Goal: Task Accomplishment & Management: Complete application form

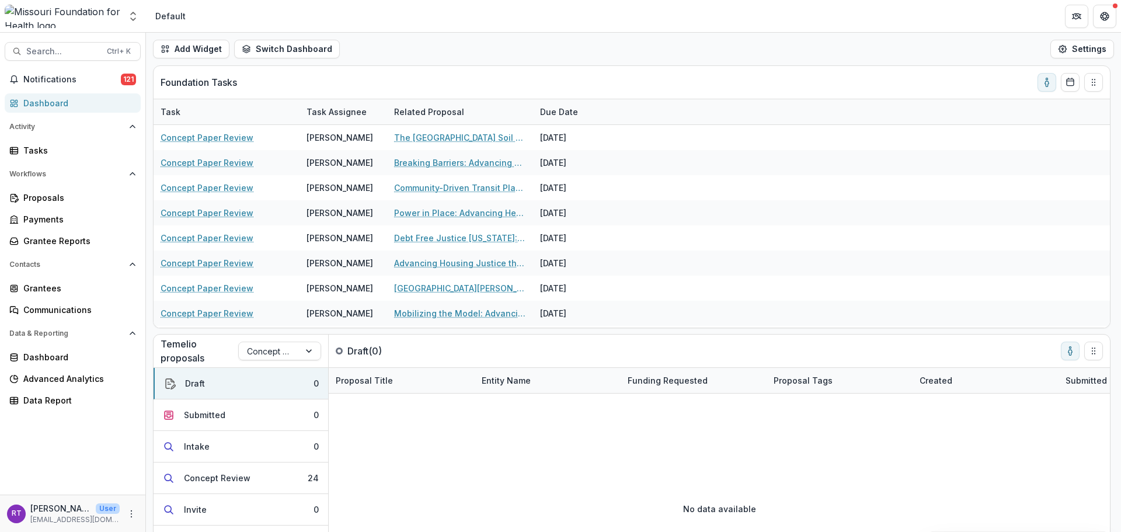
click at [81, 51] on span "Search..." at bounding box center [63, 52] width 74 height 10
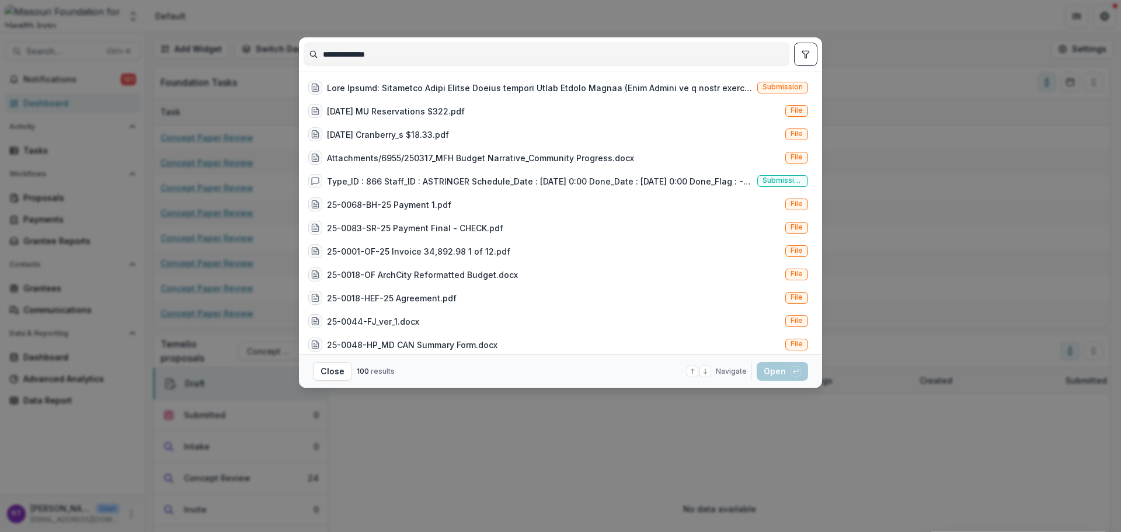
type input "**********"
click at [580, 93] on div at bounding box center [540, 88] width 426 height 12
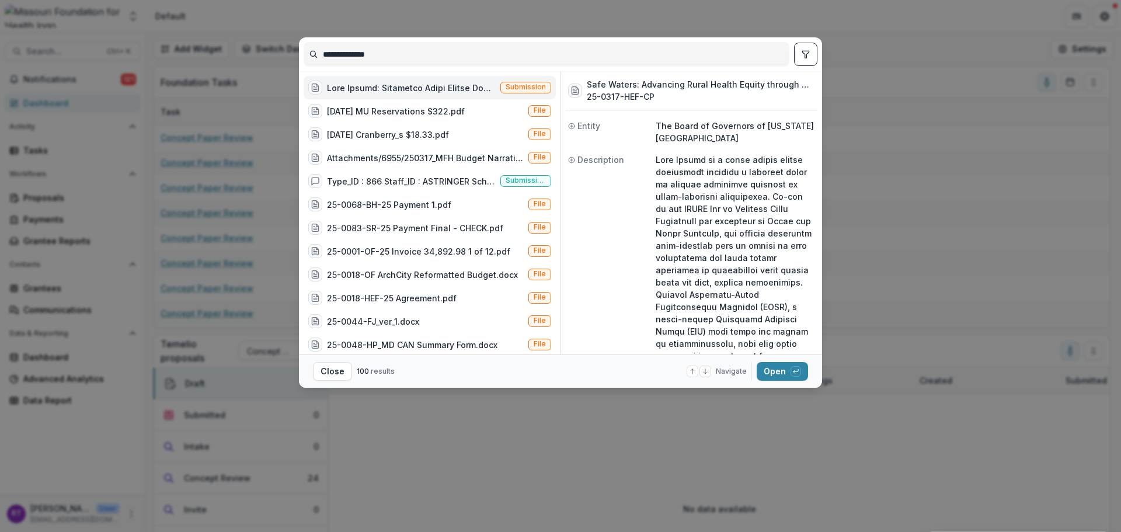
click at [784, 368] on button "Open with enter key" at bounding box center [782, 371] width 51 height 19
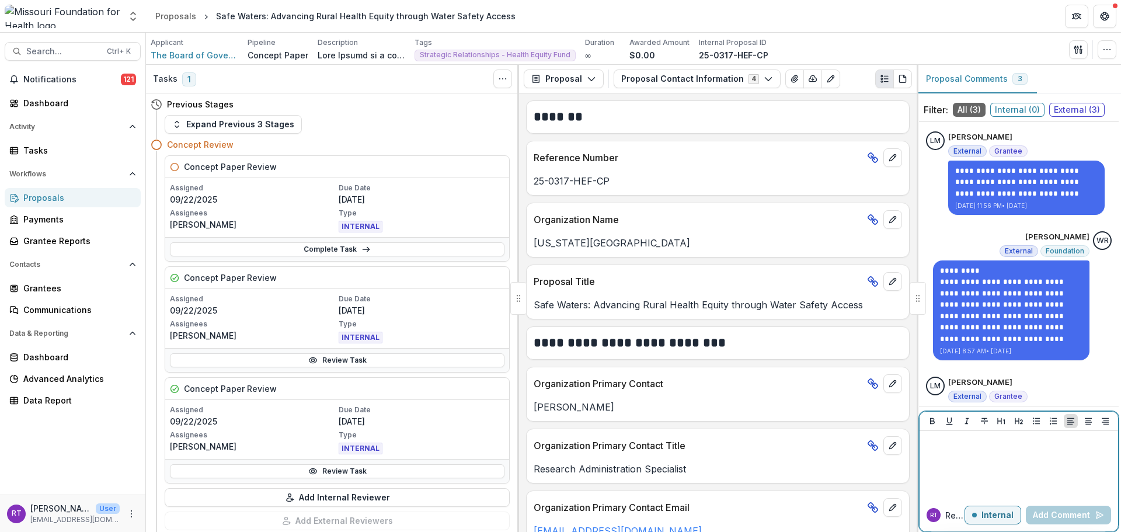
click at [988, 516] on p "Internal" at bounding box center [997, 515] width 32 height 10
click at [987, 459] on div at bounding box center [1018, 465] width 189 height 58
click at [983, 517] on p "External" at bounding box center [997, 515] width 34 height 10
click at [970, 473] on div at bounding box center [1018, 465] width 189 height 58
click at [1082, 447] on p "**********" at bounding box center [1017, 449] width 186 height 26
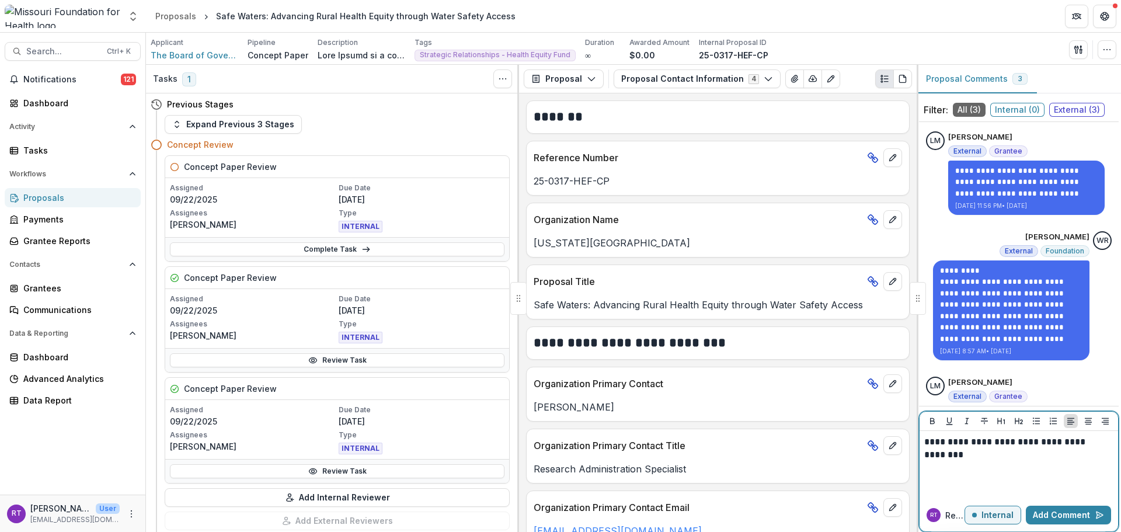
click at [1068, 452] on p "**********" at bounding box center [1017, 449] width 186 height 26
click at [1075, 514] on button "Add Comment" at bounding box center [1068, 515] width 85 height 19
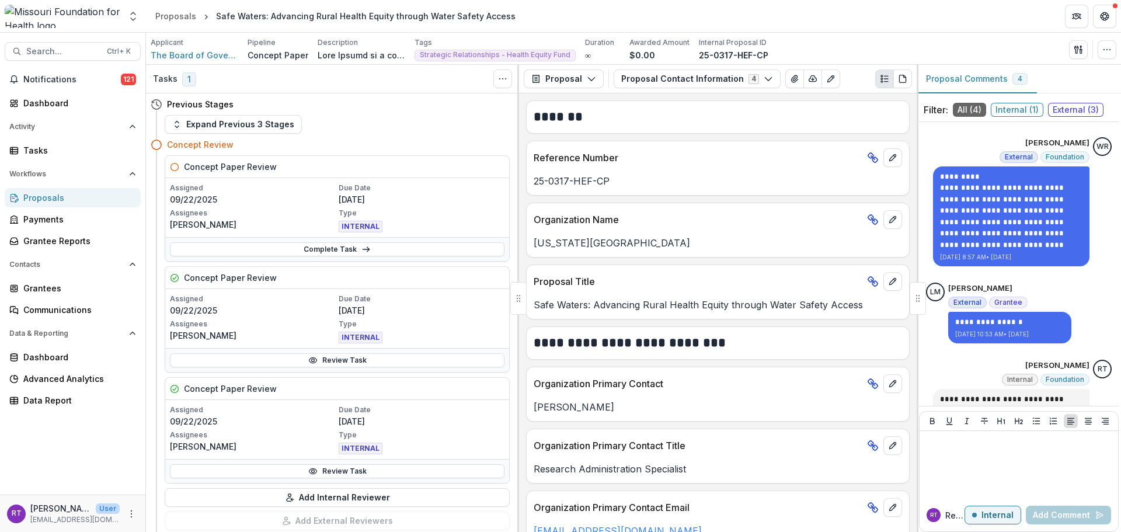
scroll to position [138, 0]
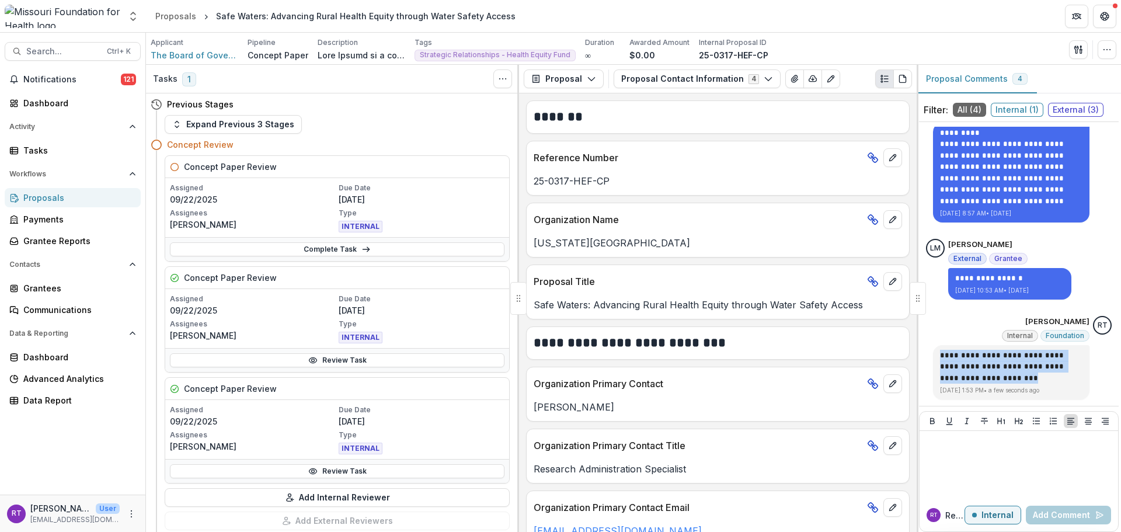
drag, startPoint x: 1019, startPoint y: 378, endPoint x: 935, endPoint y: 356, distance: 86.8
click at [940, 356] on p "**********" at bounding box center [1011, 367] width 142 height 34
copy p "**********"
click at [89, 55] on span "Search..." at bounding box center [63, 52] width 74 height 10
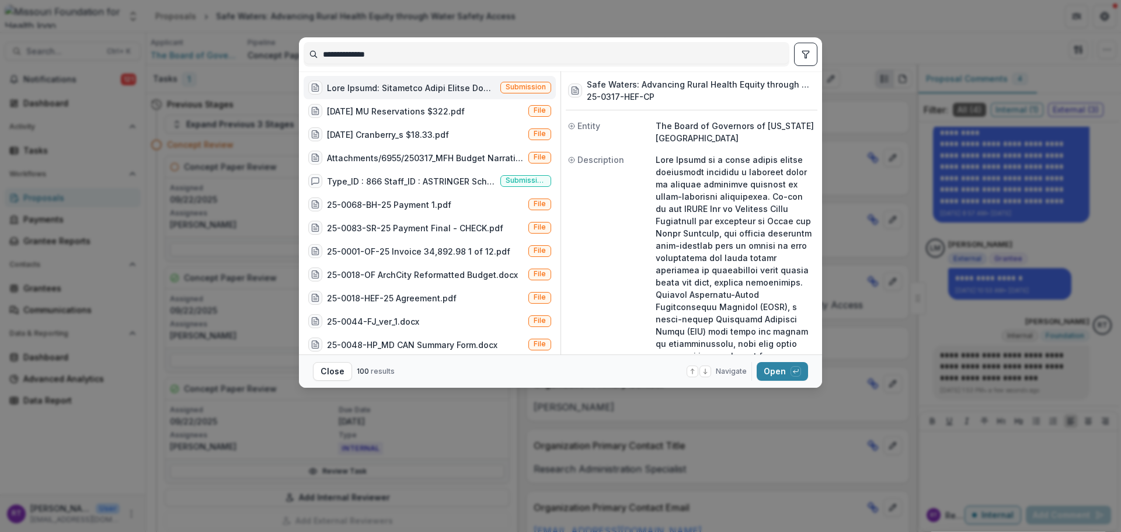
drag, startPoint x: 485, startPoint y: 59, endPoint x: 246, endPoint y: 50, distance: 239.0
click at [246, 50] on div "**********" at bounding box center [560, 266] width 1121 height 532
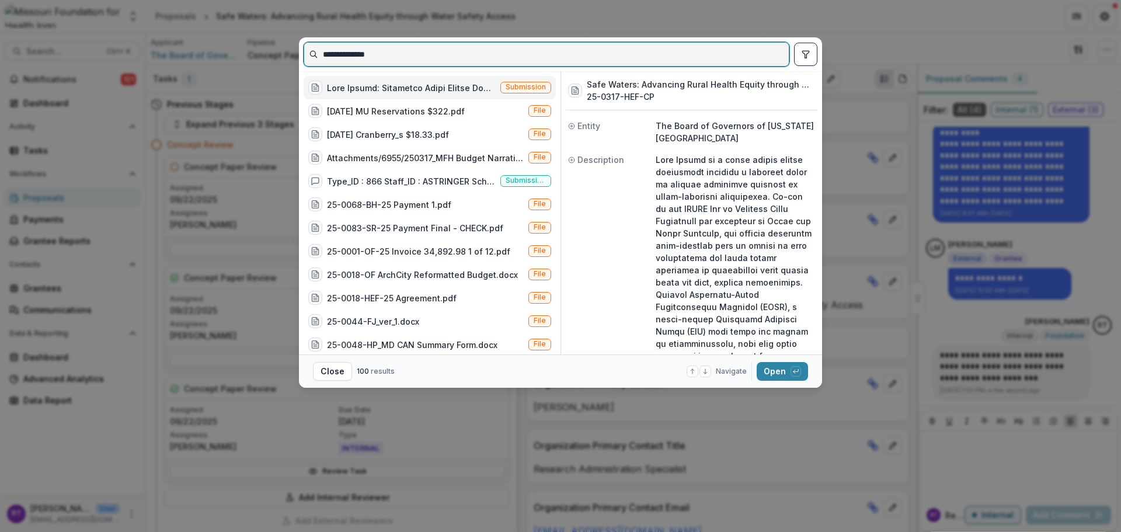
click at [350, 52] on input "**********" at bounding box center [546, 54] width 485 height 19
click at [351, 55] on input "**********" at bounding box center [546, 54] width 485 height 19
type input "**********"
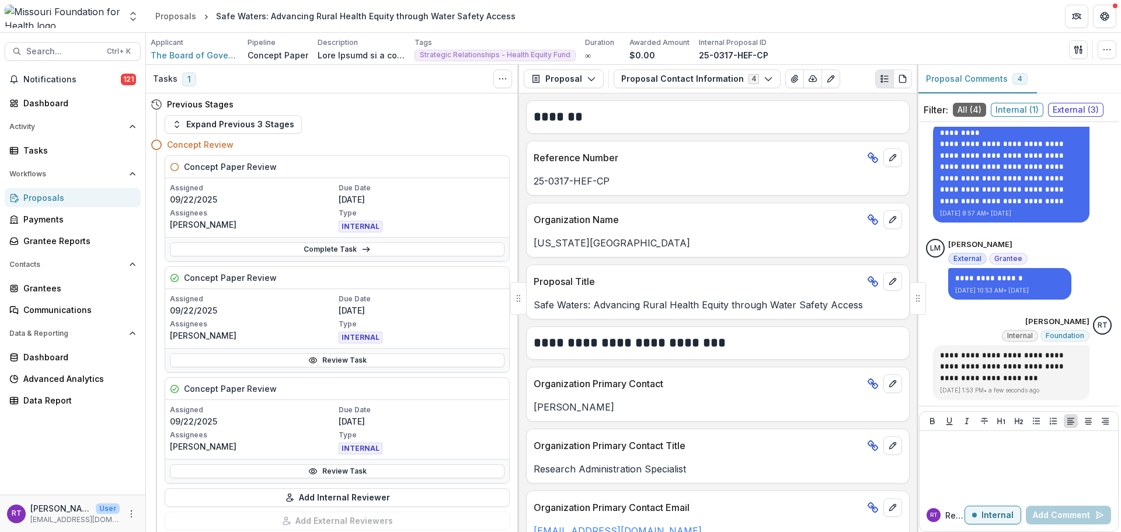
click at [96, 55] on span "Search..." at bounding box center [63, 52] width 74 height 10
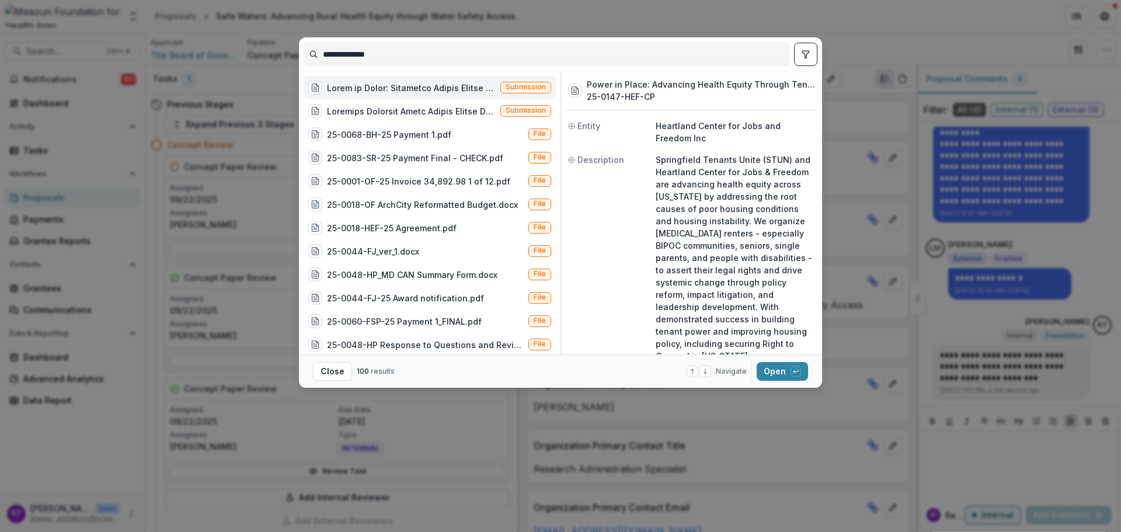
click at [446, 93] on div at bounding box center [411, 88] width 169 height 12
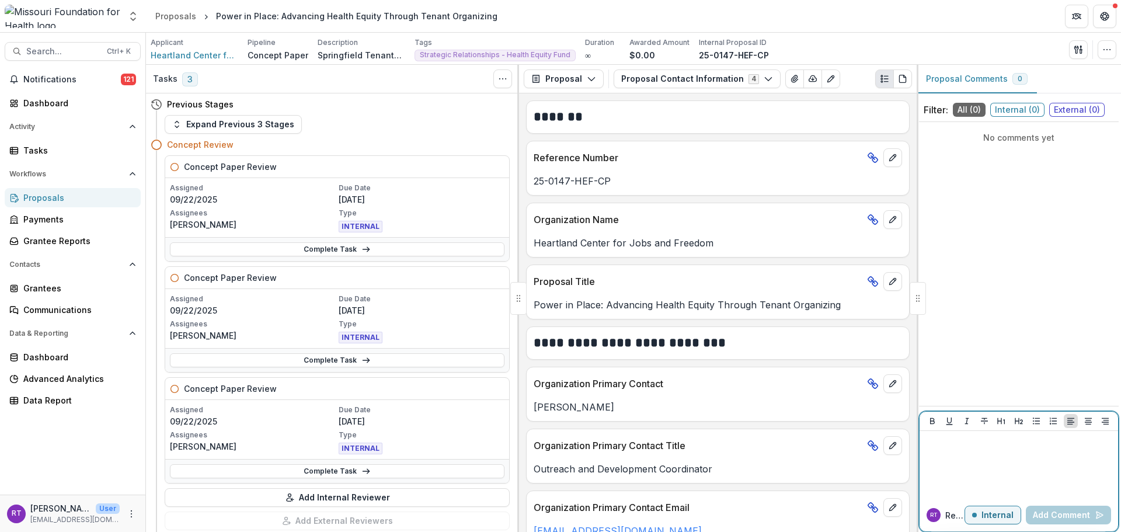
click at [939, 443] on p at bounding box center [1018, 442] width 189 height 13
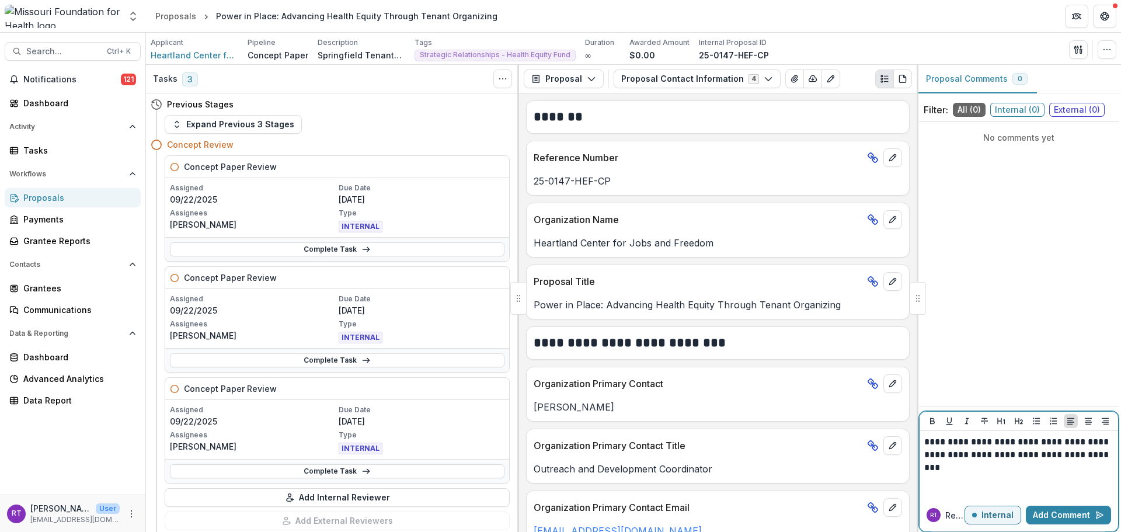
click at [1061, 515] on button "Add Comment" at bounding box center [1068, 515] width 85 height 19
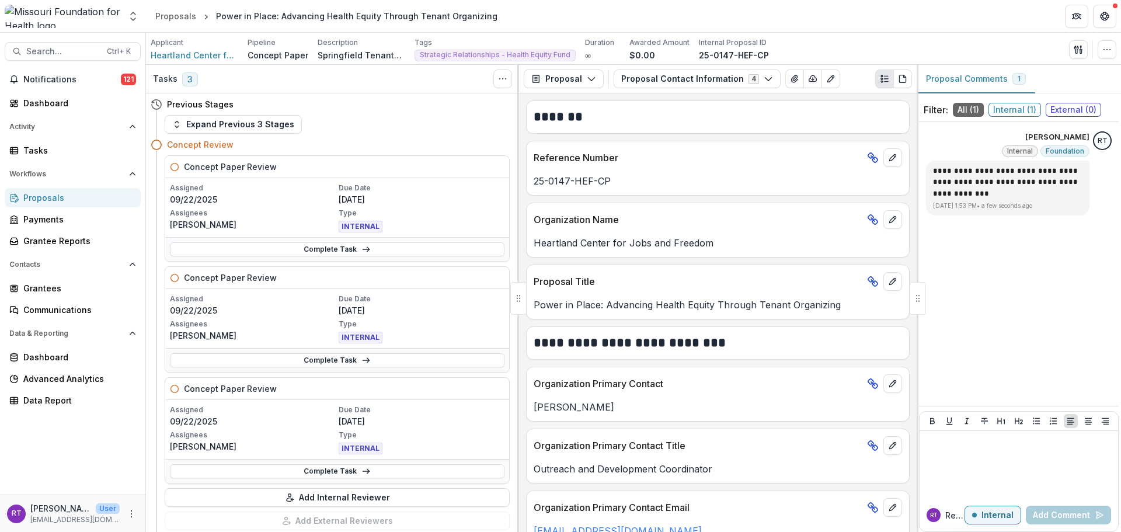
click at [83, 75] on span "Notifications" at bounding box center [72, 80] width 98 height 10
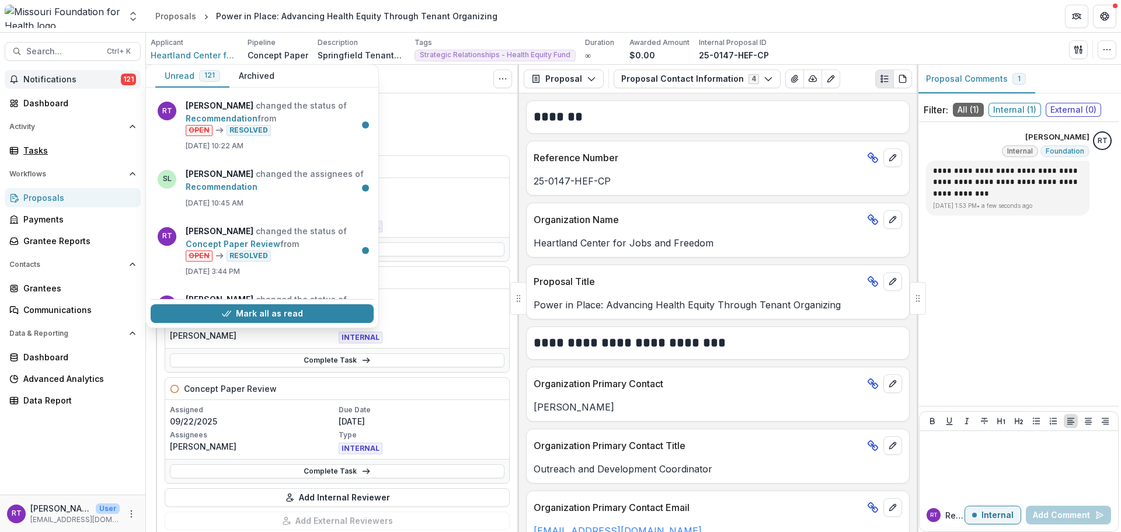
click at [39, 146] on div "Tasks" at bounding box center [77, 150] width 108 height 12
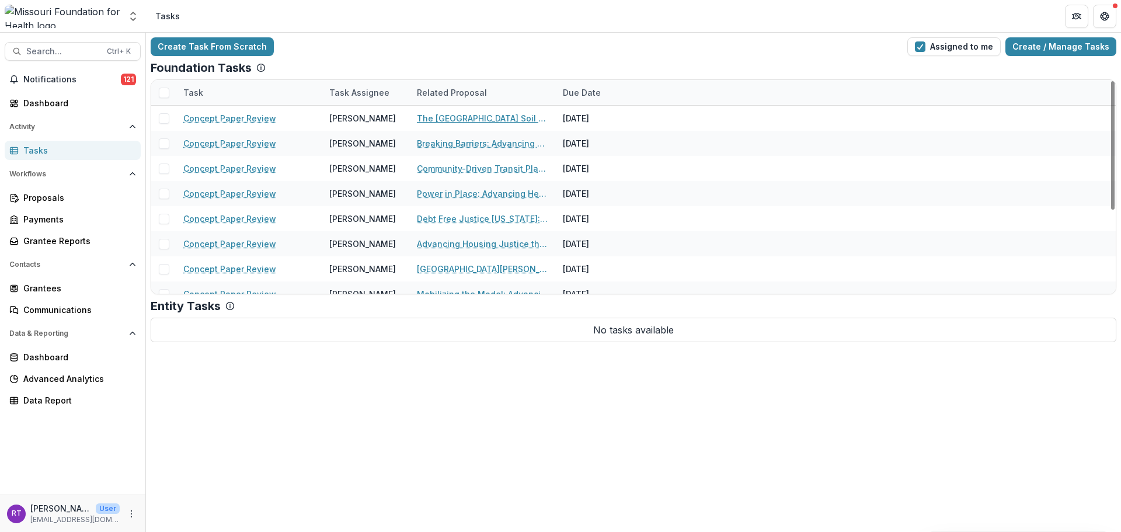
click at [520, 121] on link "The [GEOGRAPHIC_DATA] Soil and Water Conservation District Pilot Program" at bounding box center [483, 118] width 132 height 12
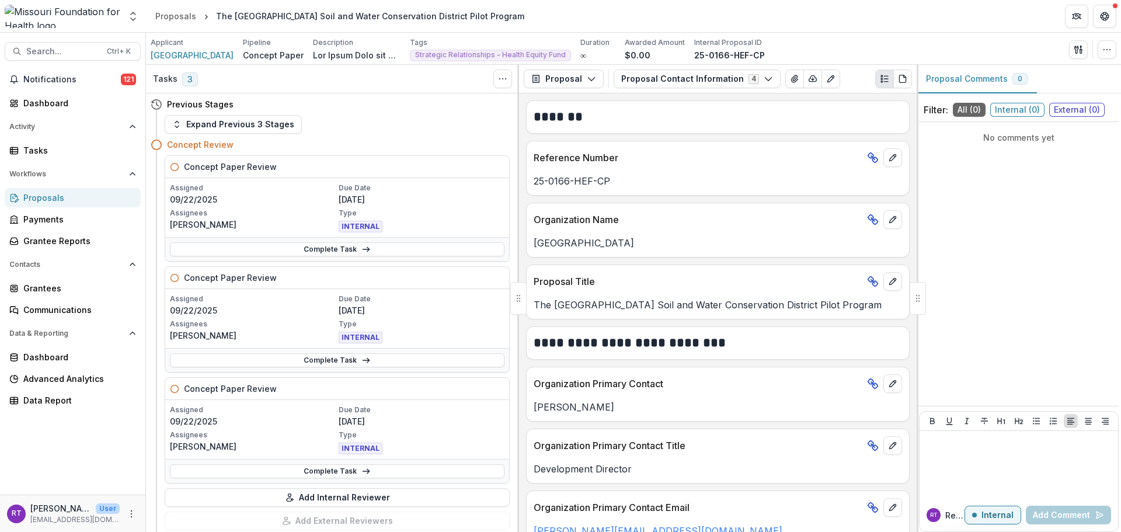
click at [688, 81] on button "Proposal Contact Information 4" at bounding box center [697, 78] width 167 height 19
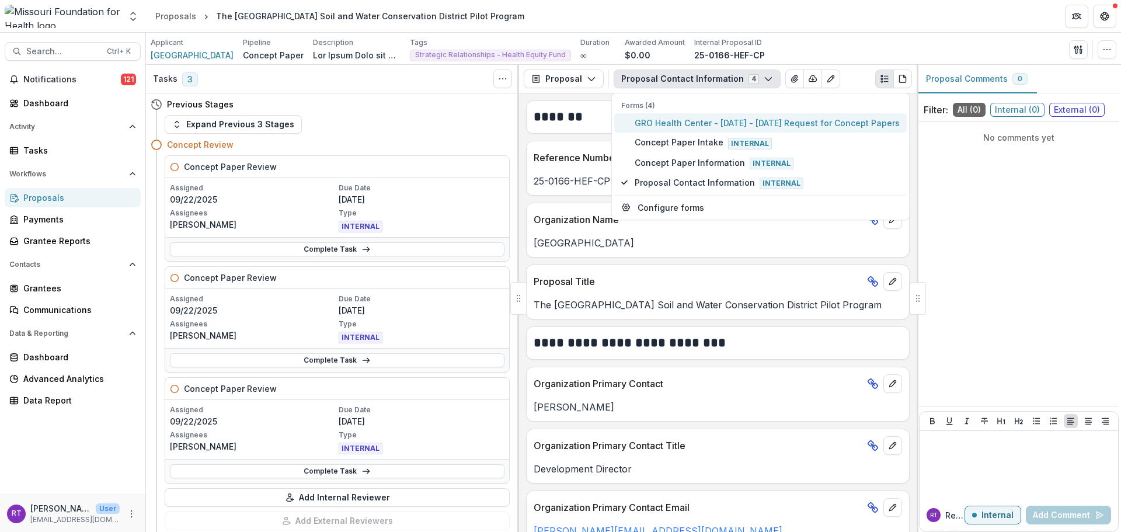
click at [686, 126] on span "GRO Health Center - [DATE] - [DATE] Request for Concept Papers" at bounding box center [767, 123] width 265 height 12
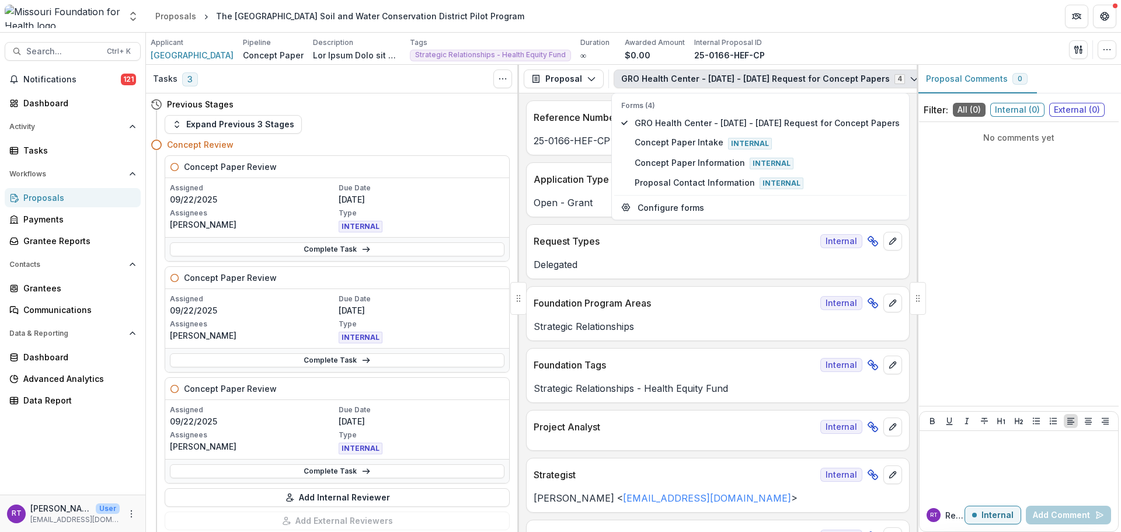
click at [861, 29] on header "Proposals The [GEOGRAPHIC_DATA] Soil and Water Conservation District Pilot Prog…" at bounding box center [633, 16] width 975 height 32
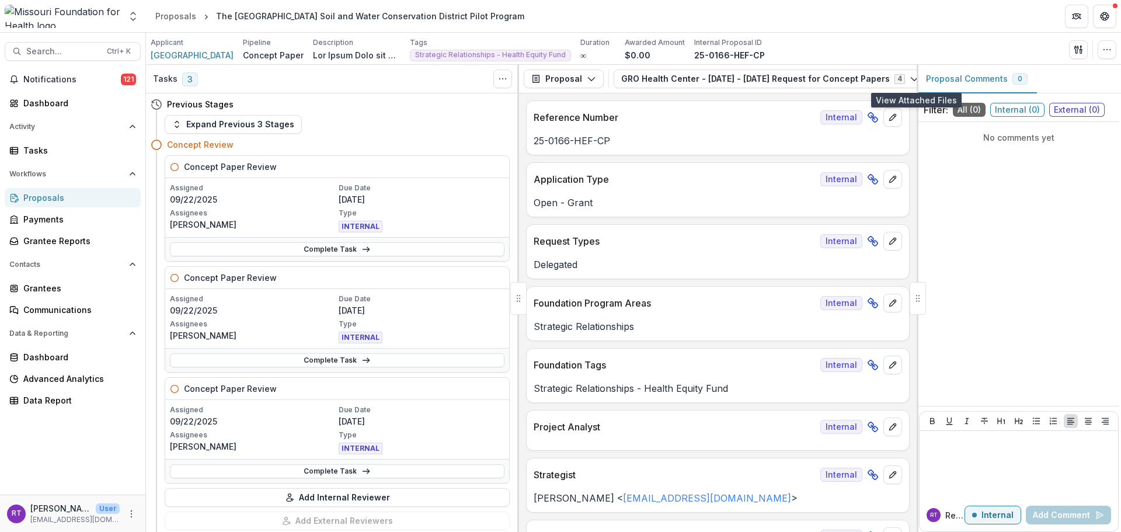
click at [936, 79] on icon "View Attached Files" at bounding box center [940, 78] width 9 height 9
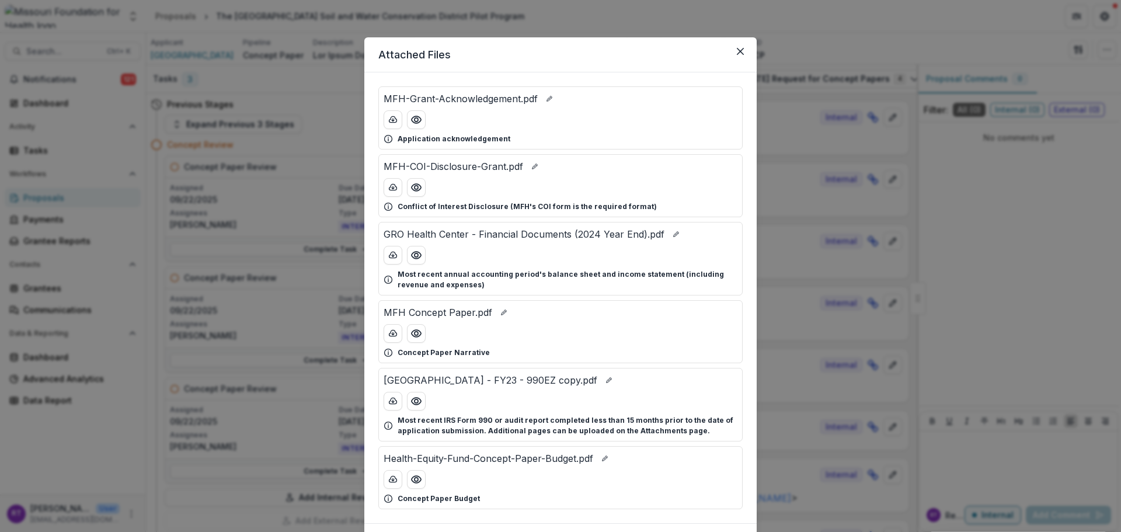
scroll to position [67, 0]
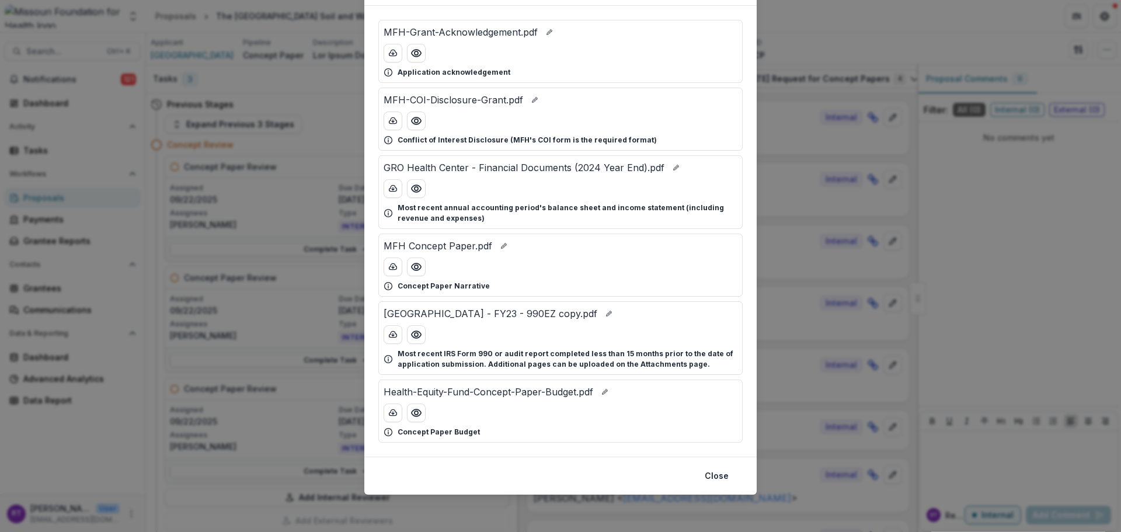
click at [416, 192] on icon "Preview GRO Health Center - Financial Documents (2024 Year End).pdf" at bounding box center [416, 188] width 9 height 7
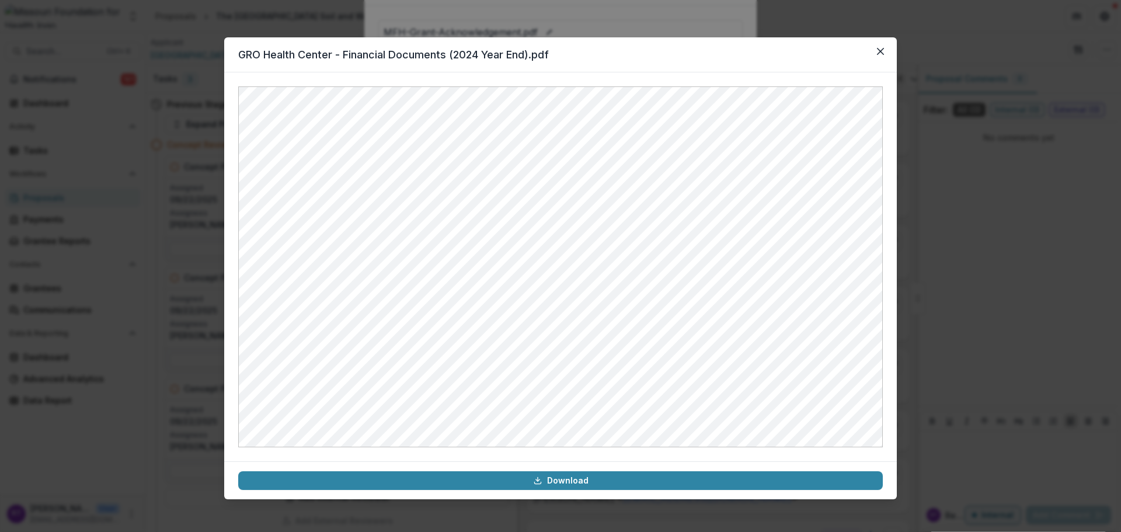
click at [881, 58] on button "Close" at bounding box center [880, 51] width 19 height 19
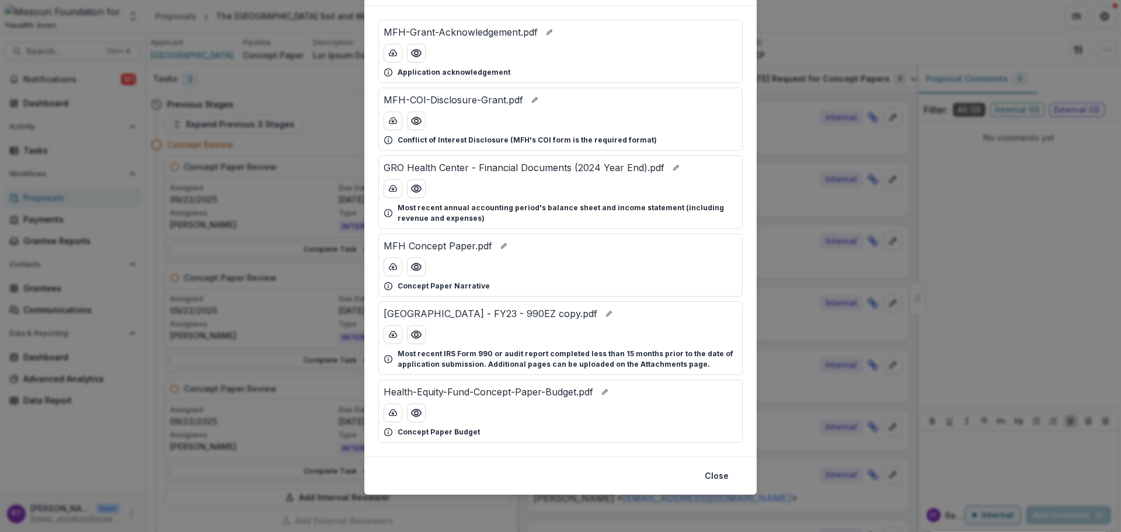
click at [412, 268] on icon "Preview MFH Concept Paper.pdf" at bounding box center [416, 267] width 12 height 12
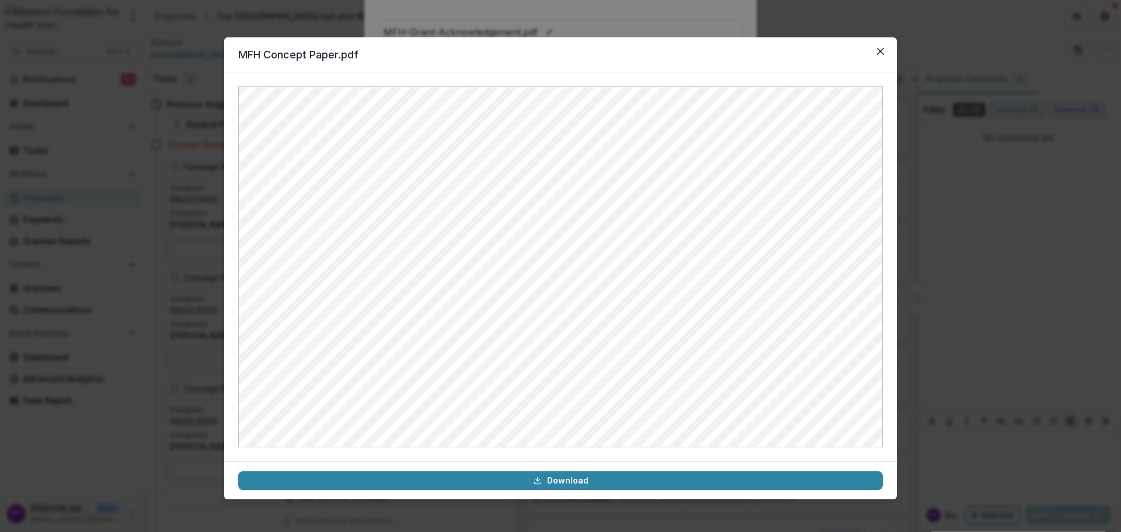
click at [879, 59] on button "Close" at bounding box center [880, 51] width 19 height 19
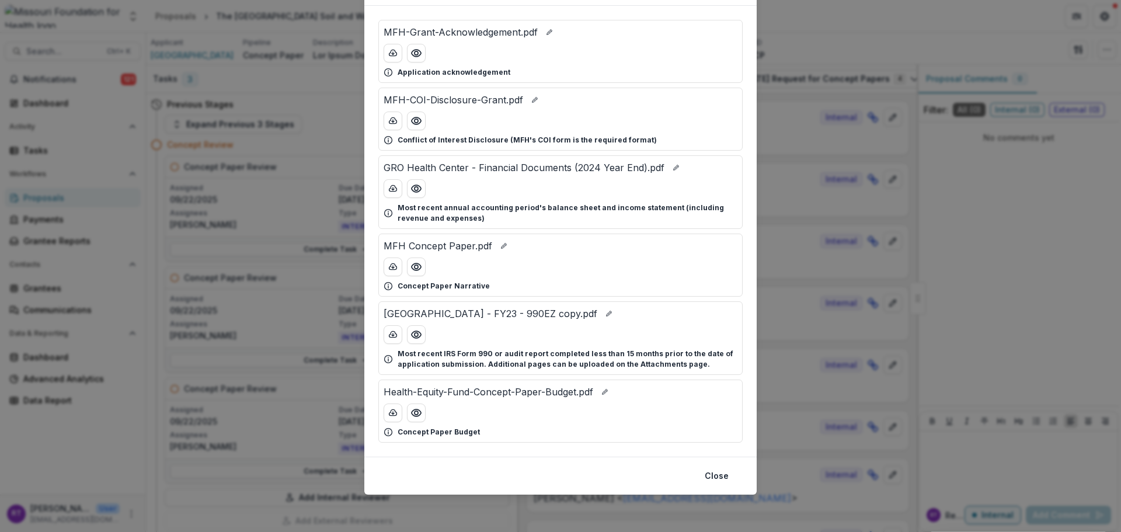
click at [416, 409] on icon "Preview Health-Equity-Fund-Concept-Paper-Budget.pdf" at bounding box center [416, 413] width 12 height 12
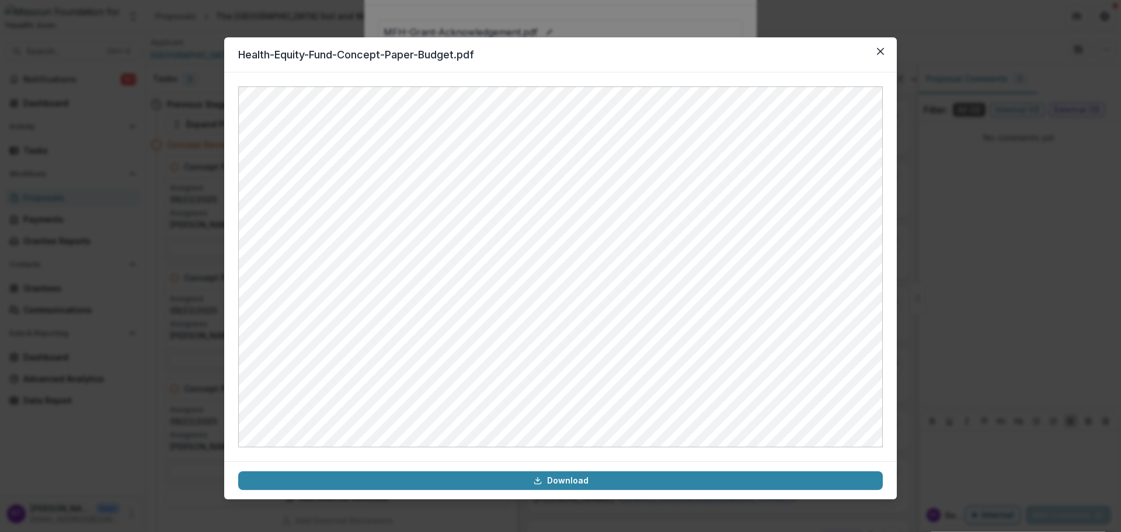
click at [879, 53] on icon "Close" at bounding box center [880, 51] width 7 height 7
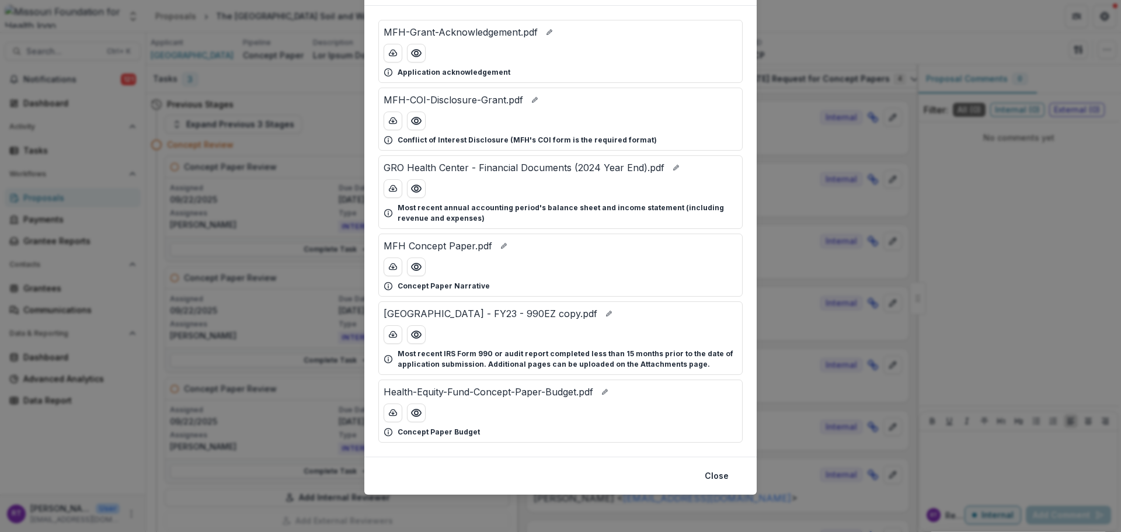
click at [419, 267] on icon "Preview MFH Concept Paper.pdf" at bounding box center [416, 267] width 12 height 12
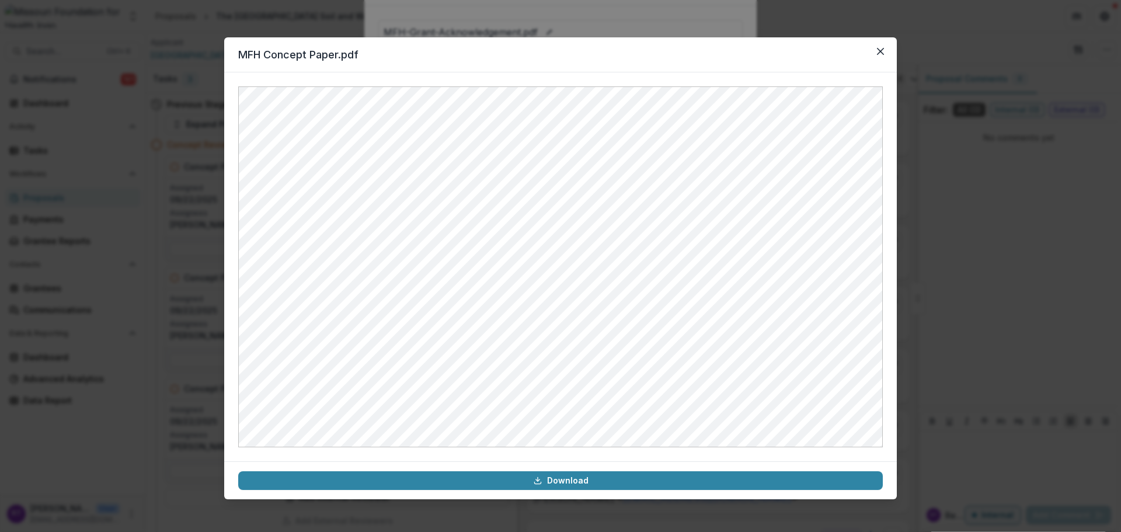
click at [883, 54] on button "Close" at bounding box center [880, 51] width 19 height 19
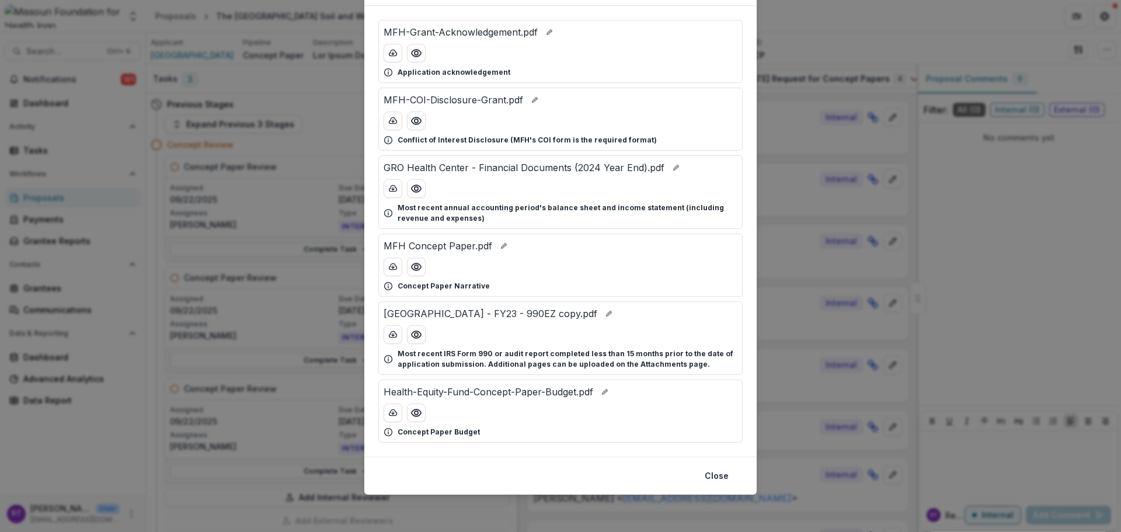
click at [868, 37] on div "Attached Files MFH-Grant-Acknowledgement.pdf Application acknowledgement MFH-CO…" at bounding box center [560, 266] width 1121 height 532
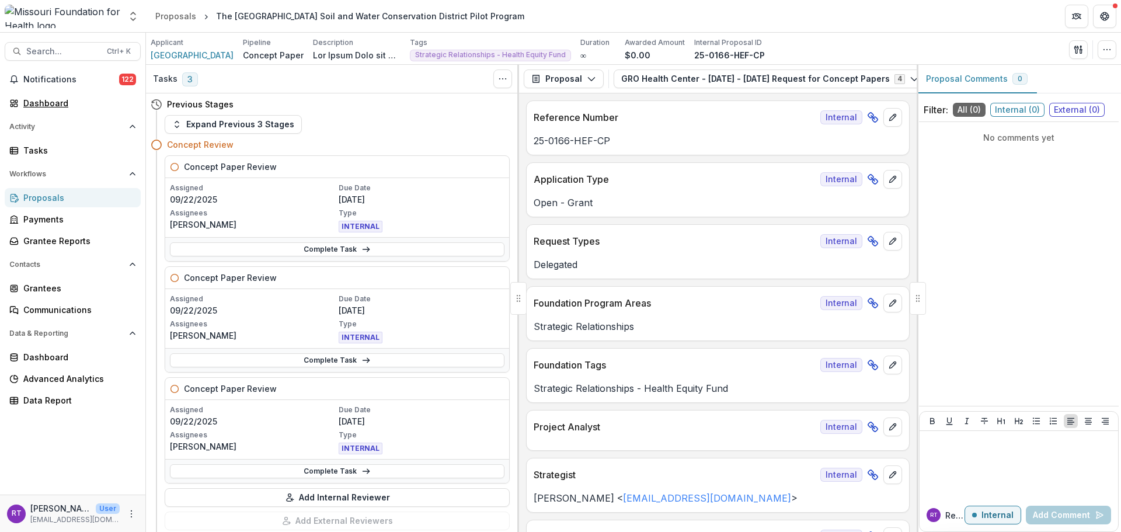
click at [51, 102] on div "Dashboard" at bounding box center [77, 103] width 108 height 12
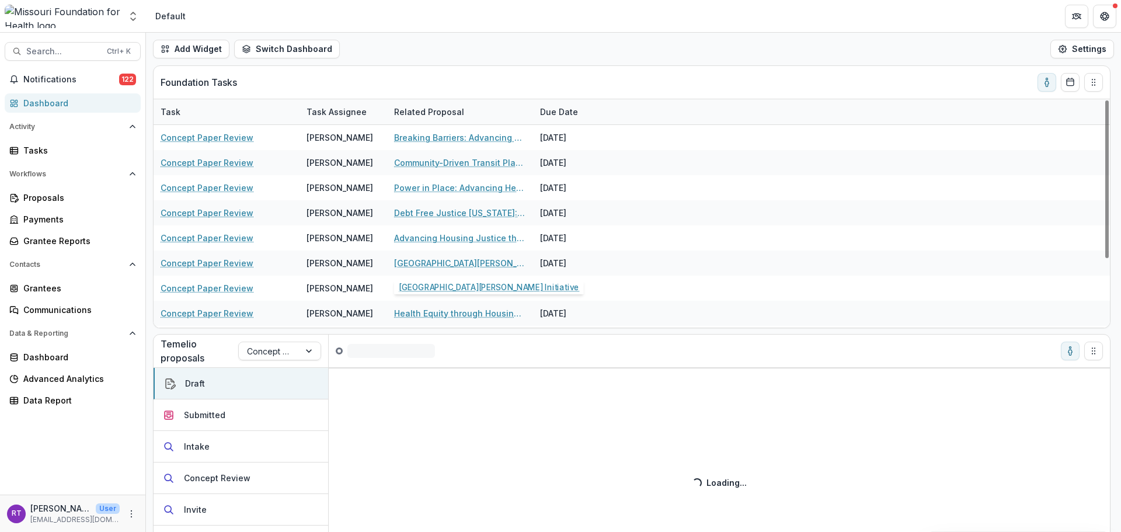
click at [108, 76] on span "Notifications" at bounding box center [71, 80] width 96 height 10
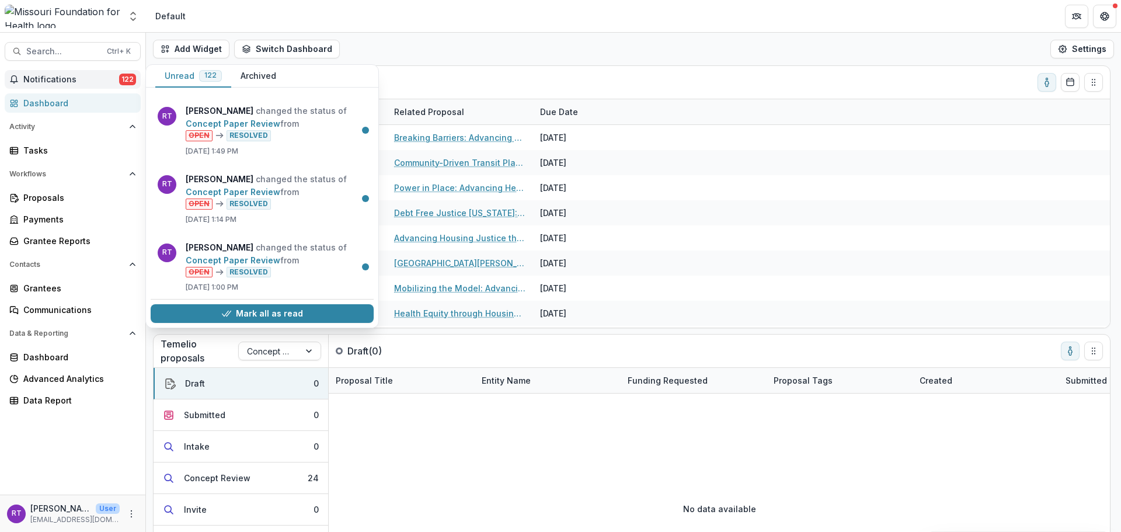
scroll to position [876, 0]
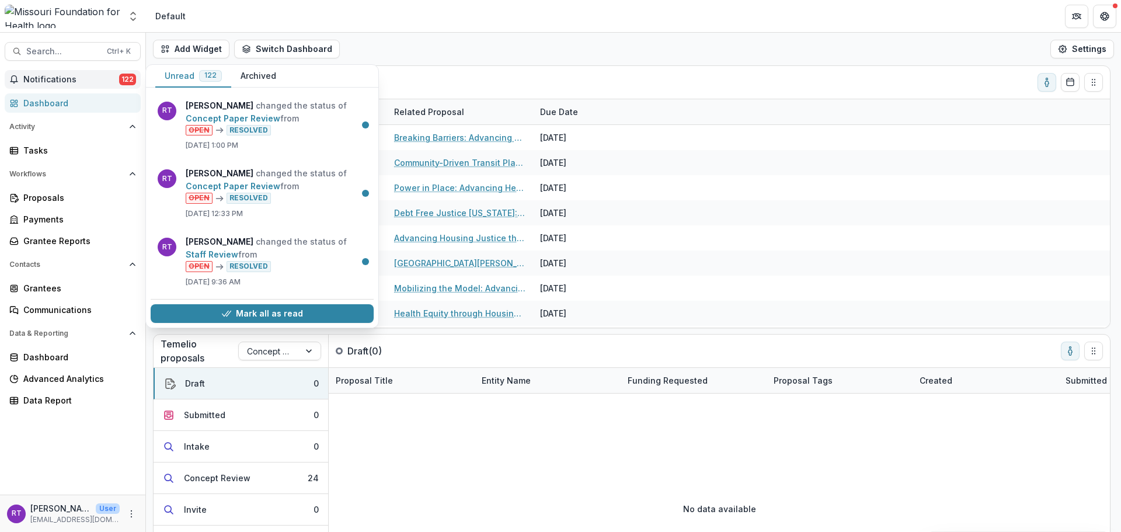
click at [304, 315] on button "Mark all as read" at bounding box center [262, 313] width 223 height 19
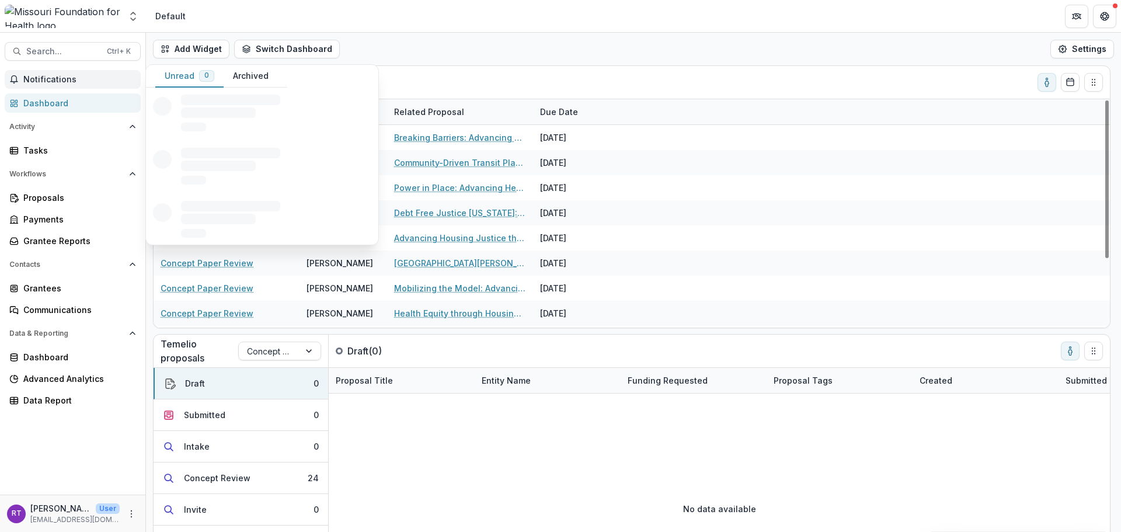
scroll to position [0, 0]
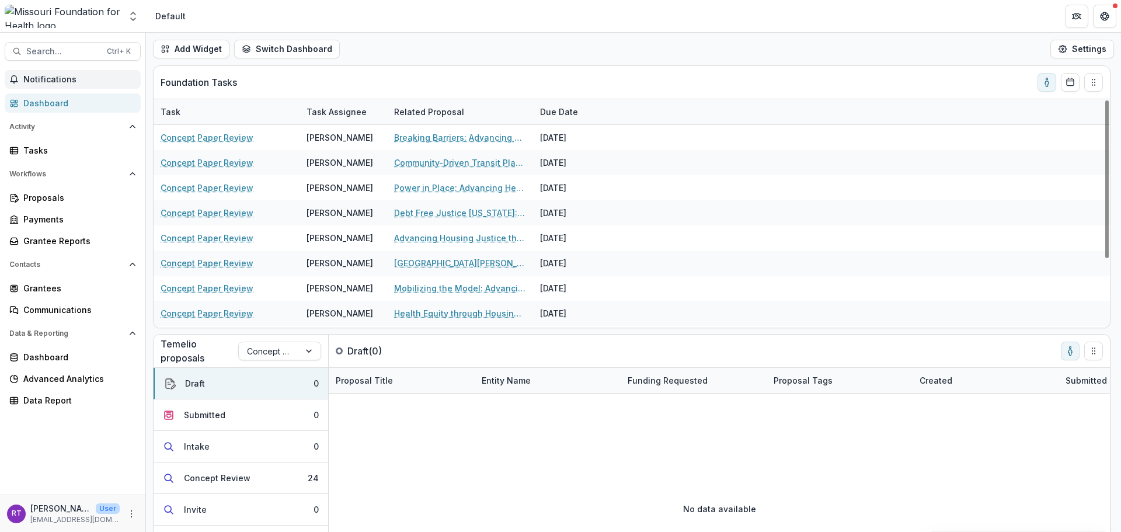
click at [386, 37] on div "Add Widget Switch Dashboard Default DLS Dashboard New Dashboard Settings" at bounding box center [633, 49] width 975 height 33
click at [455, 136] on link "Breaking Barriers: Advancing Health Equity for [DEMOGRAPHIC_DATA] Immigrants th…" at bounding box center [460, 137] width 132 height 12
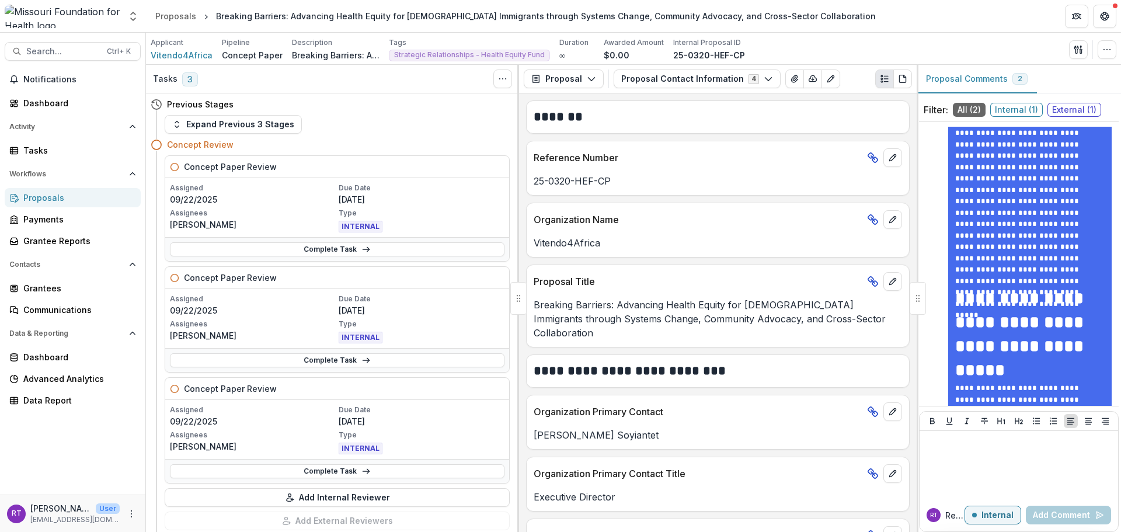
scroll to position [525, 0]
click at [349, 360] on link "Complete Task" at bounding box center [337, 360] width 335 height 14
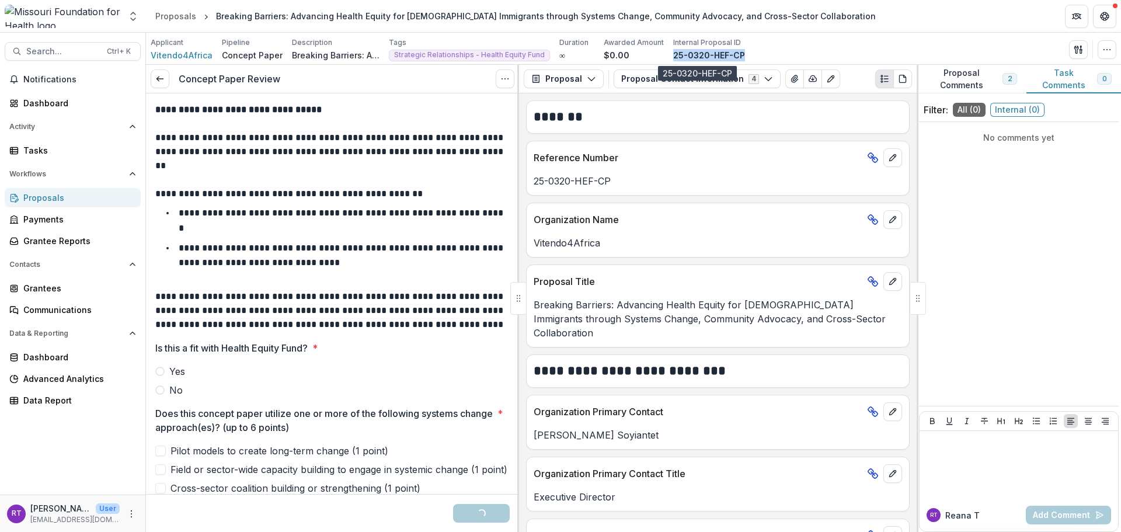
drag, startPoint x: 740, startPoint y: 61, endPoint x: 662, endPoint y: 57, distance: 78.4
click at [662, 57] on div "Applicant Vitendo4Africa Pipeline Concept Paper Description Breaking Barriers: …" at bounding box center [633, 49] width 975 height 32
copy p "25-0320-HEF-CP"
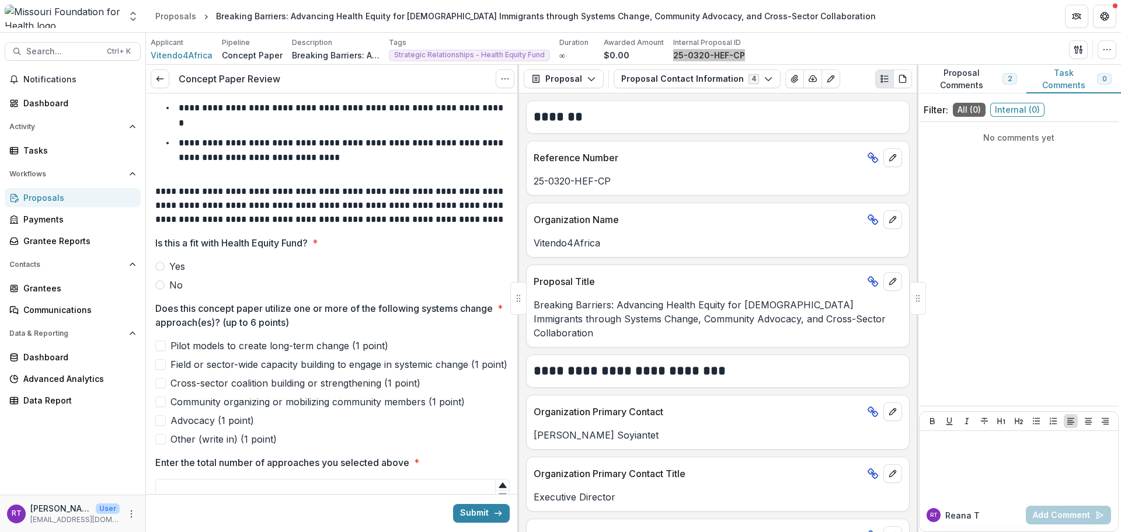
scroll to position [107, 0]
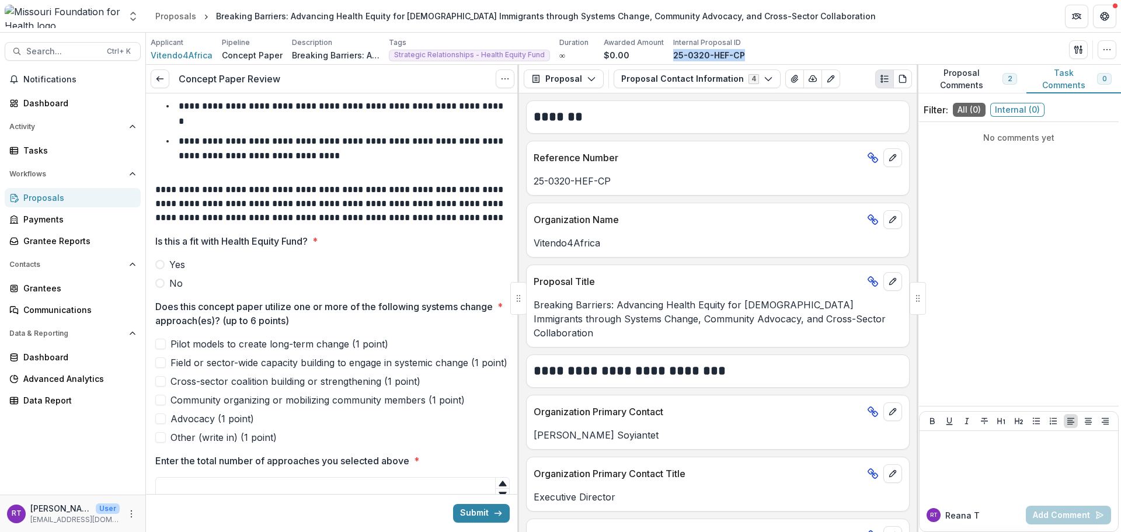
click at [174, 269] on span "Yes" at bounding box center [177, 264] width 16 height 14
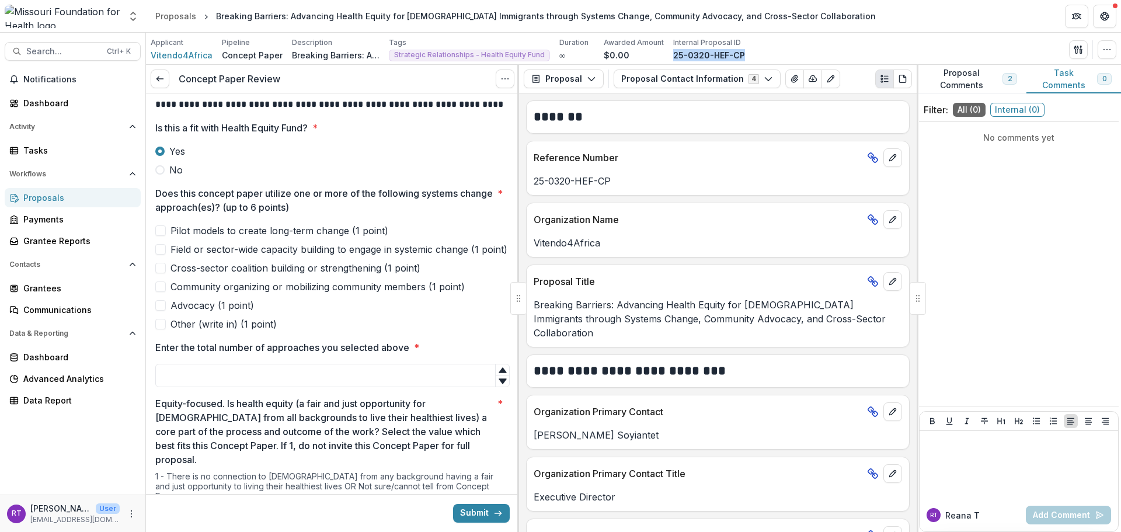
scroll to position [220, 0]
click at [198, 243] on span "Field or sector-wide capacity building to engage in systemic change (1 point)" at bounding box center [338, 250] width 337 height 14
click at [214, 276] on span "Cross-sector coalition building or strengthening (1 point)" at bounding box center [295, 269] width 250 height 14
click at [221, 294] on span "Community organizing or mobilizing community members (1 point)" at bounding box center [317, 287] width 294 height 14
click at [209, 313] on span "Advocacy (1 point)" at bounding box center [211, 306] width 83 height 14
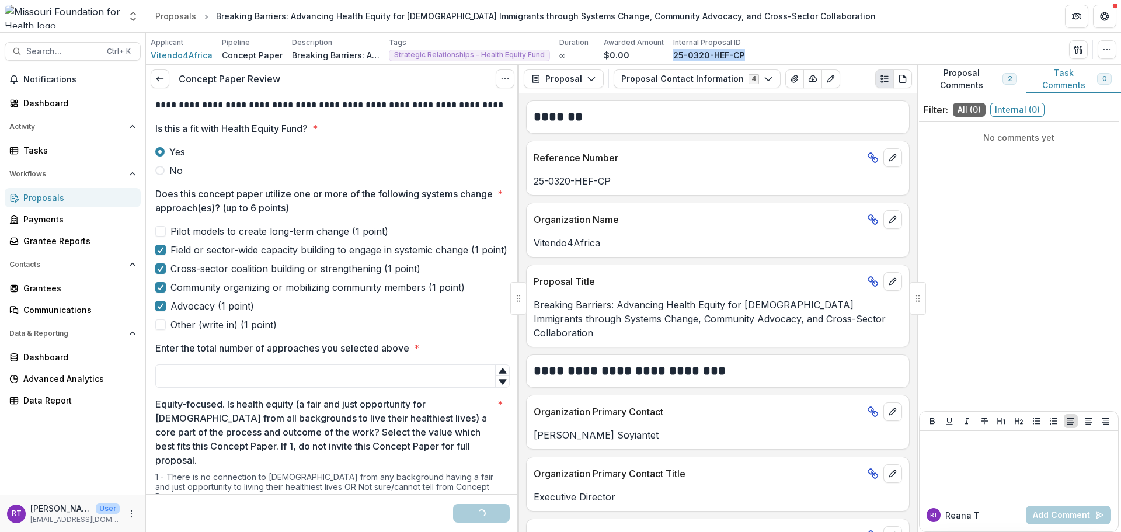
click at [242, 383] on input "Enter the total number of approaches you selected above *" at bounding box center [332, 375] width 354 height 23
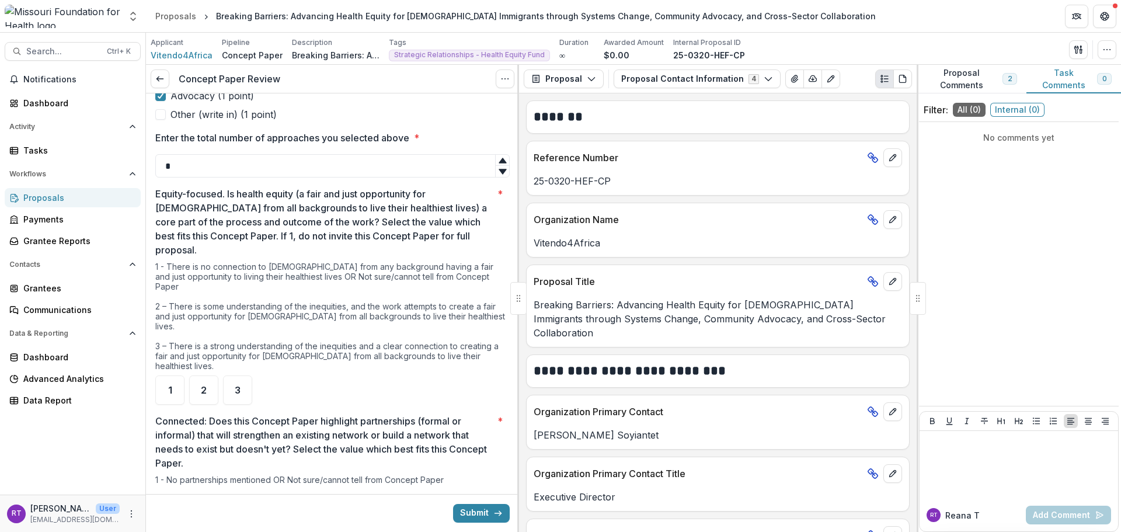
scroll to position [430, 0]
click at [235, 385] on span "3" at bounding box center [238, 389] width 6 height 9
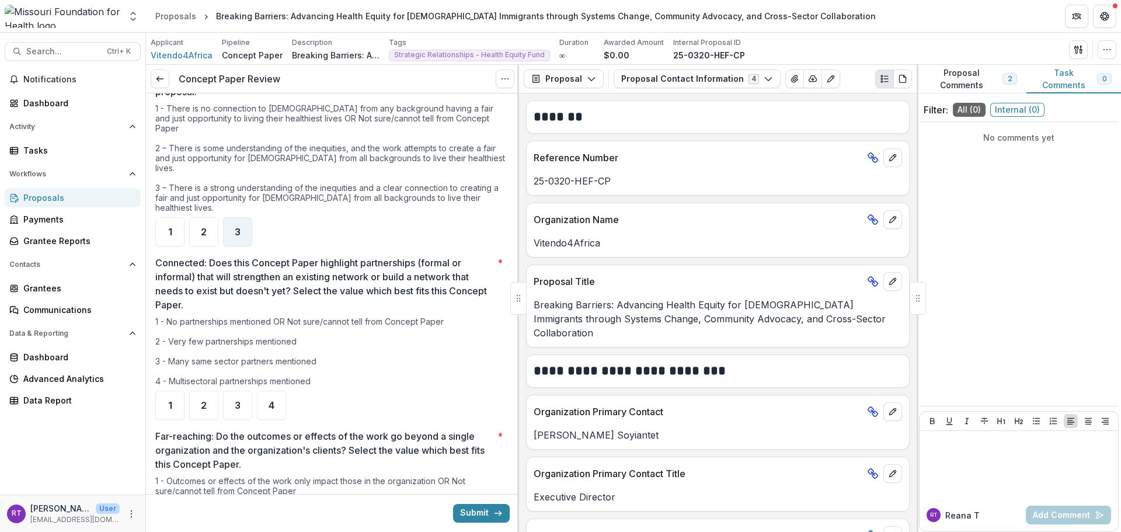
scroll to position [589, 0]
type input "*"
click at [234, 390] on div "3" at bounding box center [237, 404] width 29 height 29
click at [276, 390] on div "4" at bounding box center [271, 404] width 29 height 29
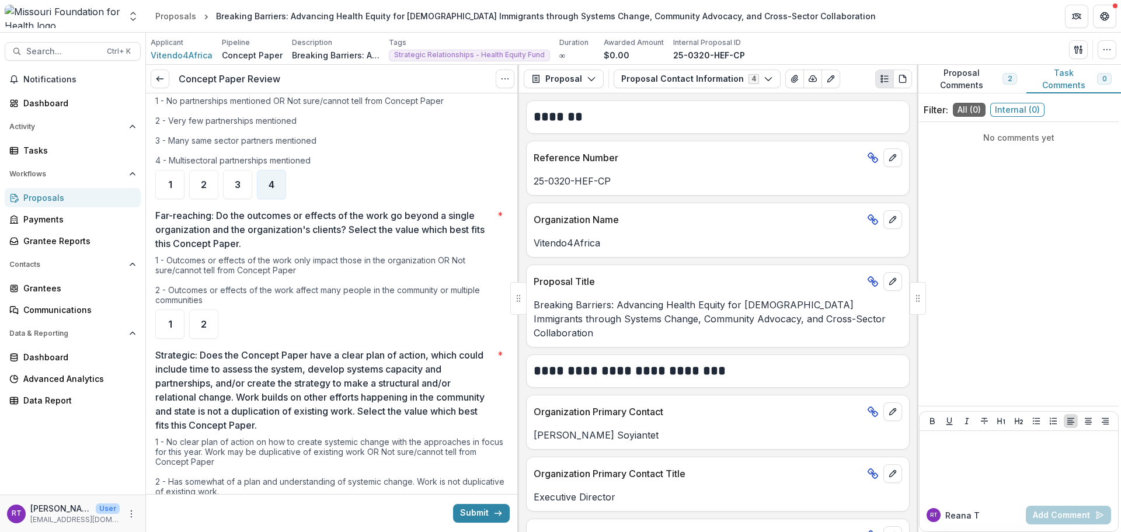
scroll to position [814, 0]
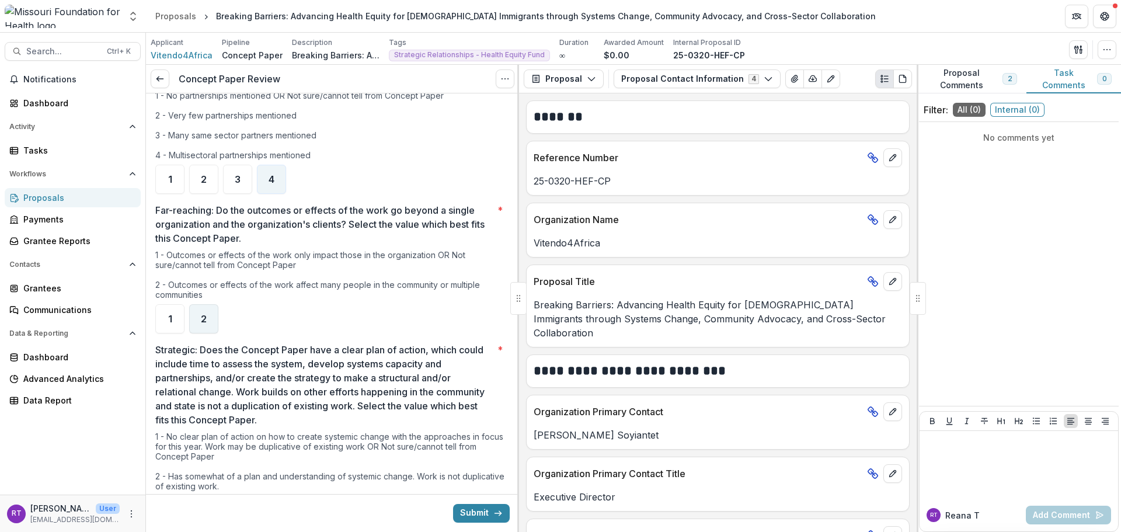
click at [217, 304] on div "2" at bounding box center [203, 318] width 29 height 29
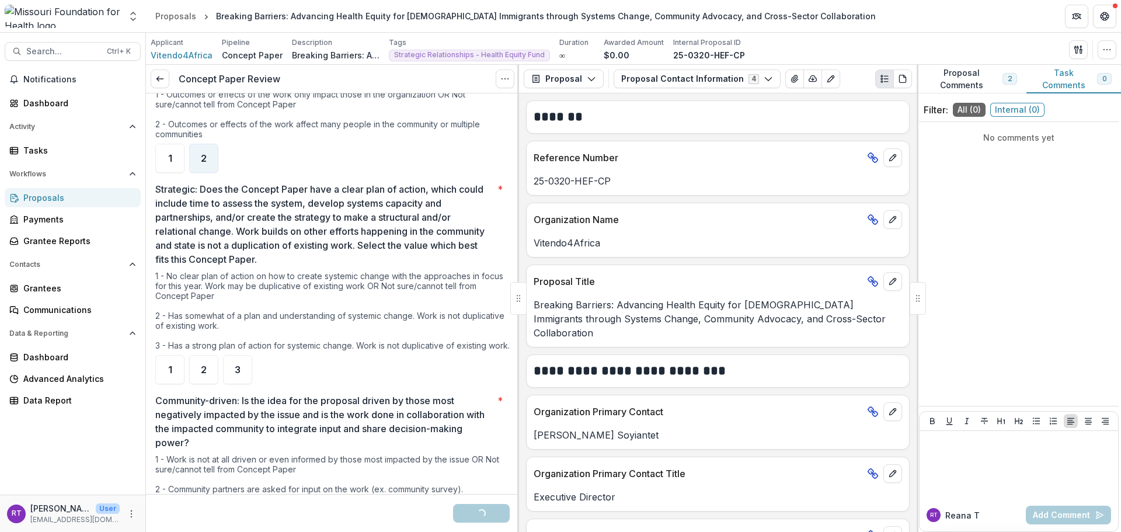
scroll to position [975, 0]
click at [218, 354] on ul "1 2 3" at bounding box center [332, 368] width 354 height 29
click at [217, 354] on div "2" at bounding box center [203, 368] width 29 height 29
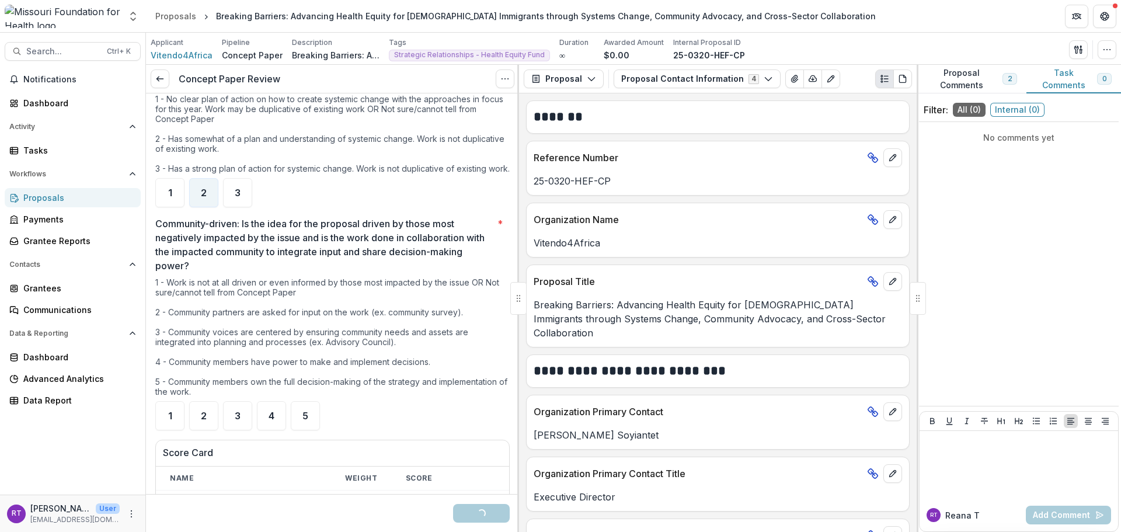
scroll to position [1153, 0]
click at [245, 399] on div "3" at bounding box center [237, 413] width 29 height 29
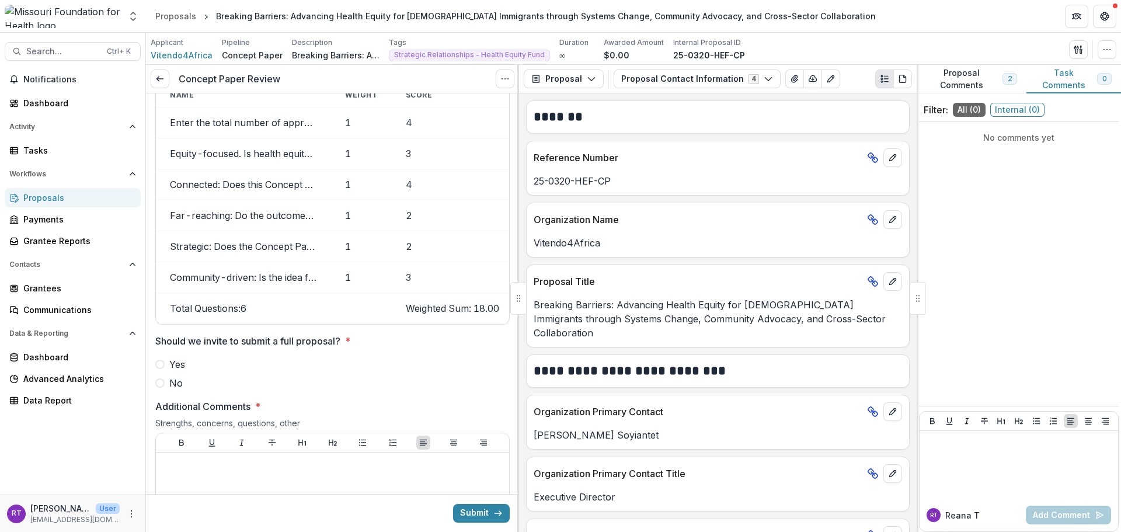
scroll to position [1526, 0]
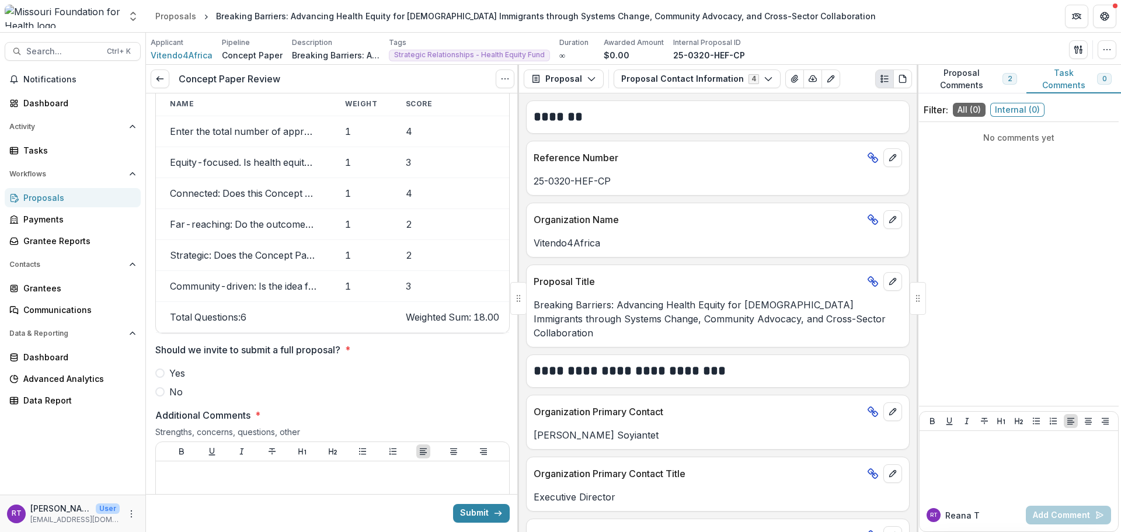
click at [184, 366] on span "Yes" at bounding box center [177, 373] width 16 height 14
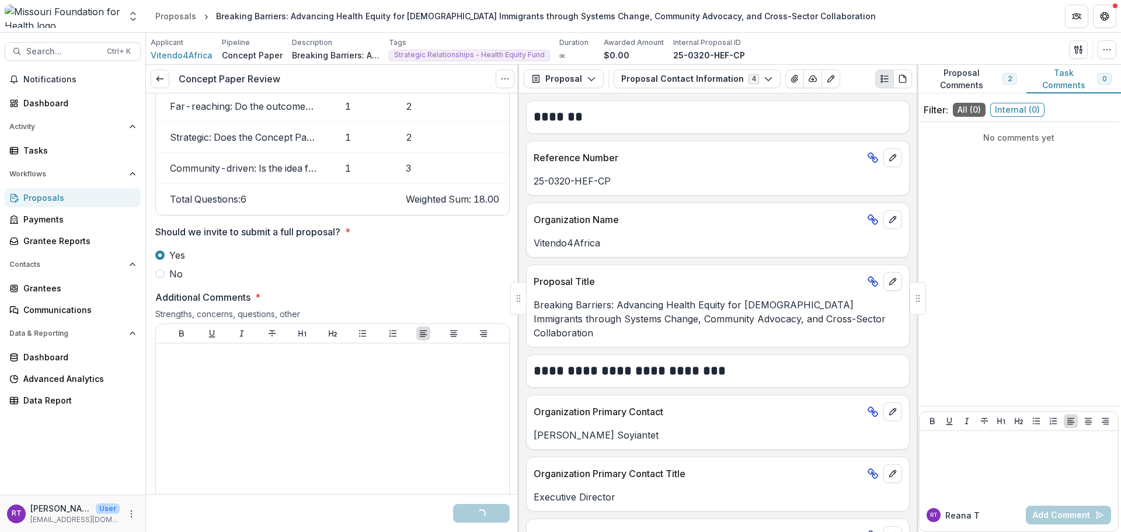
scroll to position [1655, 0]
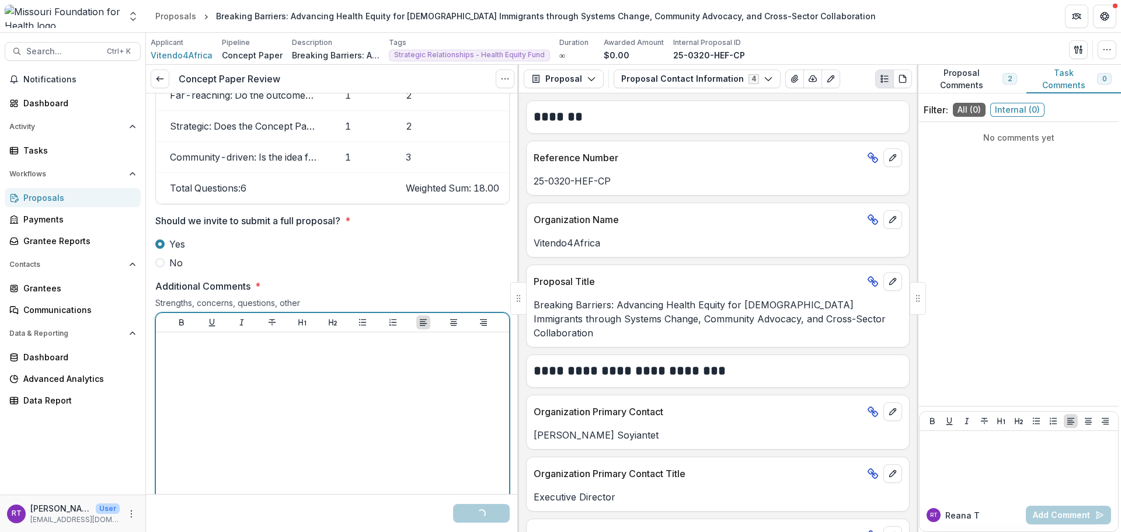
click at [272, 404] on div at bounding box center [333, 424] width 344 height 175
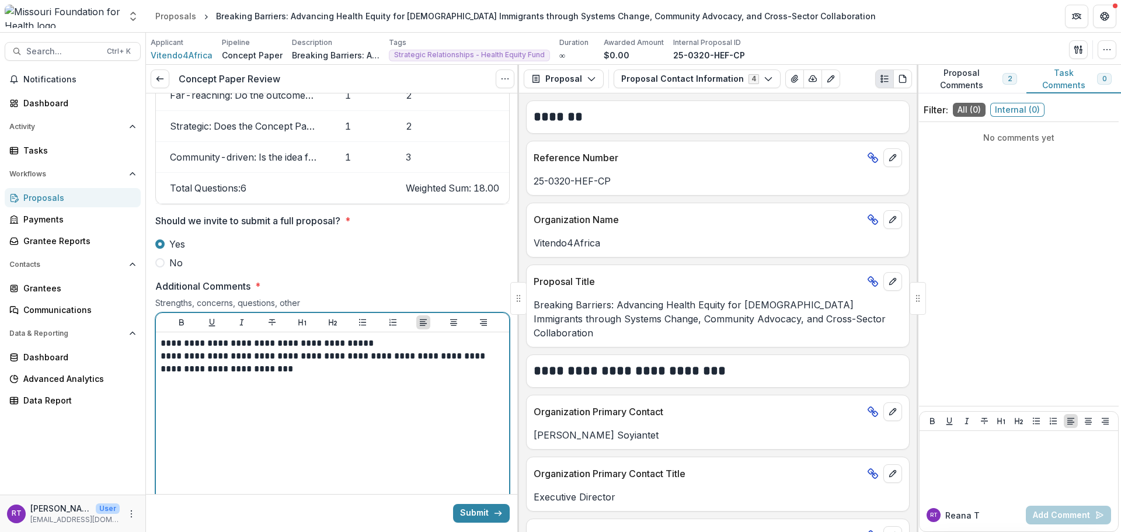
click at [332, 363] on p "**********" at bounding box center [331, 363] width 340 height 26
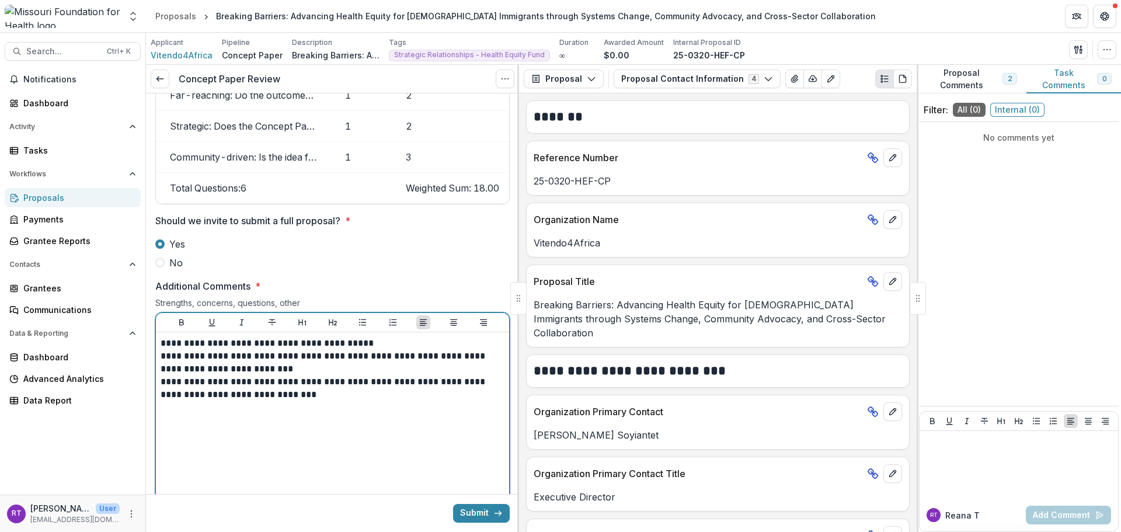
click at [356, 375] on p "**********" at bounding box center [331, 388] width 340 height 26
click at [329, 359] on p "**********" at bounding box center [331, 363] width 340 height 26
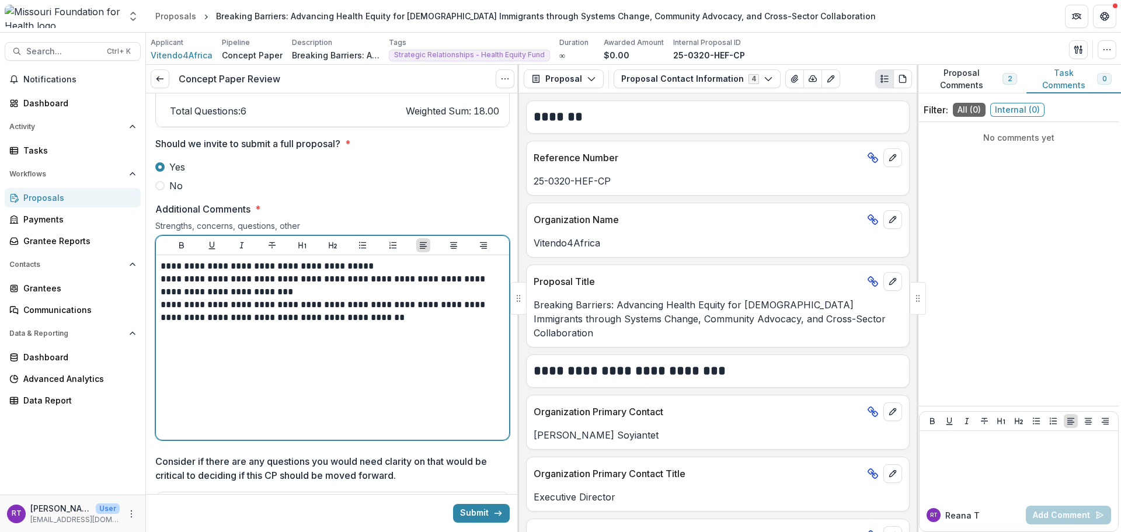
scroll to position [1713, 0]
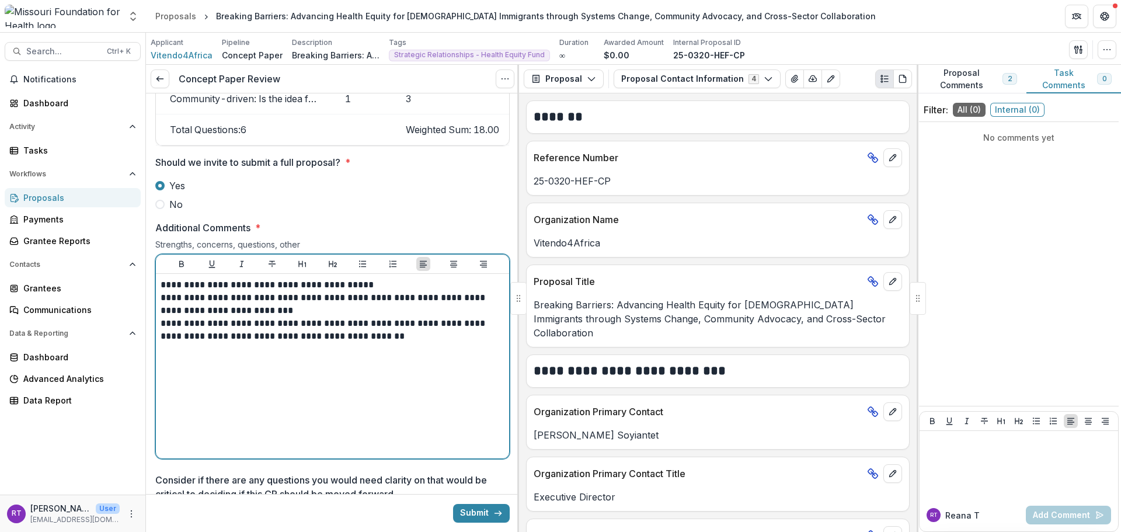
click at [386, 332] on div "**********" at bounding box center [333, 365] width 344 height 175
click at [323, 302] on p "**********" at bounding box center [331, 304] width 340 height 26
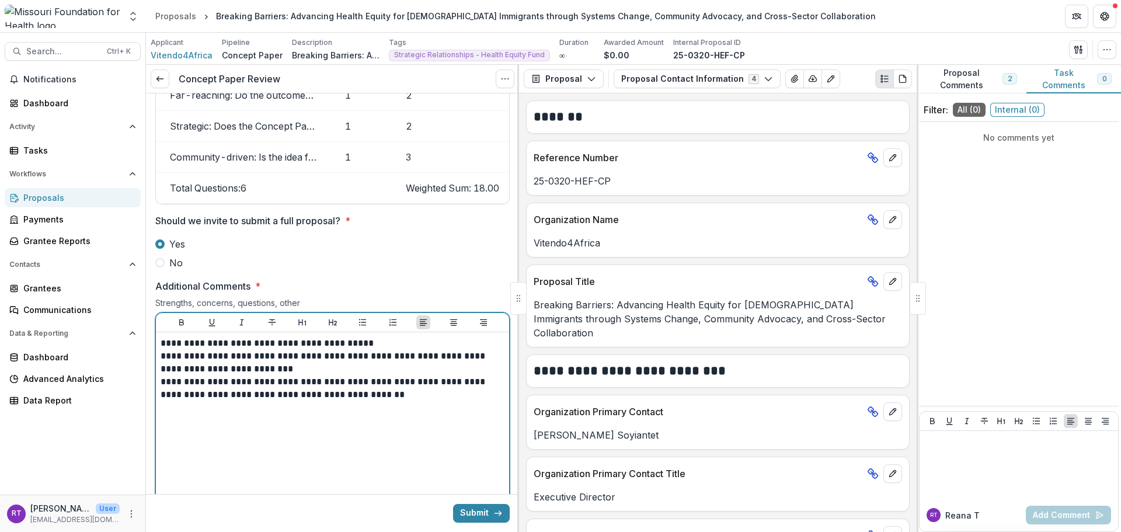
click at [387, 384] on p "**********" at bounding box center [331, 388] width 340 height 26
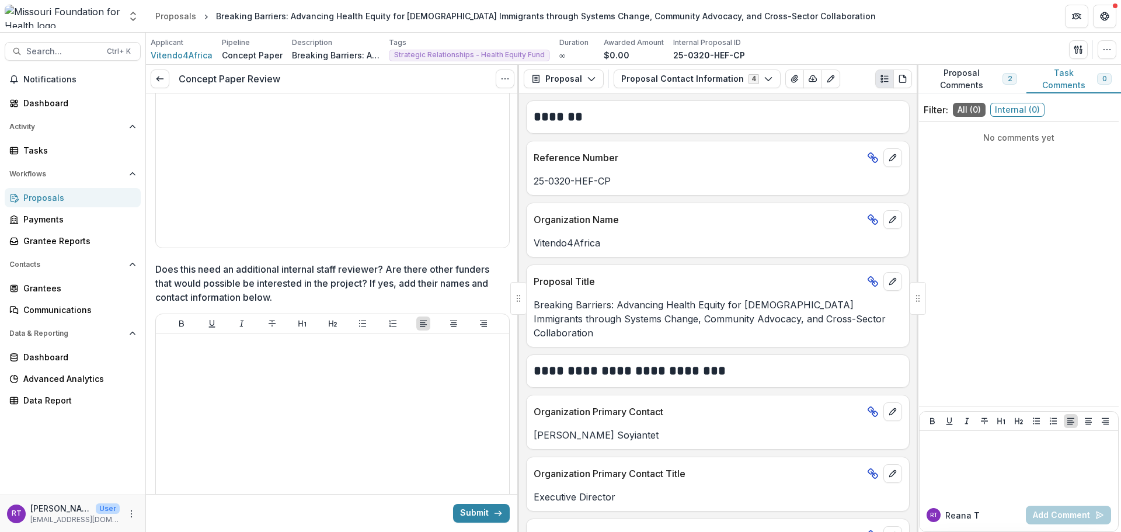
scroll to position [2235, 0]
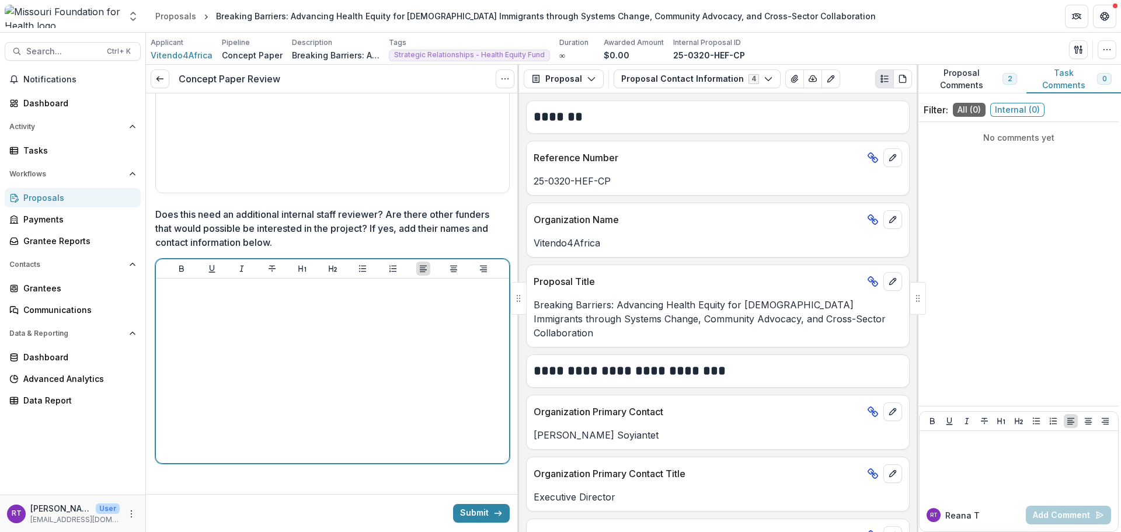
click at [393, 361] on div at bounding box center [333, 370] width 344 height 175
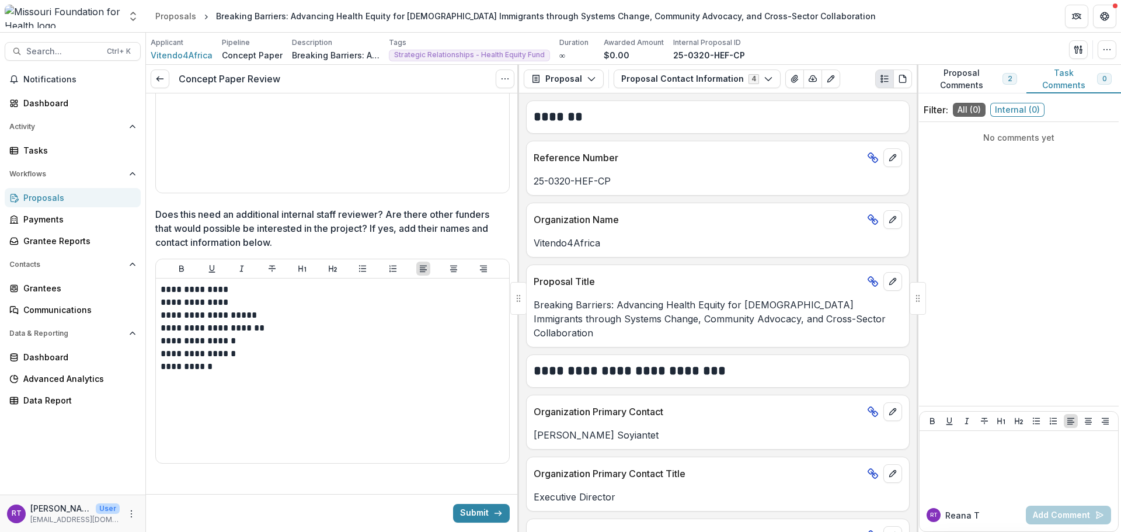
click at [479, 518] on button "Submit" at bounding box center [481, 513] width 57 height 19
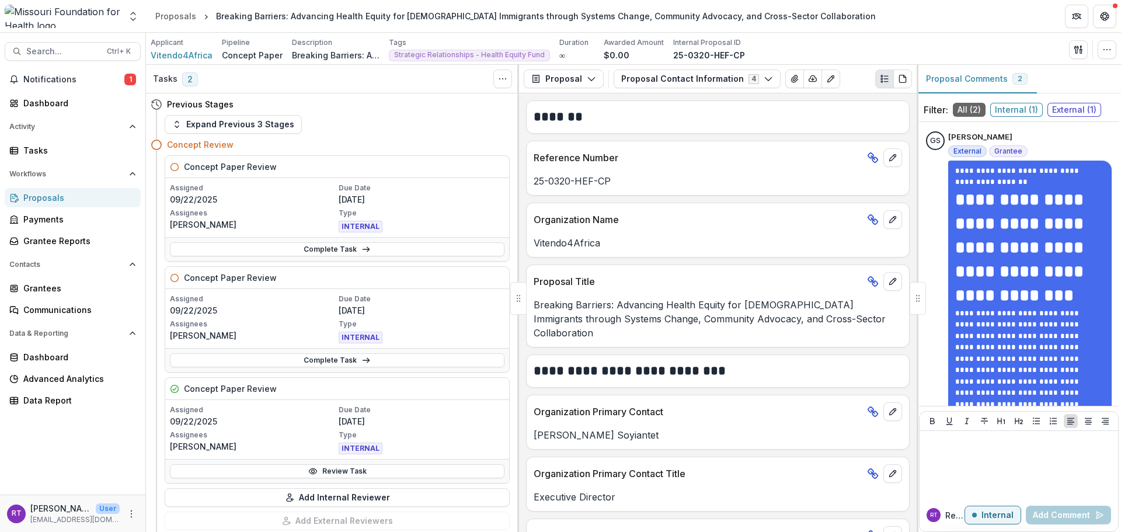
click at [47, 79] on span "Notifications" at bounding box center [73, 80] width 101 height 10
click at [424, 112] on div "Previous Stages" at bounding box center [330, 104] width 359 height 22
click at [58, 57] on button "Search... Ctrl + K" at bounding box center [73, 51] width 136 height 19
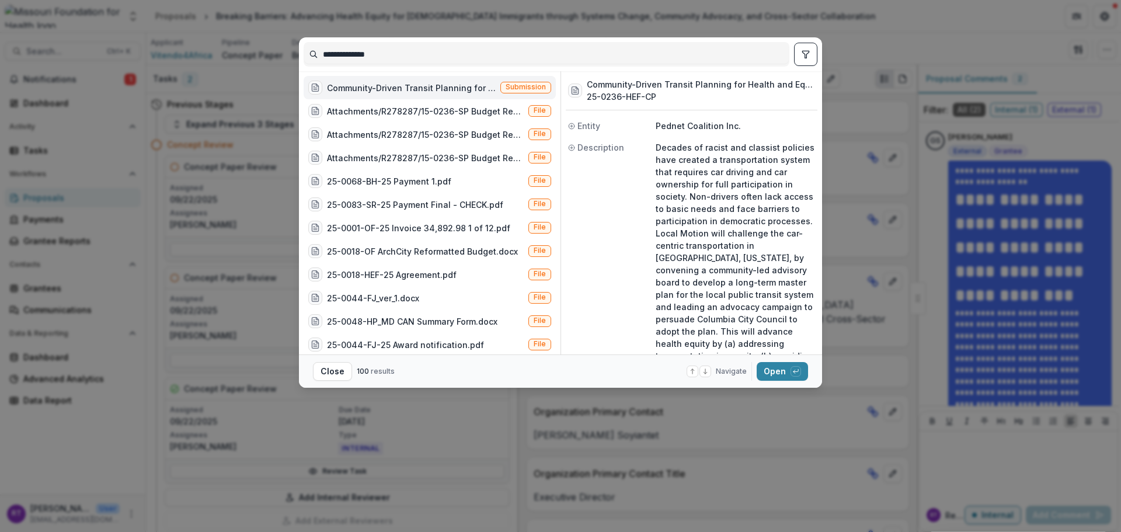
type input "**********"
click at [776, 367] on button "Open with enter key" at bounding box center [782, 371] width 51 height 19
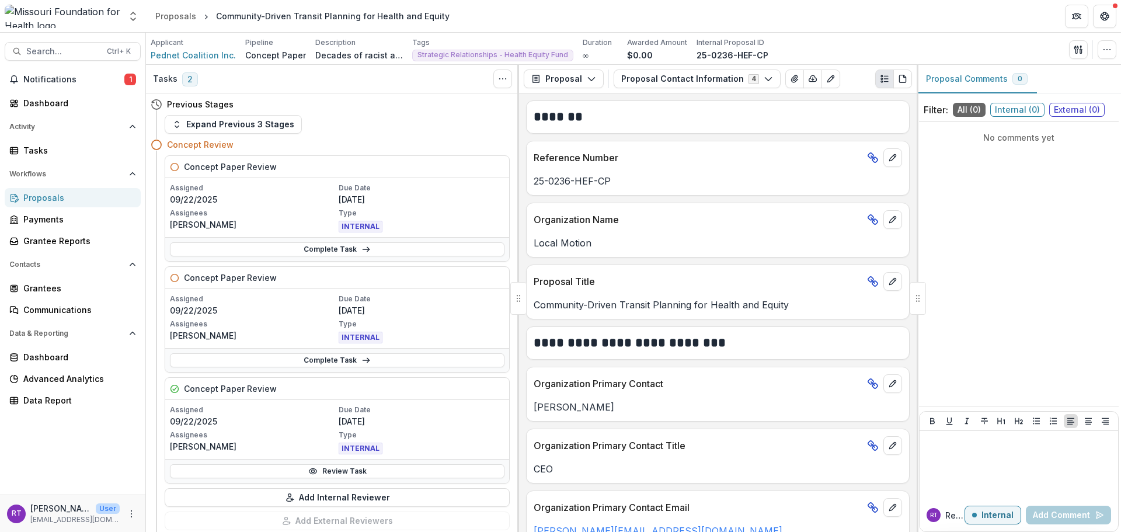
click at [372, 249] on link "Complete Task" at bounding box center [337, 249] width 335 height 14
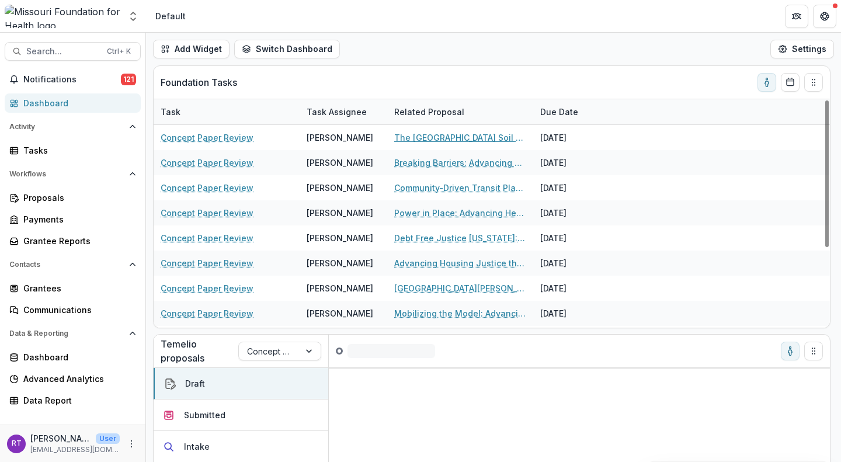
click at [491, 142] on link "The [GEOGRAPHIC_DATA] Soil and Water Conservation District Pilot Program" at bounding box center [460, 137] width 132 height 12
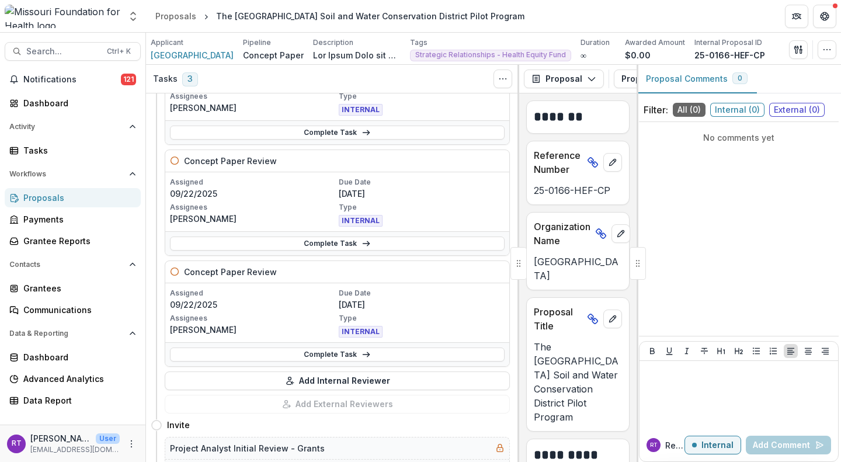
scroll to position [117, 0]
click at [330, 240] on link "Complete Task" at bounding box center [337, 243] width 335 height 14
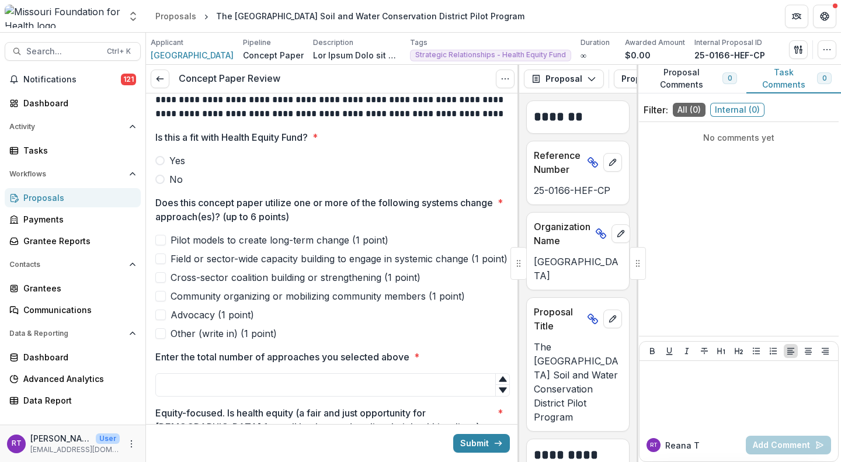
scroll to position [220, 0]
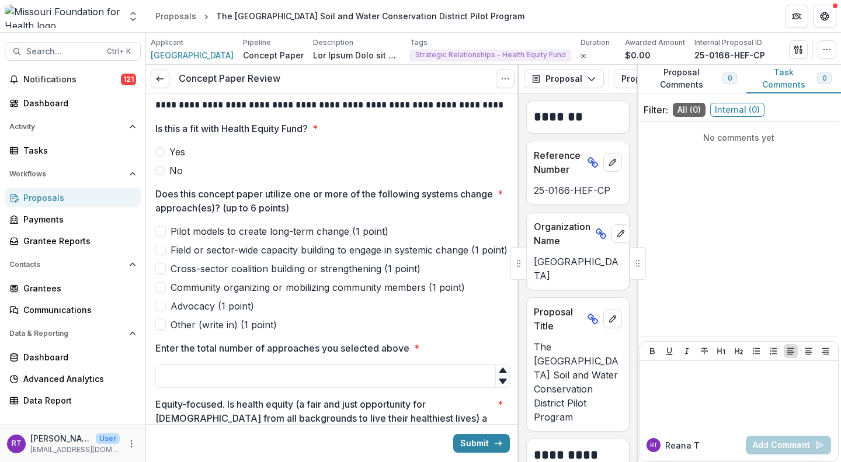
click at [162, 154] on span at bounding box center [159, 151] width 9 height 9
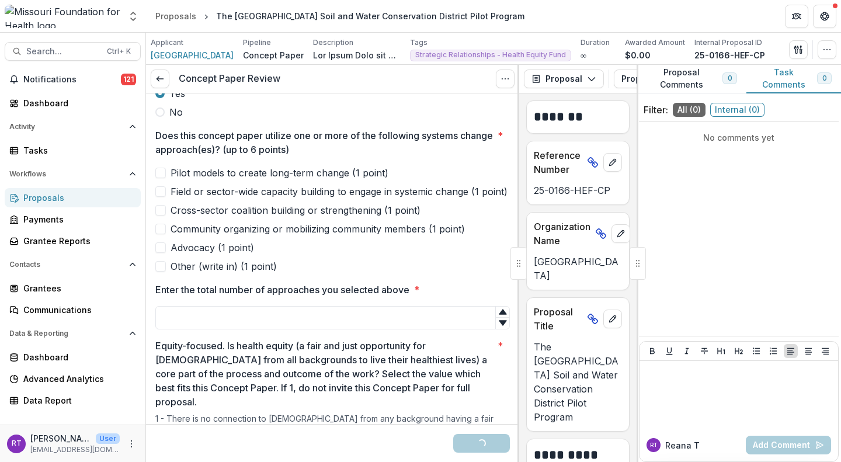
click at [227, 175] on span "Pilot models to create long-term change (1 point)" at bounding box center [279, 173] width 218 height 14
click at [301, 192] on span "Field or sector-wide capacity building to engage in systemic change (1 point)" at bounding box center [338, 191] width 337 height 14
click at [228, 236] on span "Community organizing or mobilizing community members (1 point)" at bounding box center [317, 229] width 294 height 14
click at [298, 217] on span "Cross-sector coalition building or strengthening (1 point)" at bounding box center [295, 210] width 250 height 14
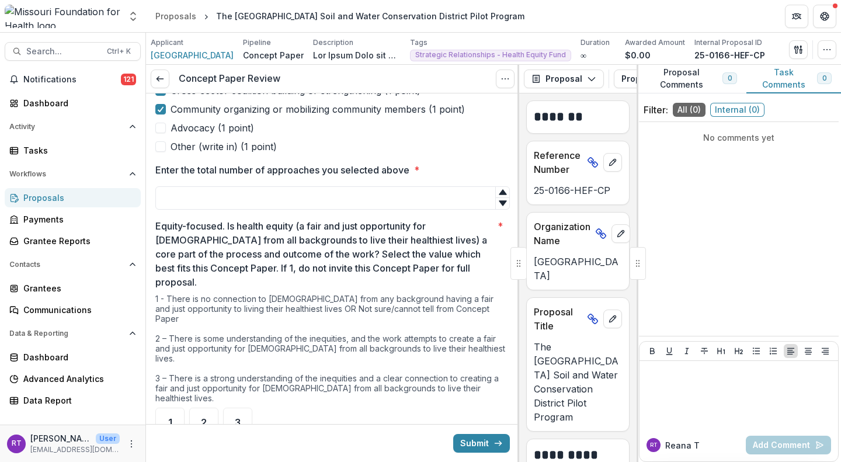
scroll to position [336, 0]
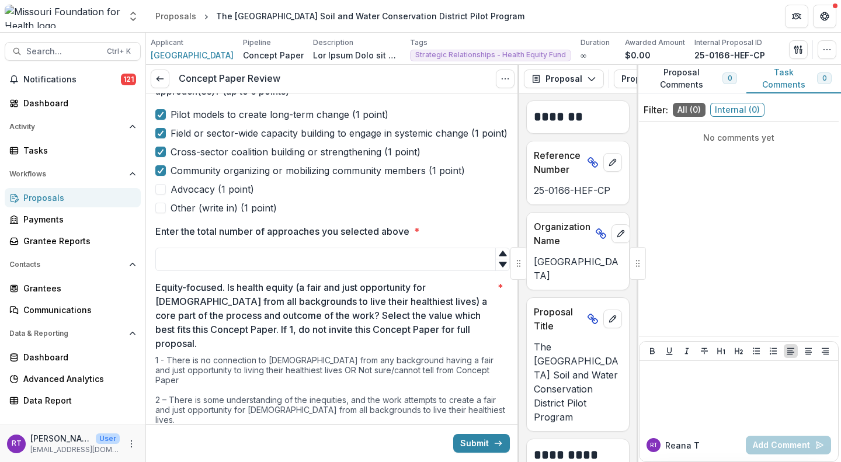
click at [340, 271] on input "Enter the total number of approaches you selected above *" at bounding box center [332, 259] width 354 height 23
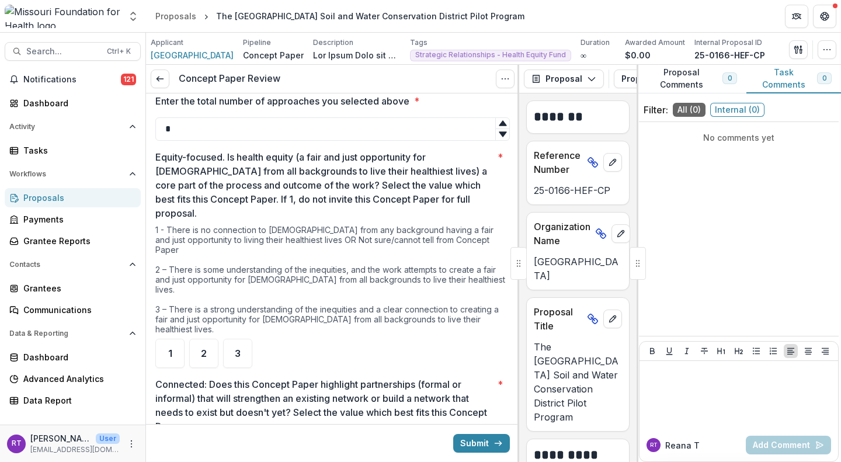
scroll to position [511, 0]
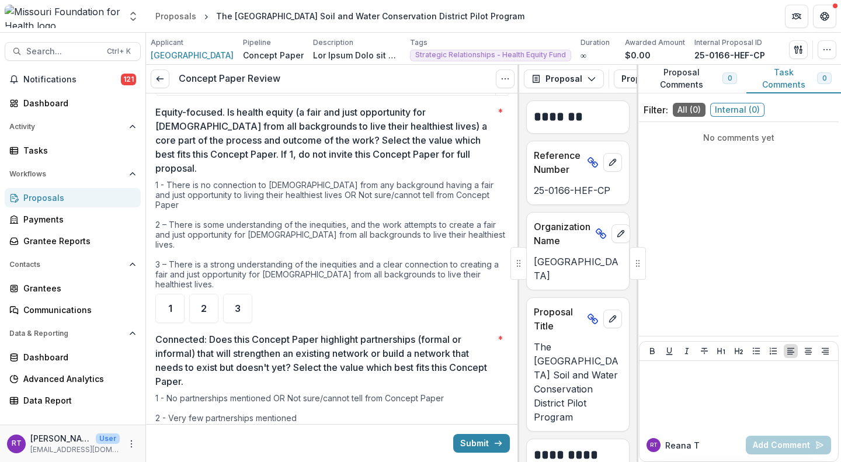
type input "*"
click at [236, 258] on div "1 - There is no connection to Missourians from any background having a fair and…" at bounding box center [332, 237] width 354 height 114
click at [248, 294] on div "3" at bounding box center [237, 308] width 29 height 29
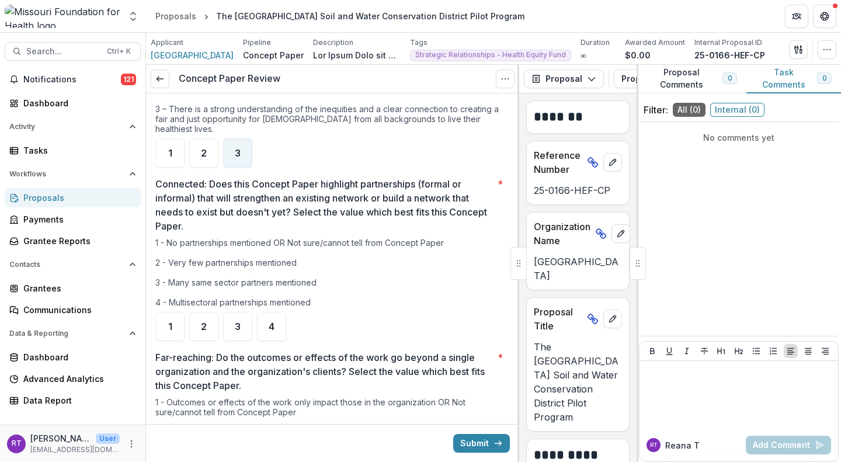
scroll to position [687, 0]
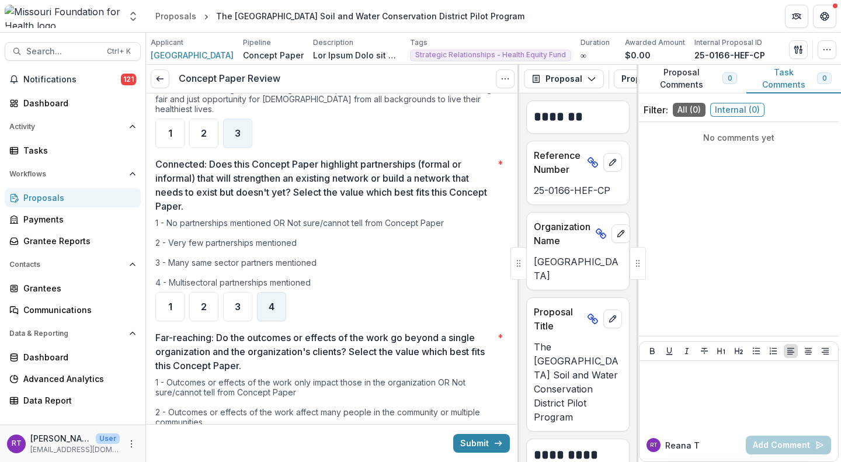
click at [267, 292] on div "4" at bounding box center [271, 306] width 29 height 29
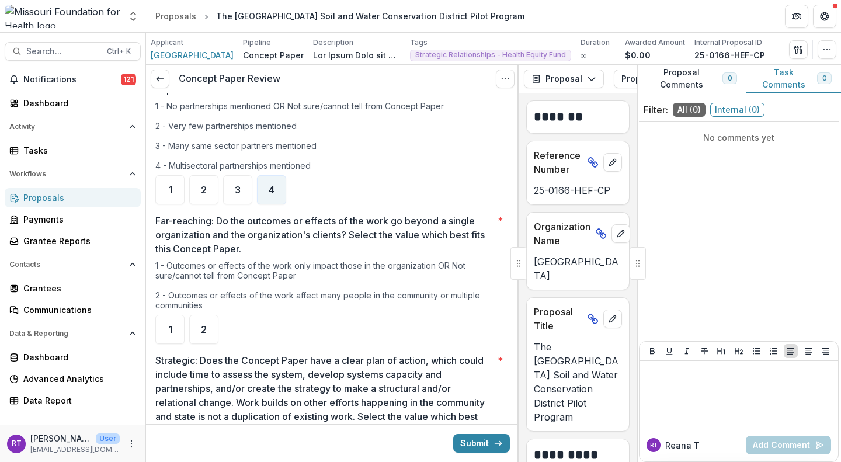
scroll to position [862, 0]
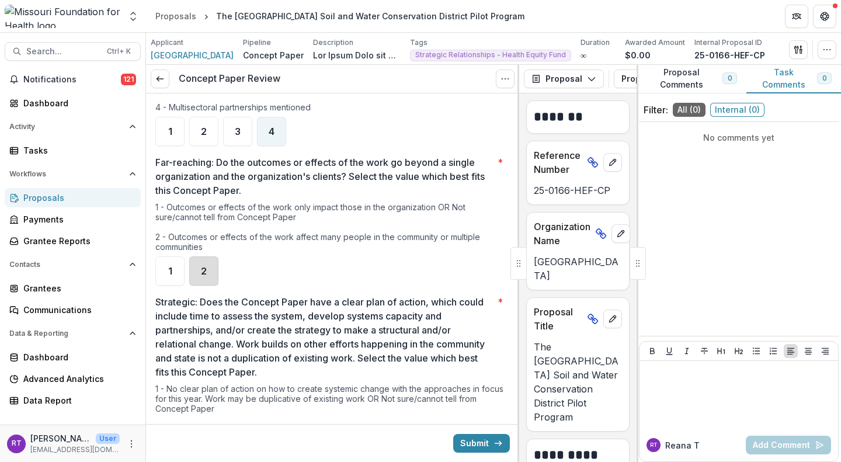
click at [202, 256] on div "2" at bounding box center [203, 270] width 29 height 29
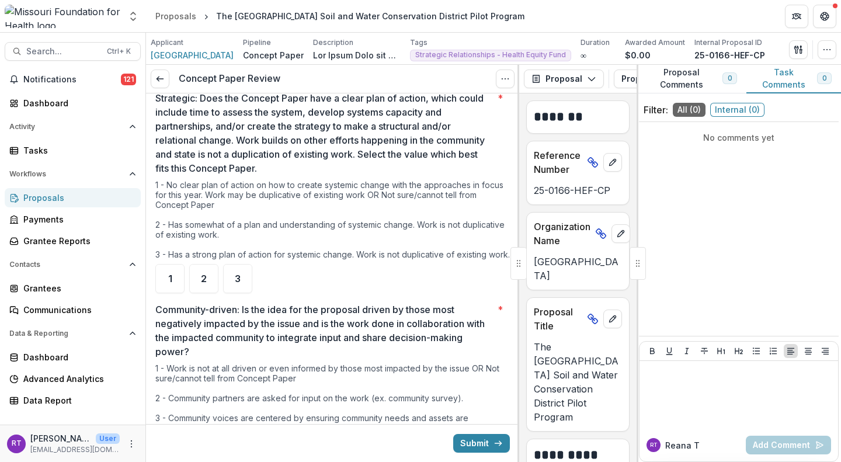
scroll to position [1095, 0]
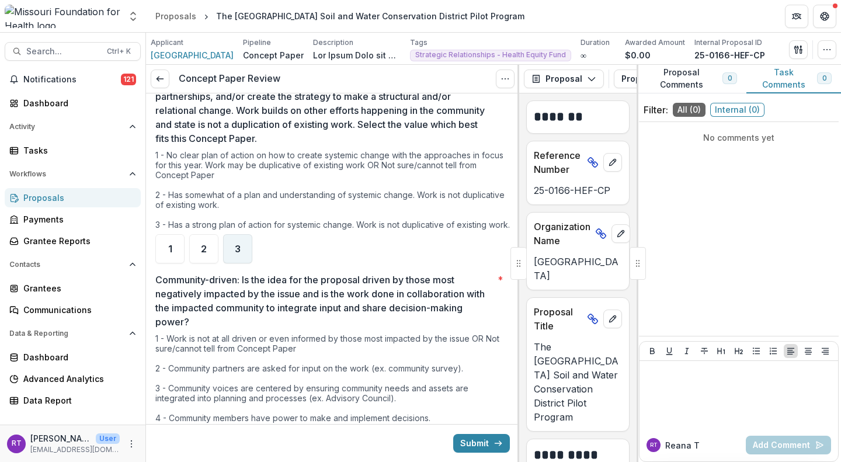
click at [241, 239] on div "3" at bounding box center [237, 248] width 29 height 29
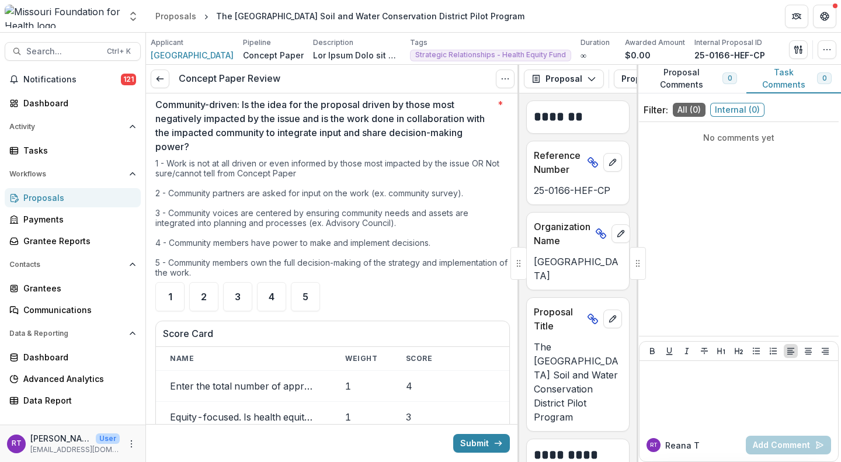
scroll to position [1212, 0]
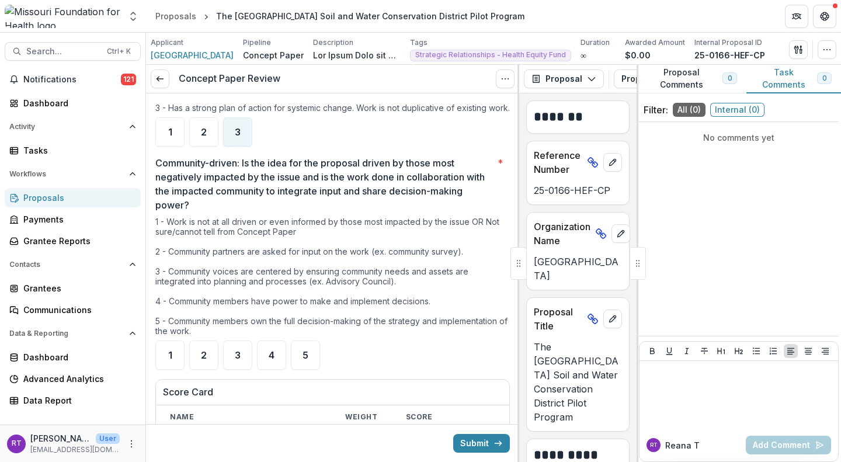
click at [275, 340] on div "4" at bounding box center [271, 354] width 29 height 29
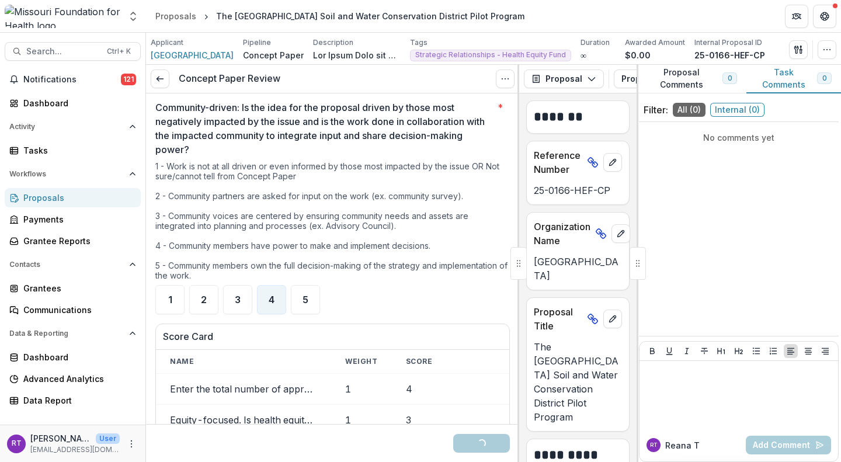
scroll to position [1270, 0]
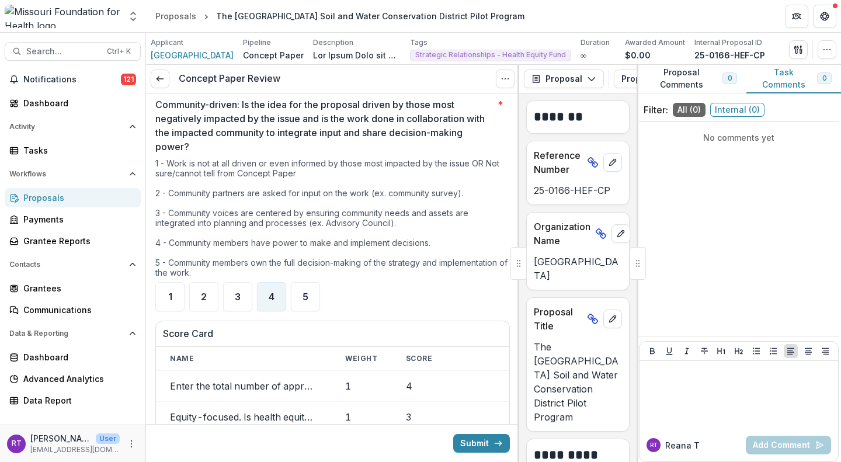
click at [251, 282] on div "3" at bounding box center [237, 296] width 29 height 29
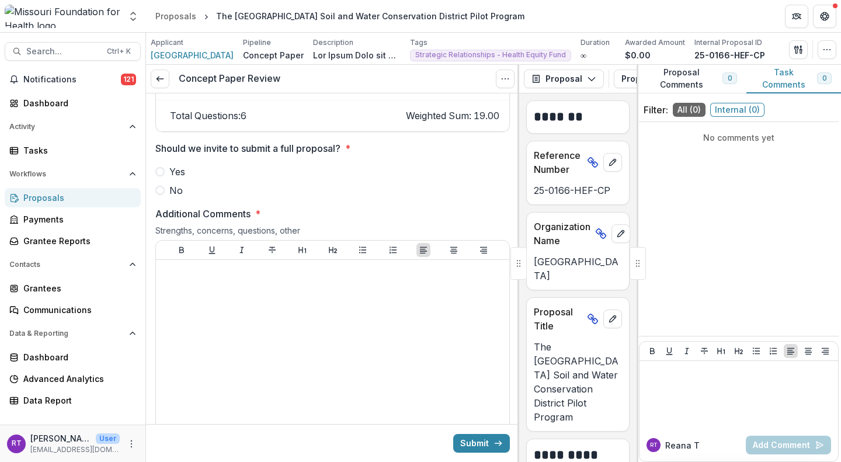
scroll to position [1738, 0]
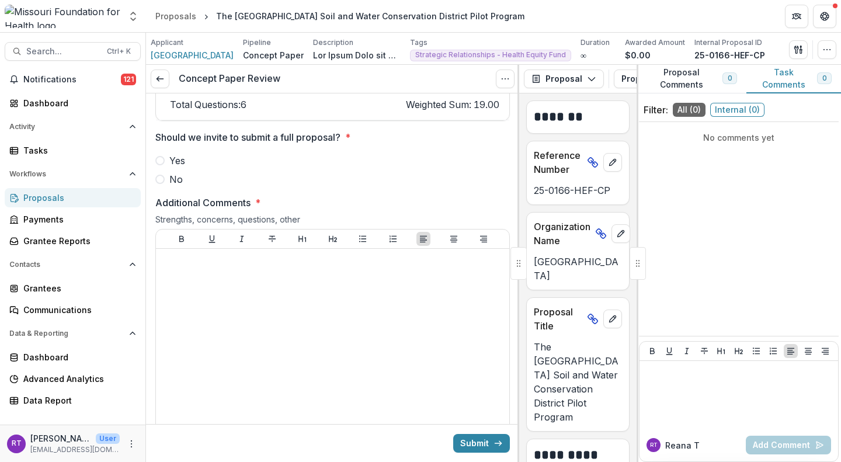
click at [177, 154] on span "Yes" at bounding box center [177, 161] width 16 height 14
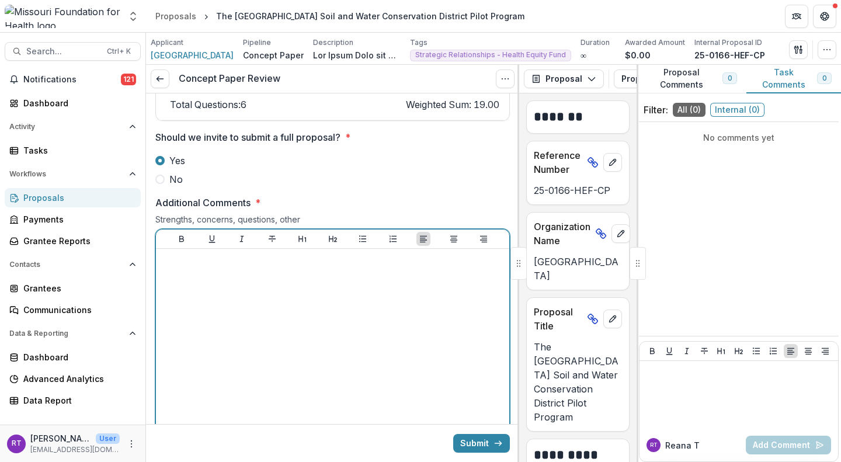
click at [245, 309] on div at bounding box center [333, 340] width 344 height 175
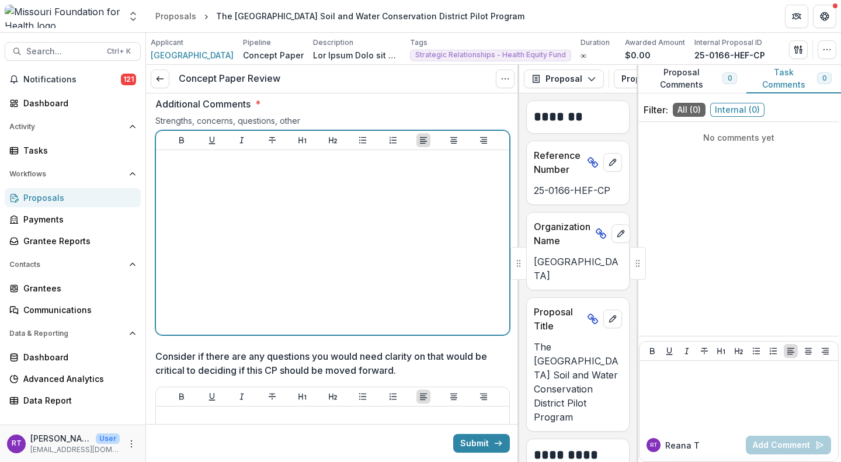
scroll to position [1796, 0]
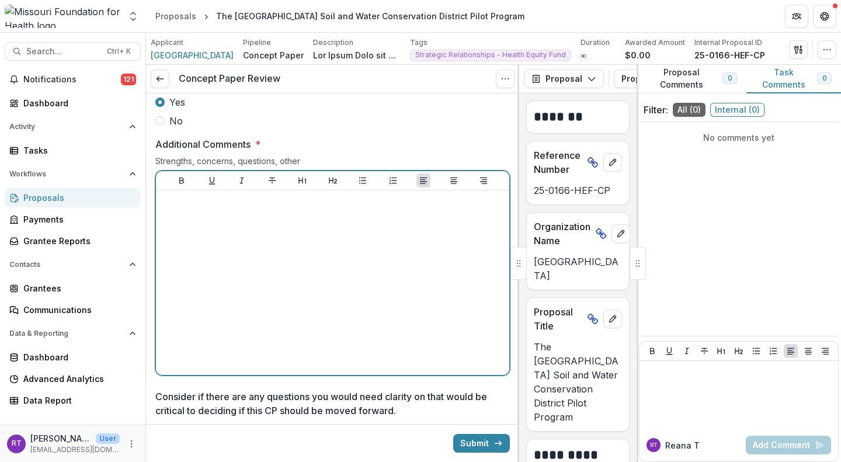
click at [280, 248] on div at bounding box center [333, 282] width 344 height 175
click at [464, 195] on p "**********" at bounding box center [331, 201] width 340 height 13
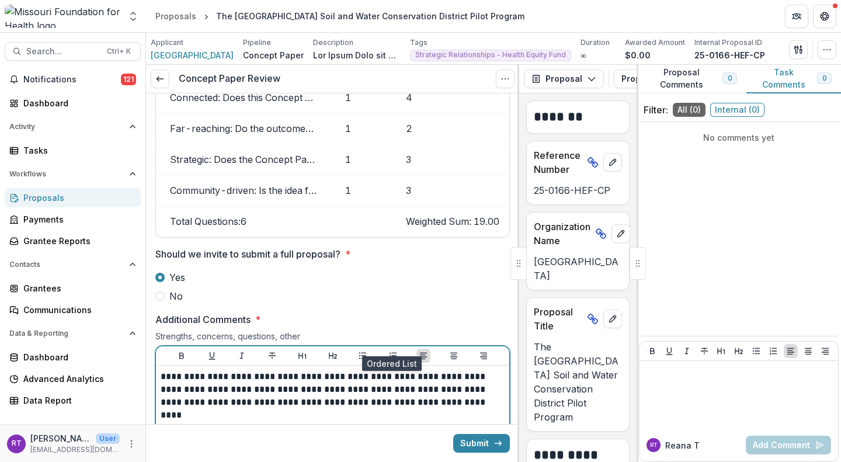
scroll to position [1738, 0]
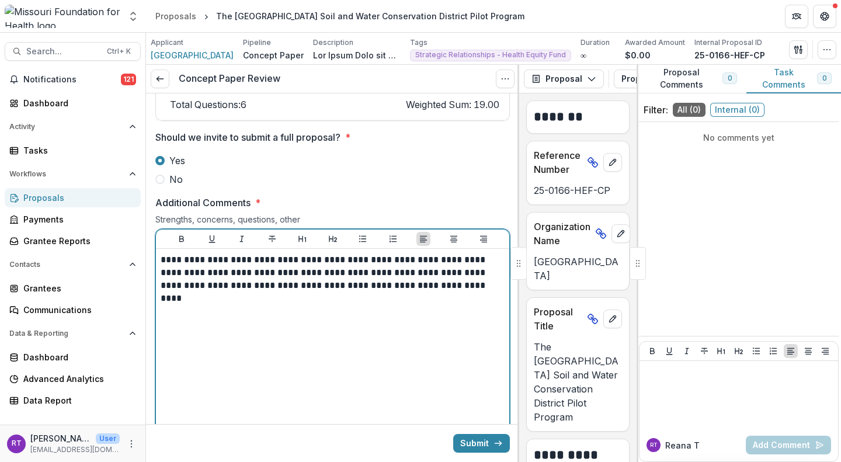
click at [445, 278] on p "**********" at bounding box center [331, 272] width 340 height 39
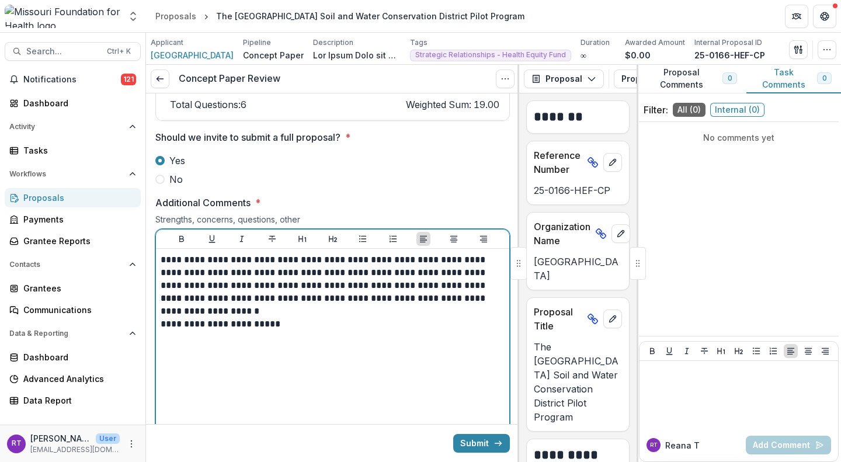
click at [335, 318] on p "**********" at bounding box center [331, 324] width 340 height 13
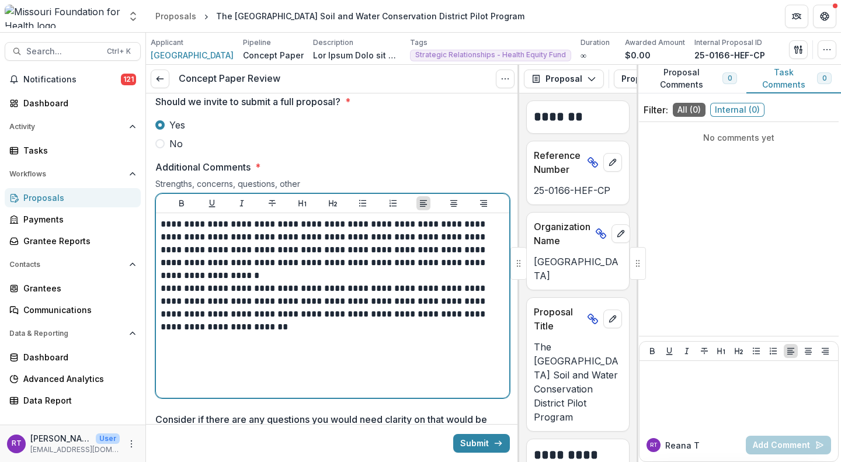
scroll to position [1721, 0]
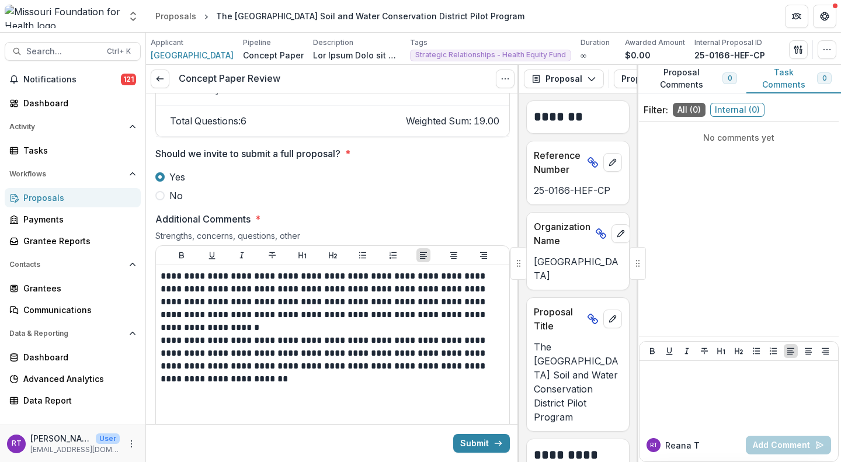
click at [479, 443] on button "Submit" at bounding box center [481, 443] width 57 height 19
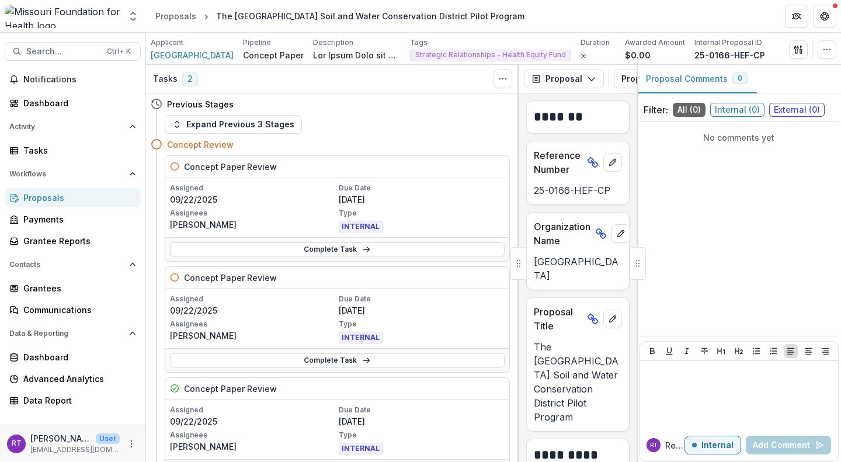
click at [79, 53] on span "Search..." at bounding box center [63, 52] width 74 height 10
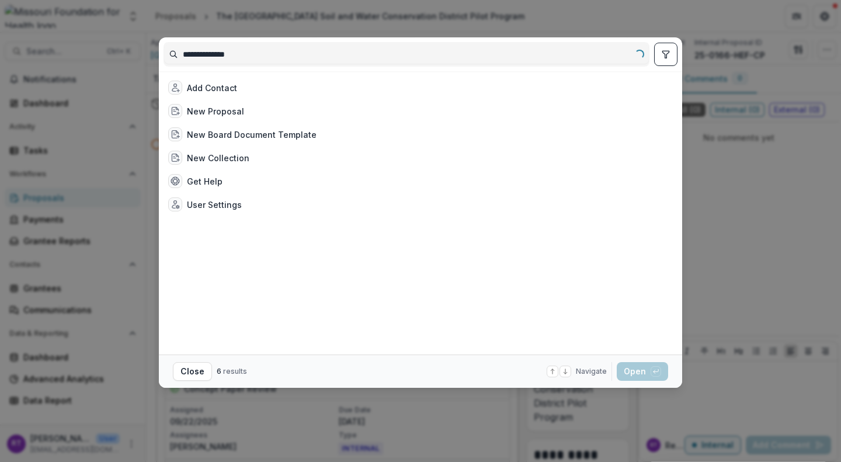
type input "**********"
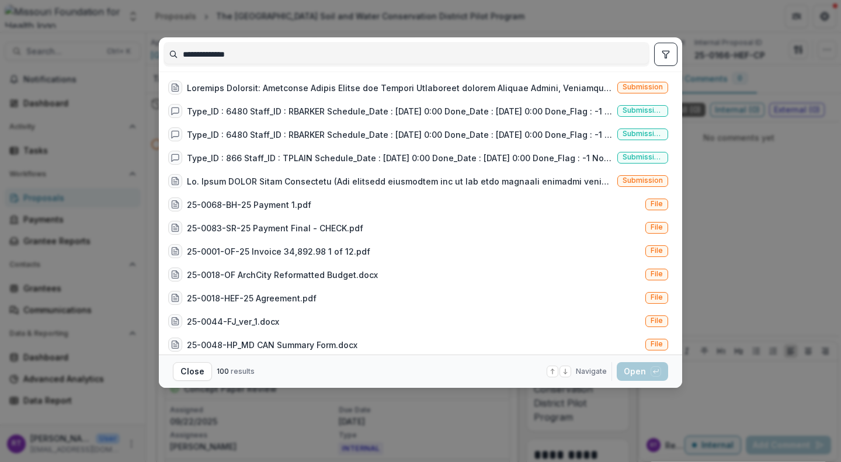
click at [222, 88] on div at bounding box center [400, 88] width 426 height 12
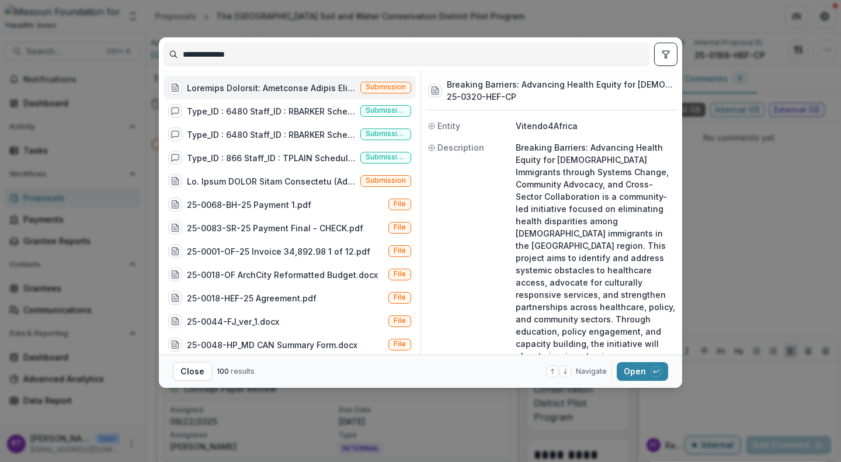
click at [644, 374] on button "Open with enter key" at bounding box center [642, 371] width 51 height 19
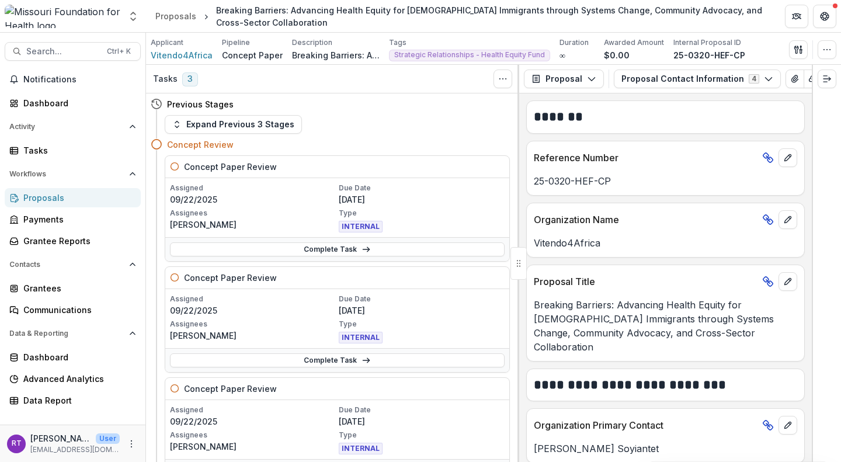
click at [785, 85] on button "View Attached Files" at bounding box center [794, 78] width 19 height 19
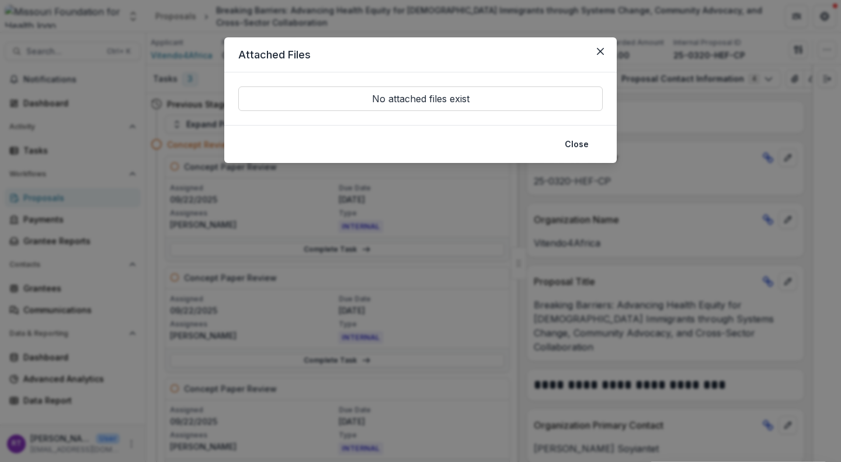
click at [601, 55] on button "Close" at bounding box center [600, 51] width 19 height 19
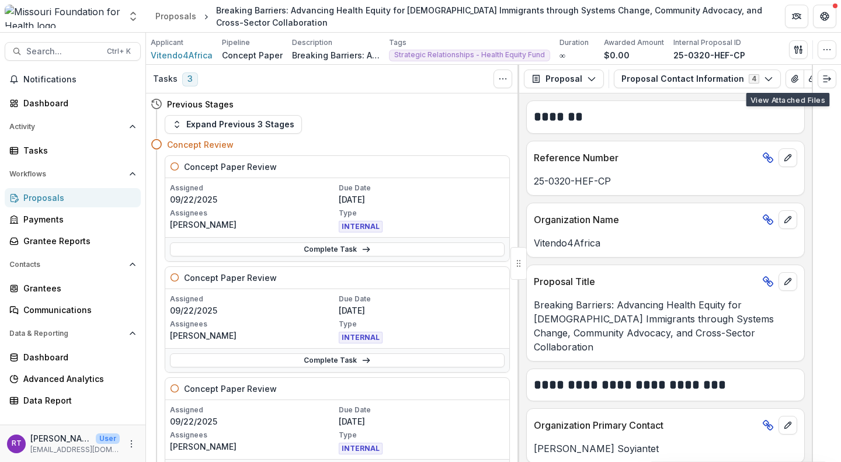
click at [750, 78] on button "Proposal Contact Information 4" at bounding box center [697, 78] width 167 height 19
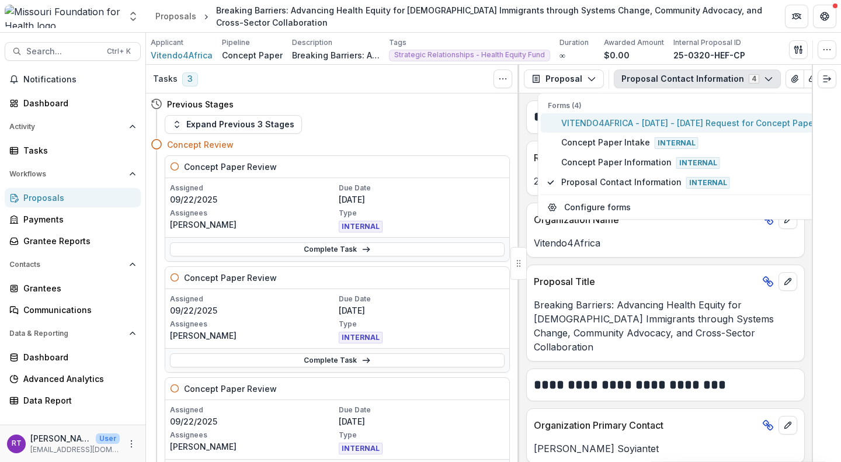
click at [732, 123] on span "VITENDO4AFRICA - [DATE] - [DATE] Request for Concept Papers" at bounding box center [691, 123] width 260 height 12
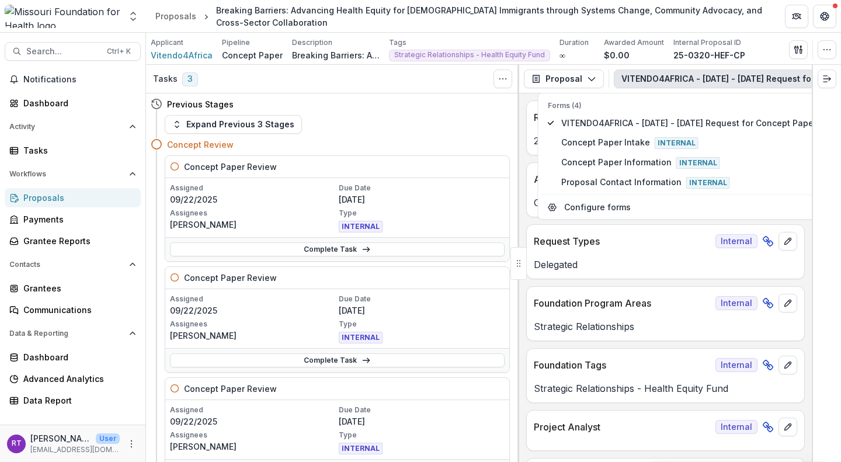
click at [668, 32] on header "Proposals Breaking Barriers: Advancing Health Equity for African Immigrants thr…" at bounding box center [493, 16] width 695 height 32
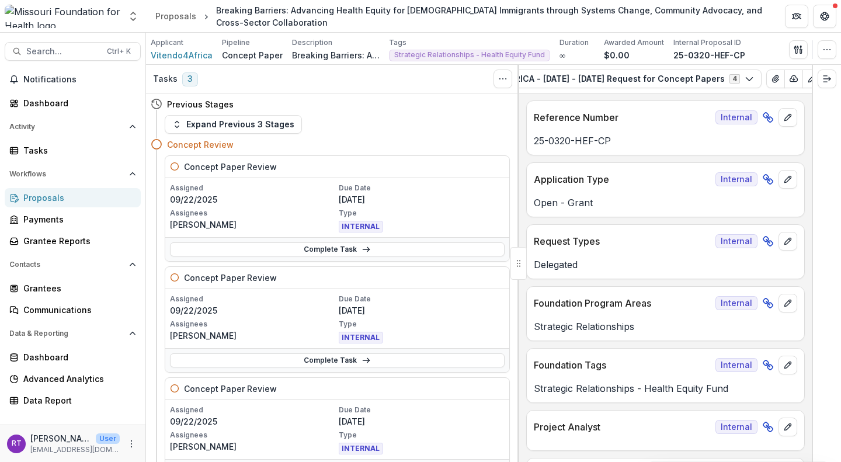
scroll to position [0, 178]
click at [752, 82] on icon "View Attached Files" at bounding box center [756, 78] width 9 height 9
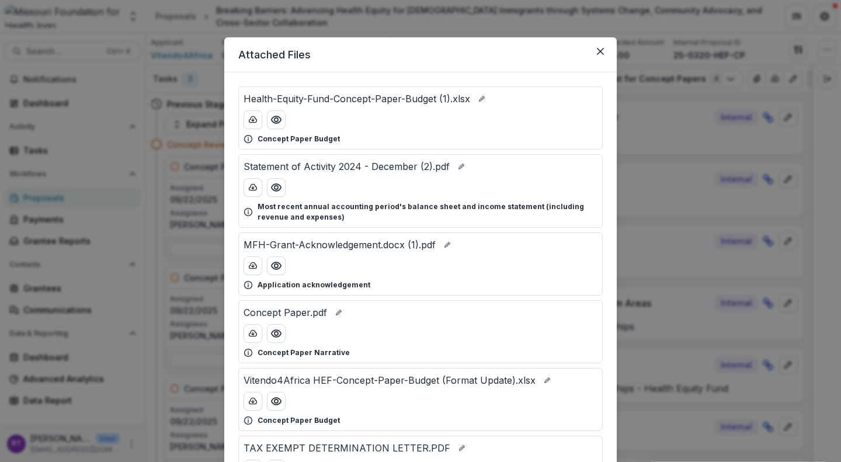
click at [277, 121] on icon "Preview Health-Equity-Fund-Concept-Paper-Budget (1).xlsx" at bounding box center [276, 120] width 12 height 12
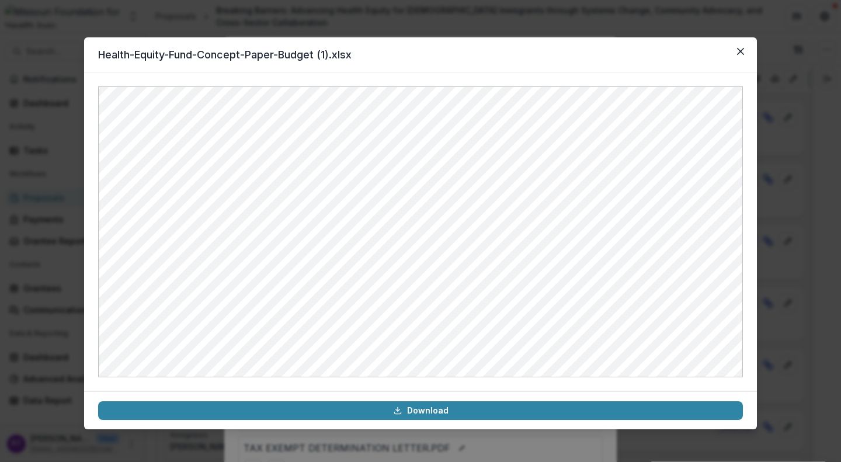
click at [734, 50] on button "Close" at bounding box center [740, 51] width 19 height 19
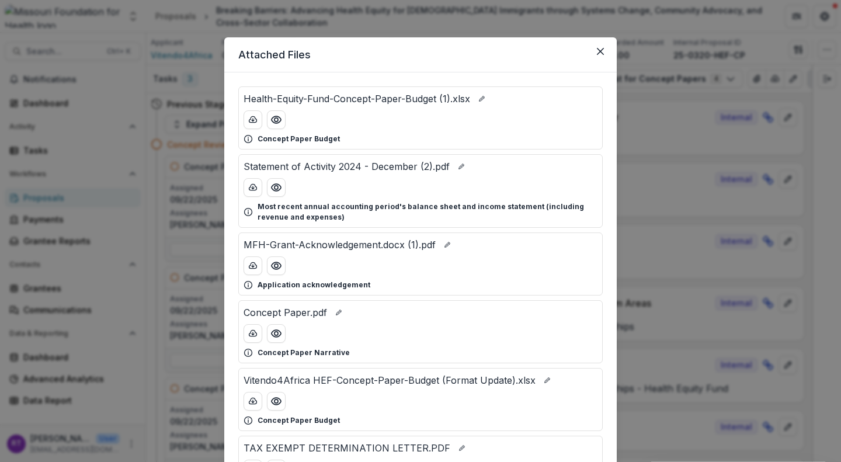
click at [249, 124] on button "download-button" at bounding box center [252, 119] width 19 height 19
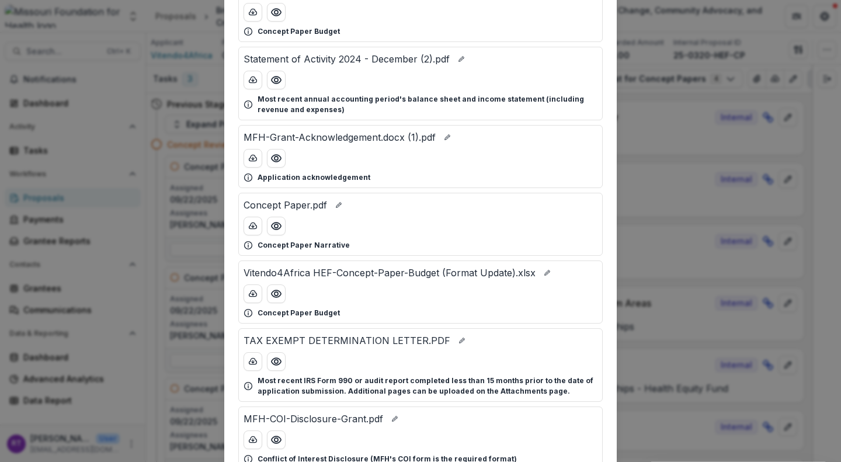
scroll to position [117, 0]
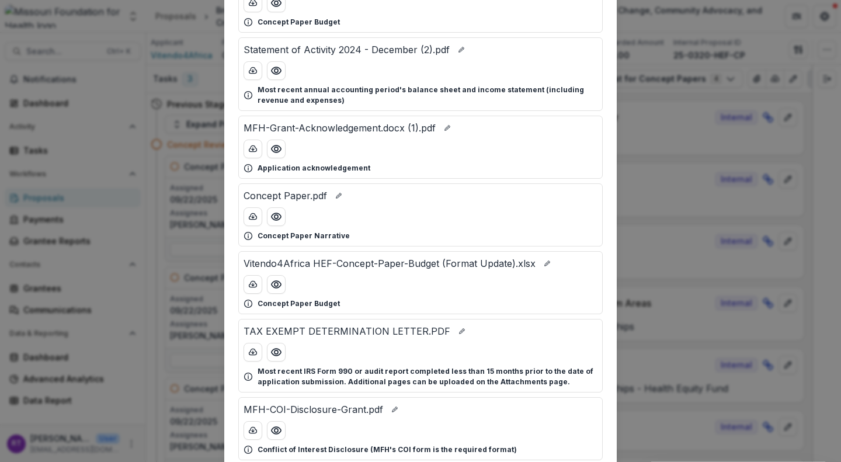
click at [271, 72] on icon "Preview Statement of Activity 2024 - December (2).pdf" at bounding box center [276, 71] width 12 height 12
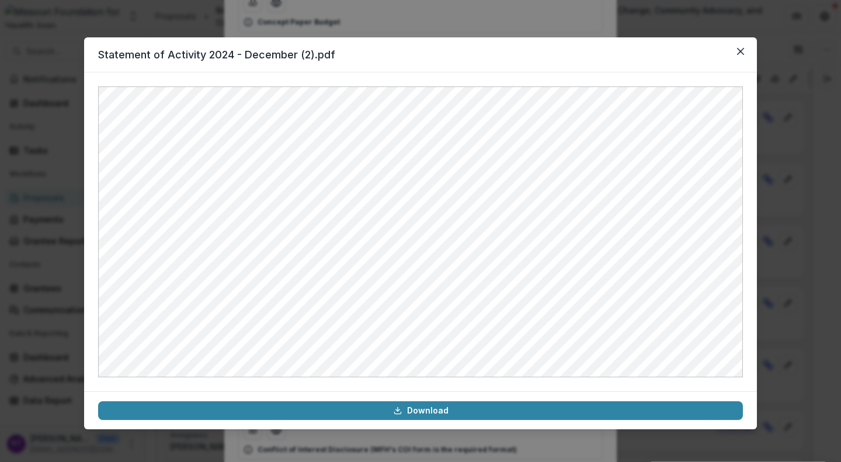
click at [741, 52] on icon "Close" at bounding box center [740, 51] width 7 height 7
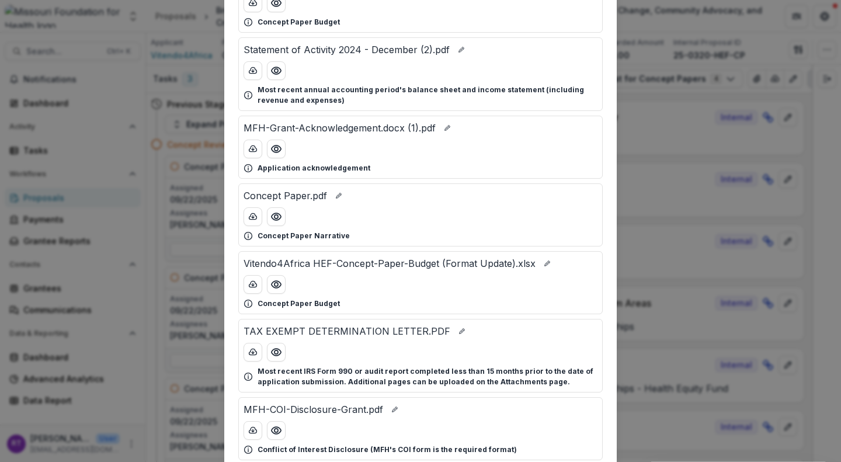
scroll to position [175, 0]
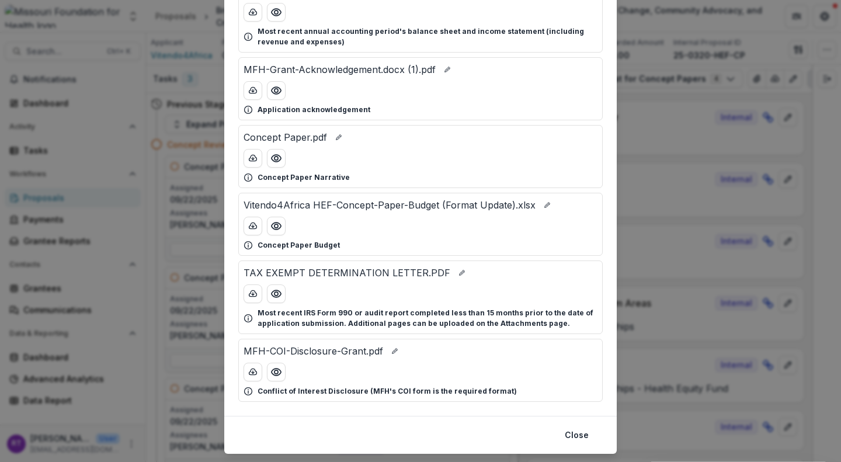
click at [277, 234] on button "Preview Vitendo4Africa HEF-Concept-Paper-Budget (Format Update).xlsx" at bounding box center [276, 226] width 19 height 19
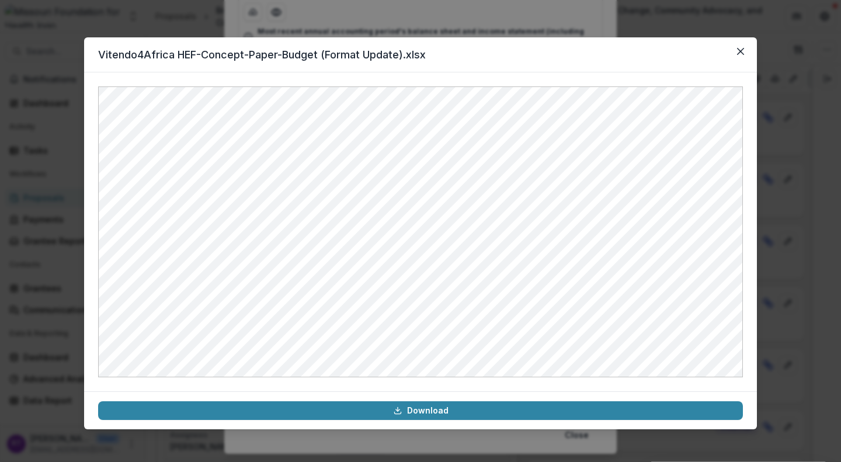
click at [746, 55] on button "Close" at bounding box center [740, 51] width 19 height 19
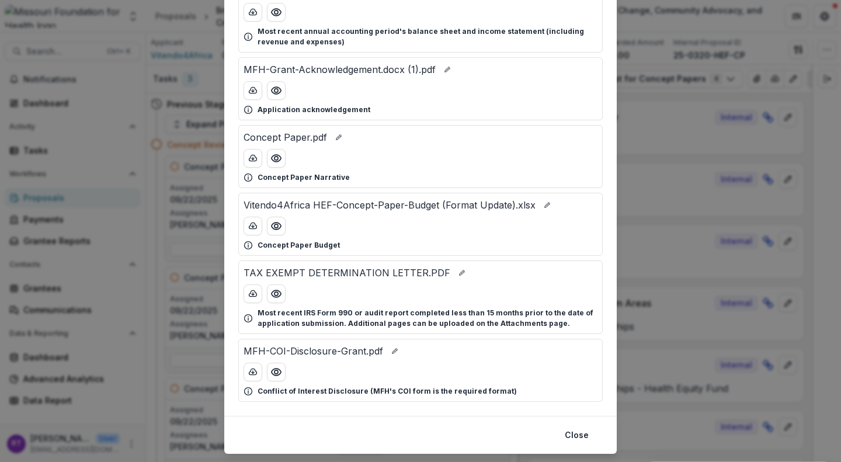
scroll to position [204, 0]
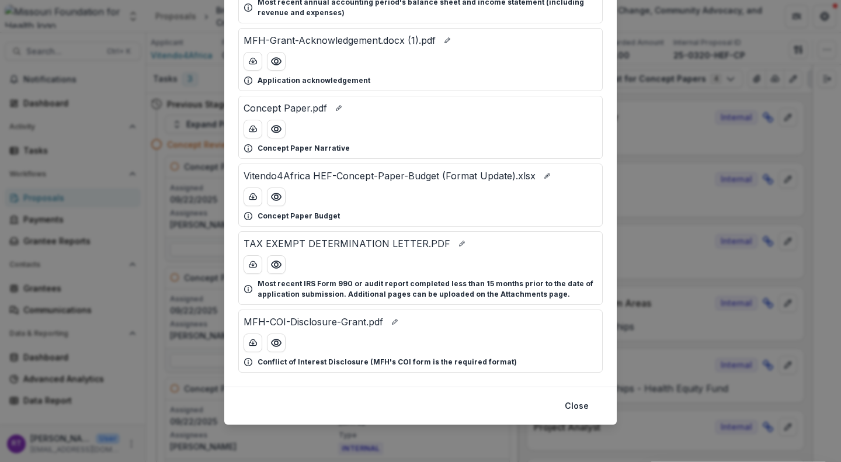
click at [283, 268] on button "Preview TAX EXEMPT DETERMINATION LETTER.PDF" at bounding box center [276, 264] width 19 height 19
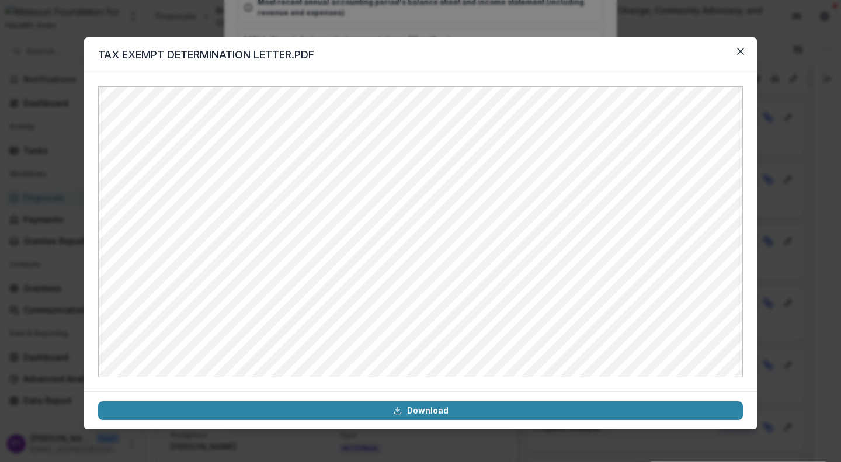
click at [744, 51] on button "Close" at bounding box center [740, 51] width 19 height 19
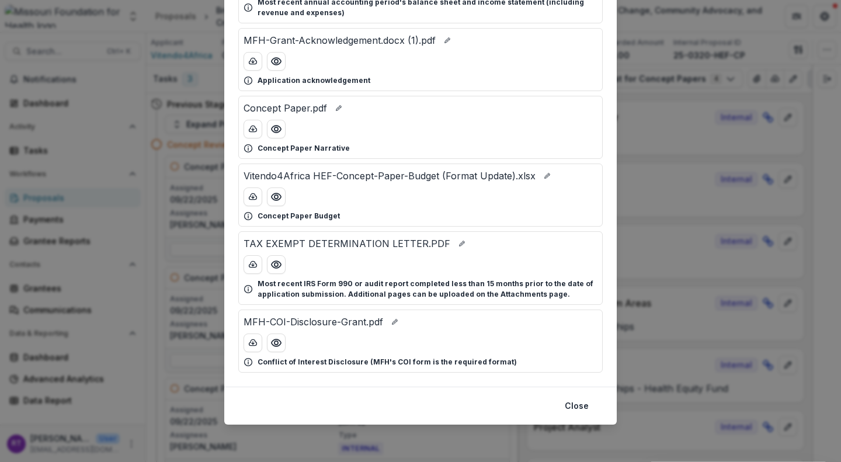
scroll to position [88, 0]
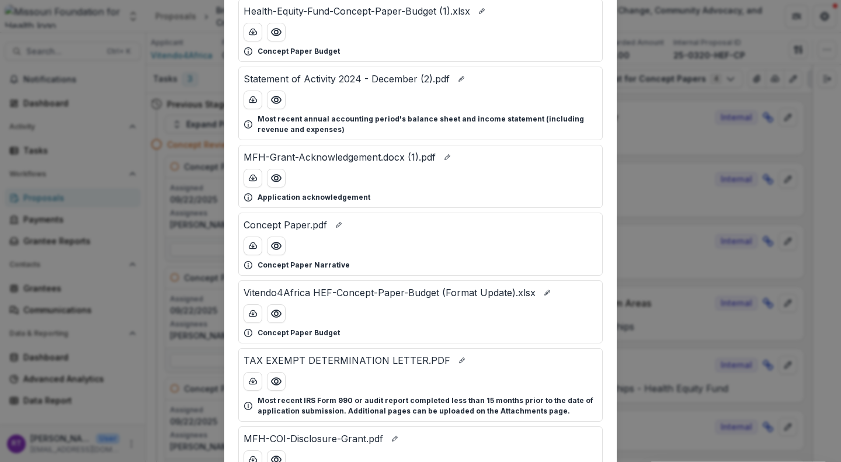
click at [283, 243] on button "Preview Concept Paper.pdf" at bounding box center [276, 245] width 19 height 19
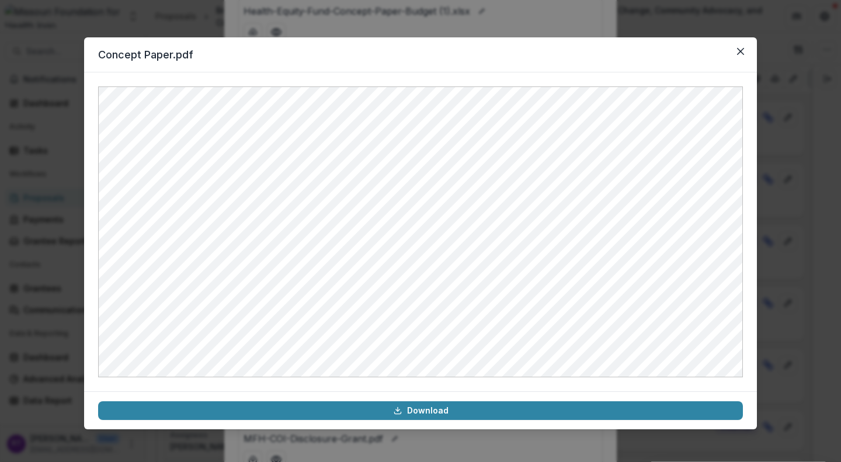
click at [740, 57] on button "Close" at bounding box center [740, 51] width 19 height 19
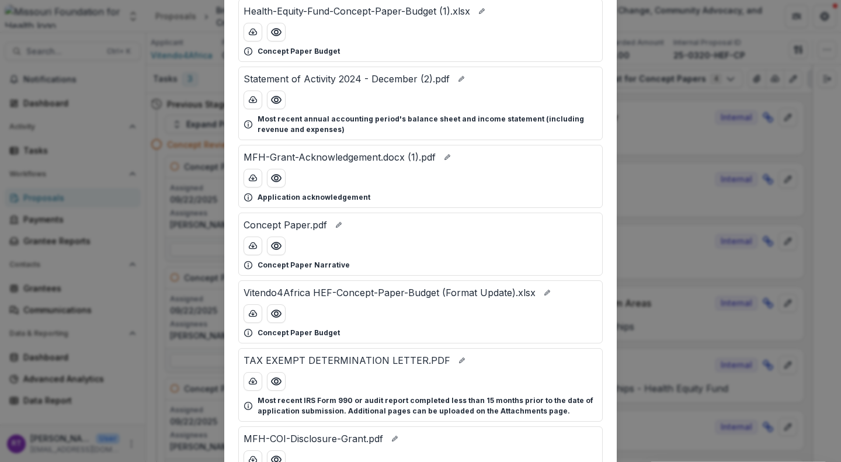
click at [198, 137] on div "Attached Files Health-Equity-Fund-Concept-Paper-Budget (1).xlsx Concept Paper B…" at bounding box center [420, 231] width 841 height 462
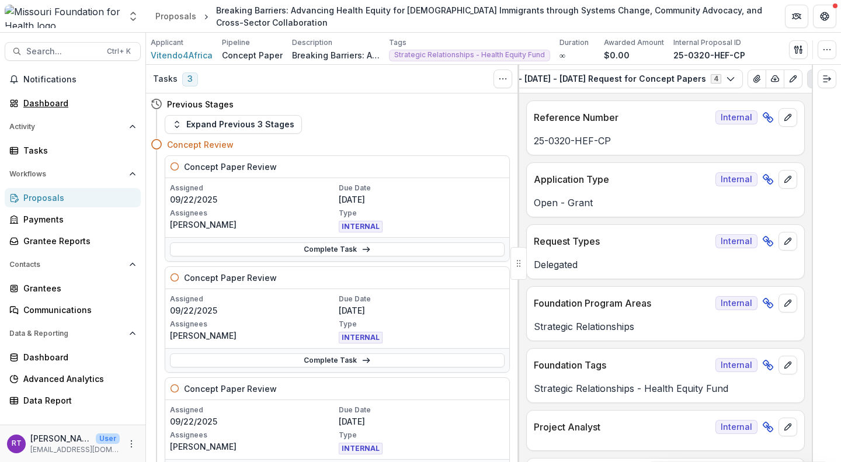
click at [47, 99] on div "Dashboard" at bounding box center [77, 103] width 108 height 12
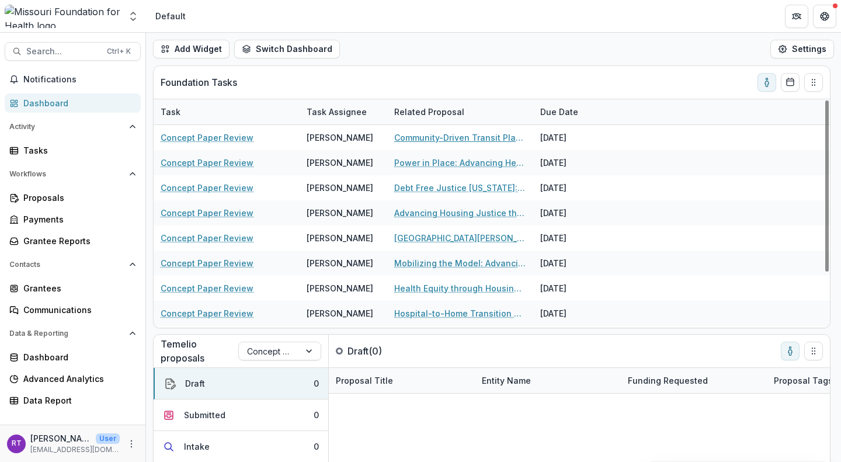
click at [455, 137] on link "Community-Driven Transit Planning for Health and Equity" at bounding box center [460, 137] width 132 height 12
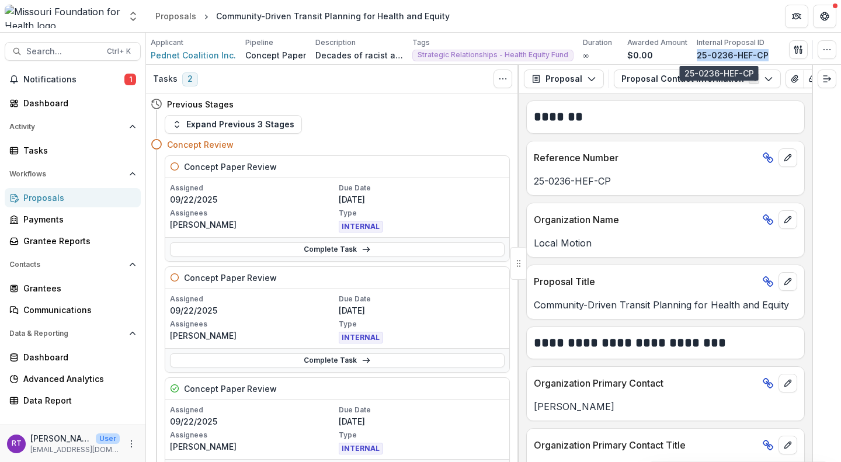
drag, startPoint x: 762, startPoint y: 51, endPoint x: 684, endPoint y: 59, distance: 78.1
click at [684, 59] on div "Applicant Pednet Coalition Inc. Pipeline Concept Paper Description Decades of r…" at bounding box center [493, 49] width 685 height 24
copy p "25-0236-HEF-CP"
click at [785, 77] on button "View Attached Files" at bounding box center [794, 78] width 19 height 19
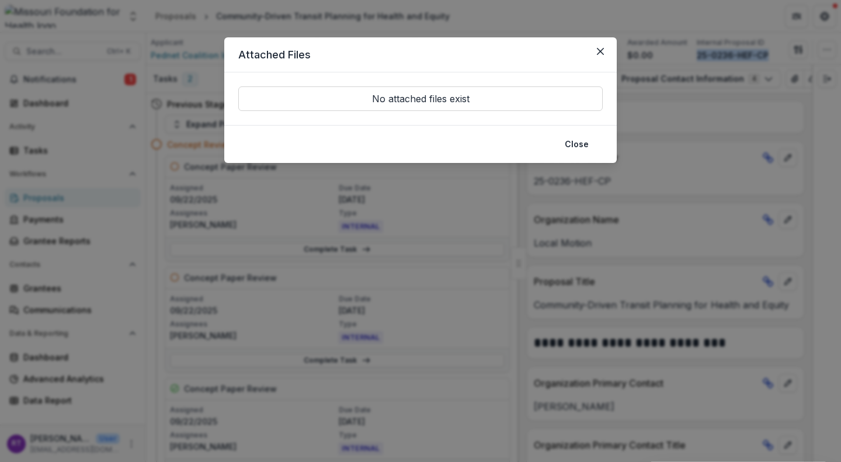
click at [596, 52] on button "Close" at bounding box center [600, 51] width 19 height 19
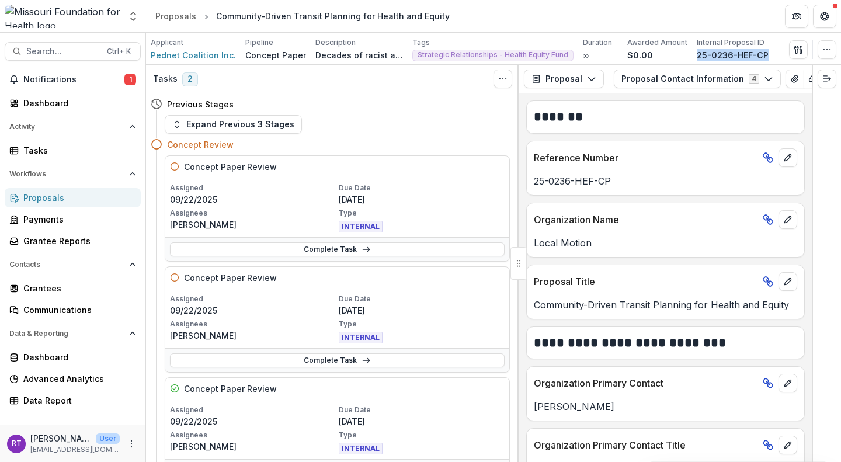
click at [628, 83] on button "Proposal Contact Information 4" at bounding box center [697, 78] width 167 height 19
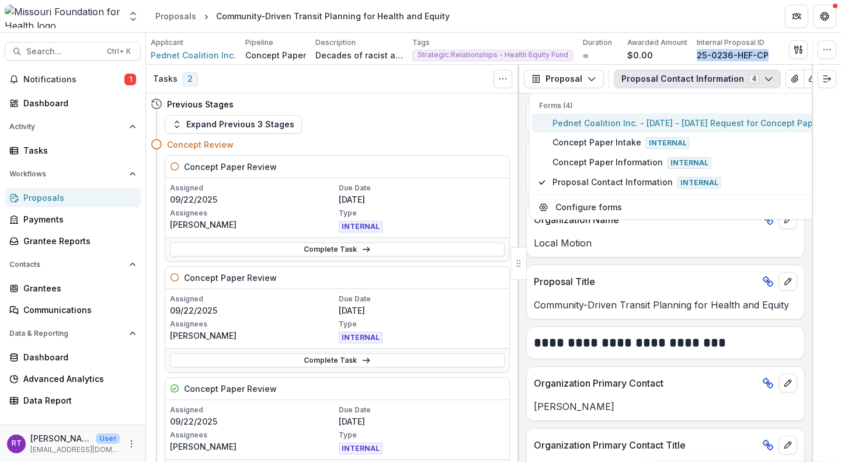
click at [638, 126] on span "Pednet Coalition Inc. - [DATE] - [DATE] Request for Concept Papers" at bounding box center [688, 123] width 273 height 12
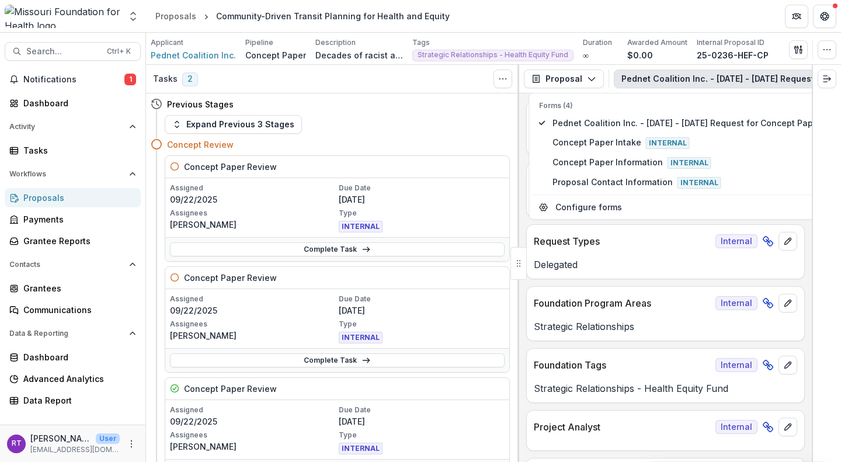
click at [650, 238] on p "Request Types" at bounding box center [622, 241] width 177 height 14
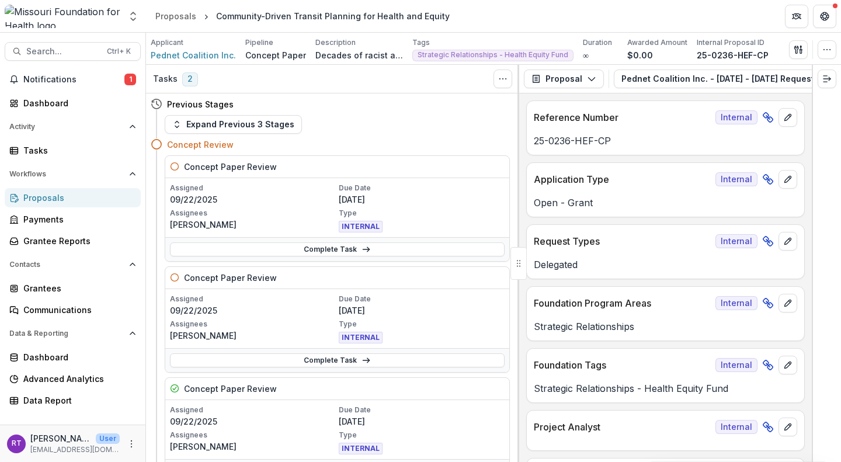
click at [795, 55] on button "button" at bounding box center [798, 49] width 19 height 19
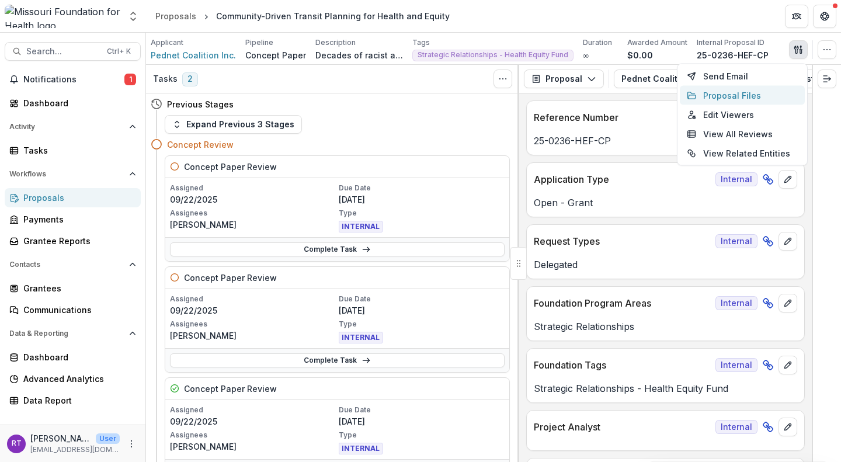
click at [769, 93] on button "Proposal Files" at bounding box center [742, 95] width 125 height 19
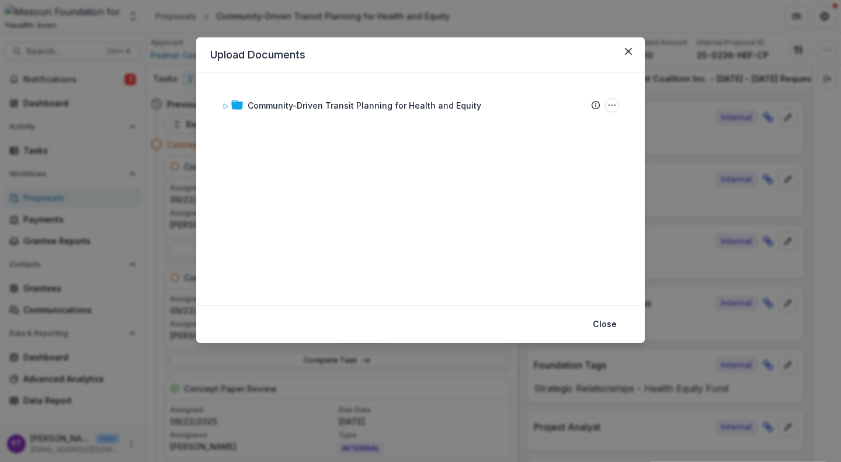
click at [633, 51] on button "Close" at bounding box center [628, 51] width 19 height 19
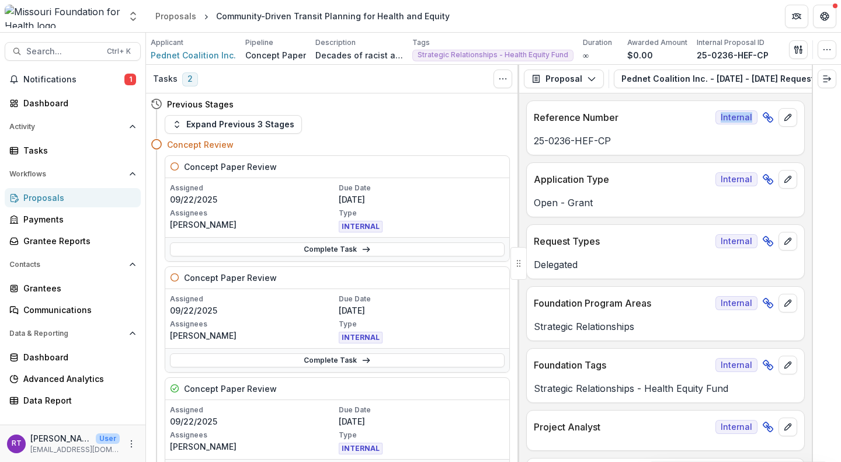
drag, startPoint x: 686, startPoint y: 95, endPoint x: 793, endPoint y: 112, distance: 108.8
click at [793, 111] on div "**********" at bounding box center [665, 277] width 293 height 368
click at [750, 96] on div "**********" at bounding box center [665, 277] width 293 height 368
drag, startPoint x: 687, startPoint y: 92, endPoint x: 786, endPoint y: 92, distance: 99.3
click at [786, 92] on div "Proposal Proposal Payments Reports Grant Agreements Board Summaries Bank Detail…" at bounding box center [665, 79] width 293 height 29
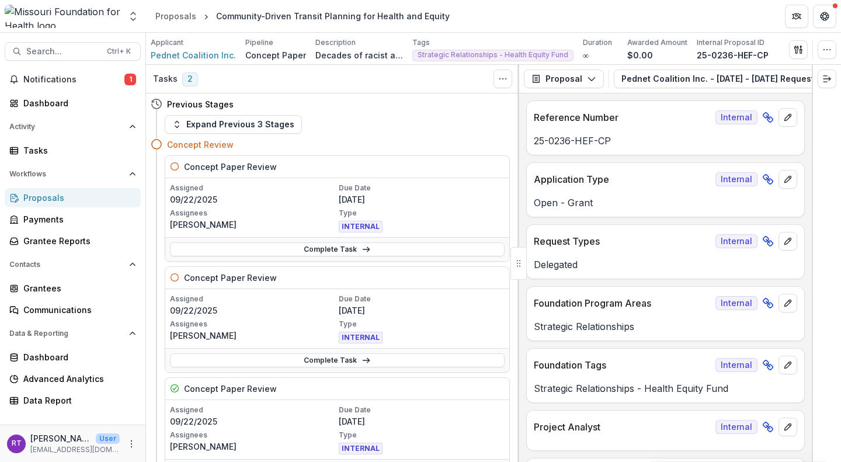
click at [643, 76] on button "Pednet Coalition Inc. - 2025 - 2025 Request for Concept Papers 4" at bounding box center [774, 78] width 321 height 19
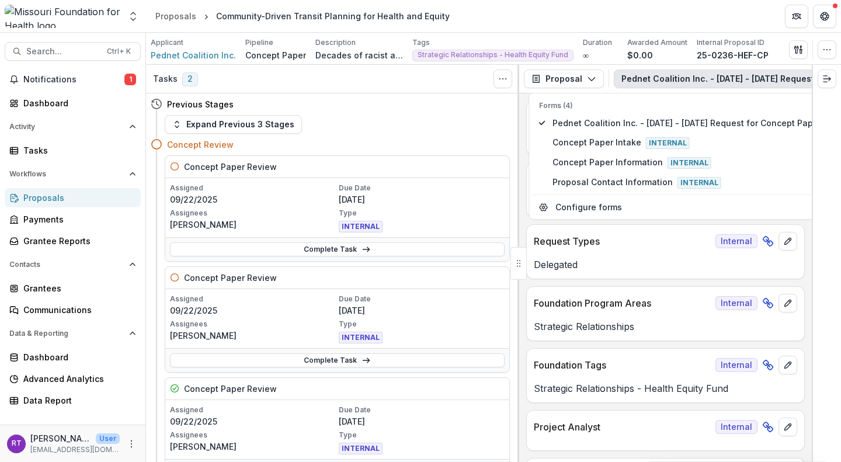
click at [620, 67] on div "Proposal Proposal Payments Reports Grant Agreements Board Summaries Bank Detail…" at bounding box center [665, 79] width 293 height 29
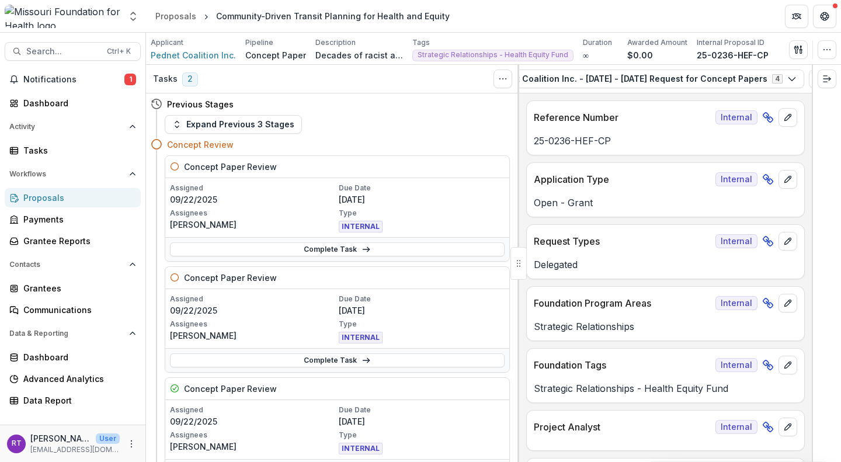
scroll to position [0, 201]
click at [743, 82] on icon "View Attached Files" at bounding box center [747, 78] width 9 height 9
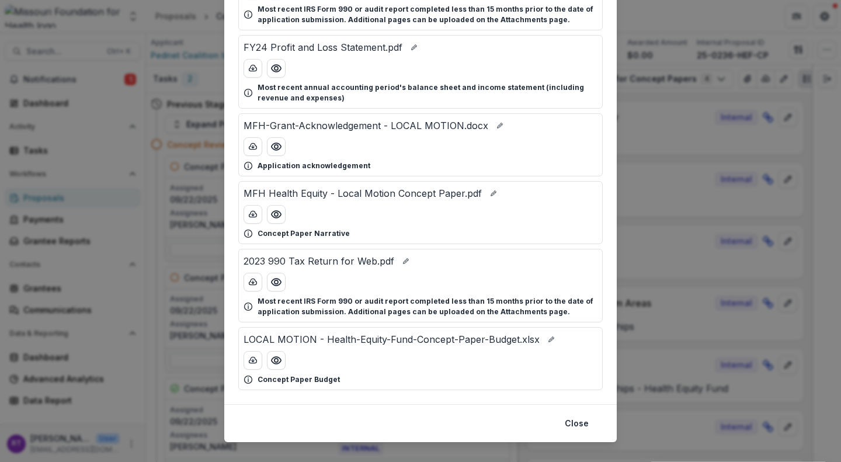
scroll to position [293, 0]
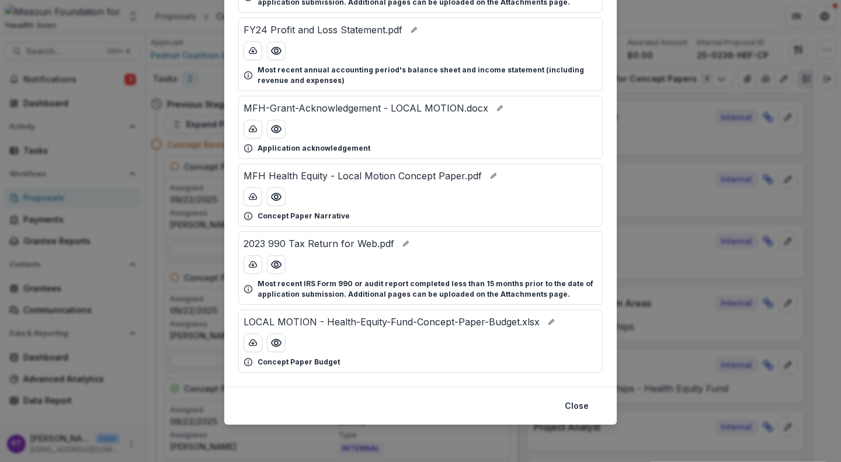
click at [271, 342] on icon "Preview LOCAL MOTION - Health-Equity-Fund-Concept-Paper-Budget.xlsx" at bounding box center [276, 343] width 12 height 12
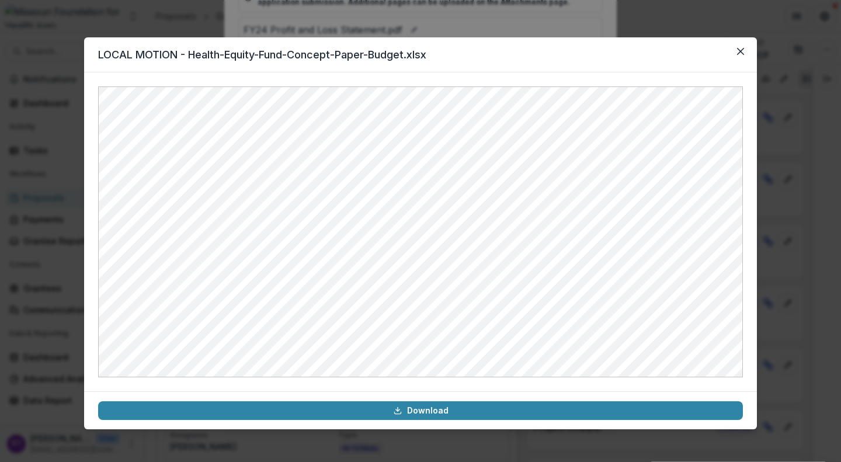
click at [747, 55] on button "Close" at bounding box center [740, 51] width 19 height 19
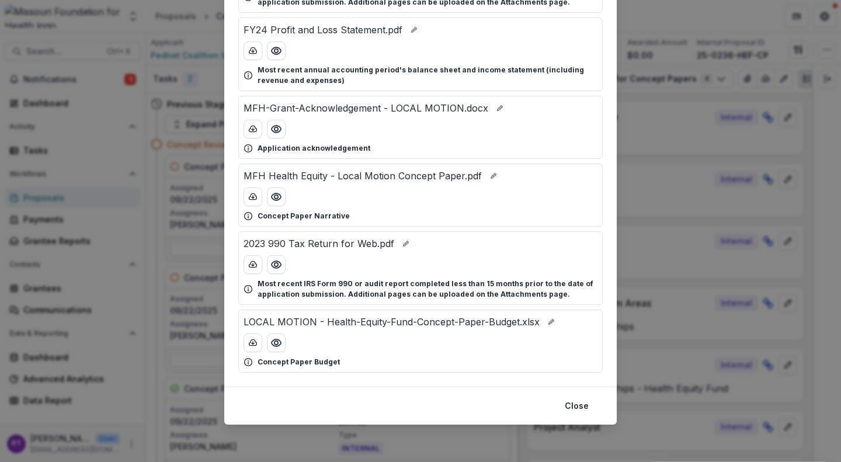
scroll to position [176, 0]
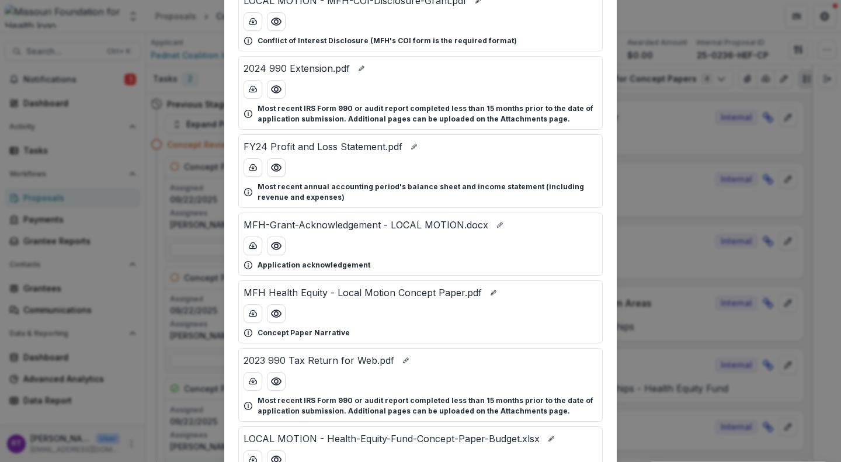
click at [281, 328] on p "Concept Paper Narrative" at bounding box center [303, 333] width 92 height 11
click at [275, 312] on icon "Preview MFH Health Equity - Local Motion Concept Paper.pdf" at bounding box center [276, 314] width 12 height 12
